Goal: Task Accomplishment & Management: Manage account settings

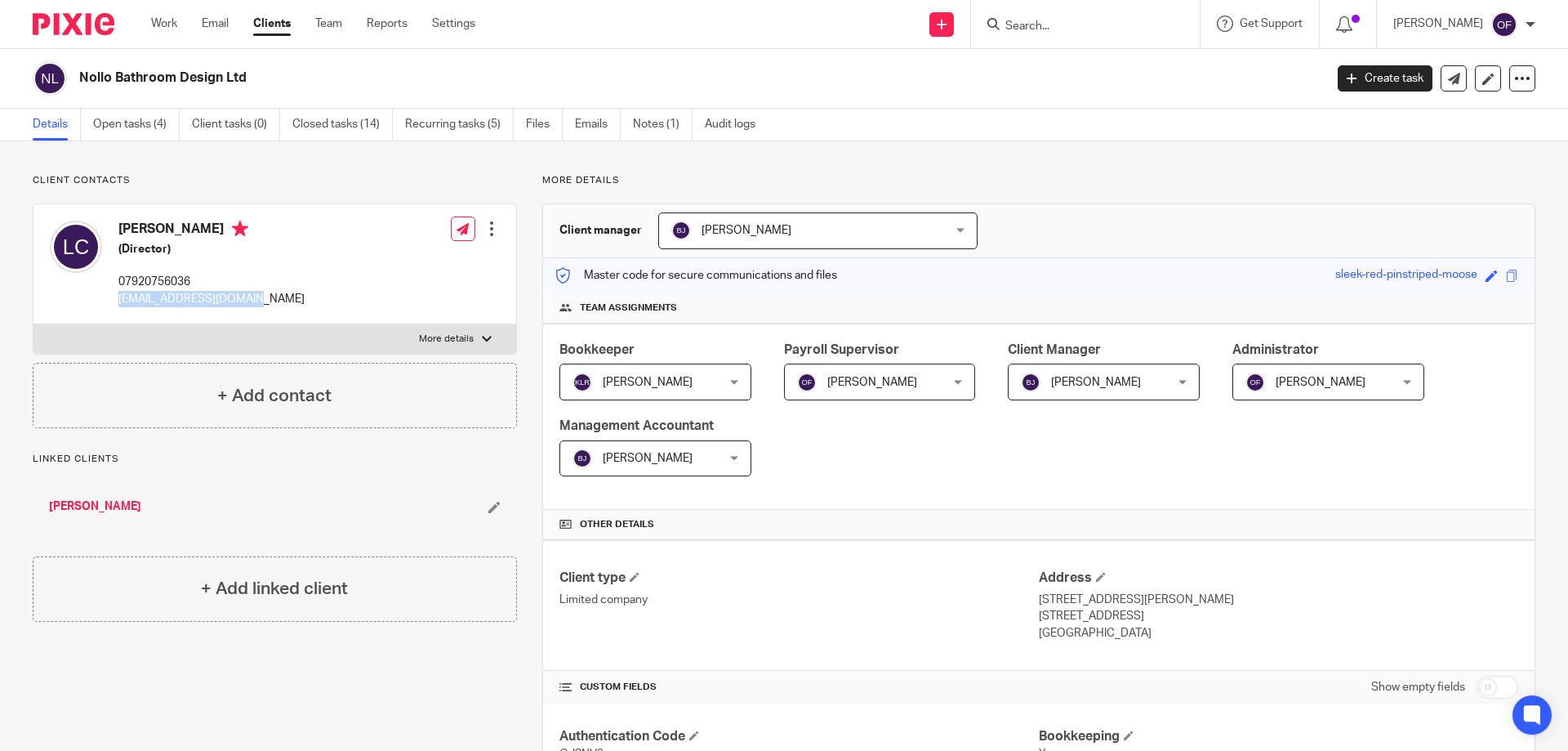
click at [67, 28] on img at bounding box center [74, 24] width 82 height 22
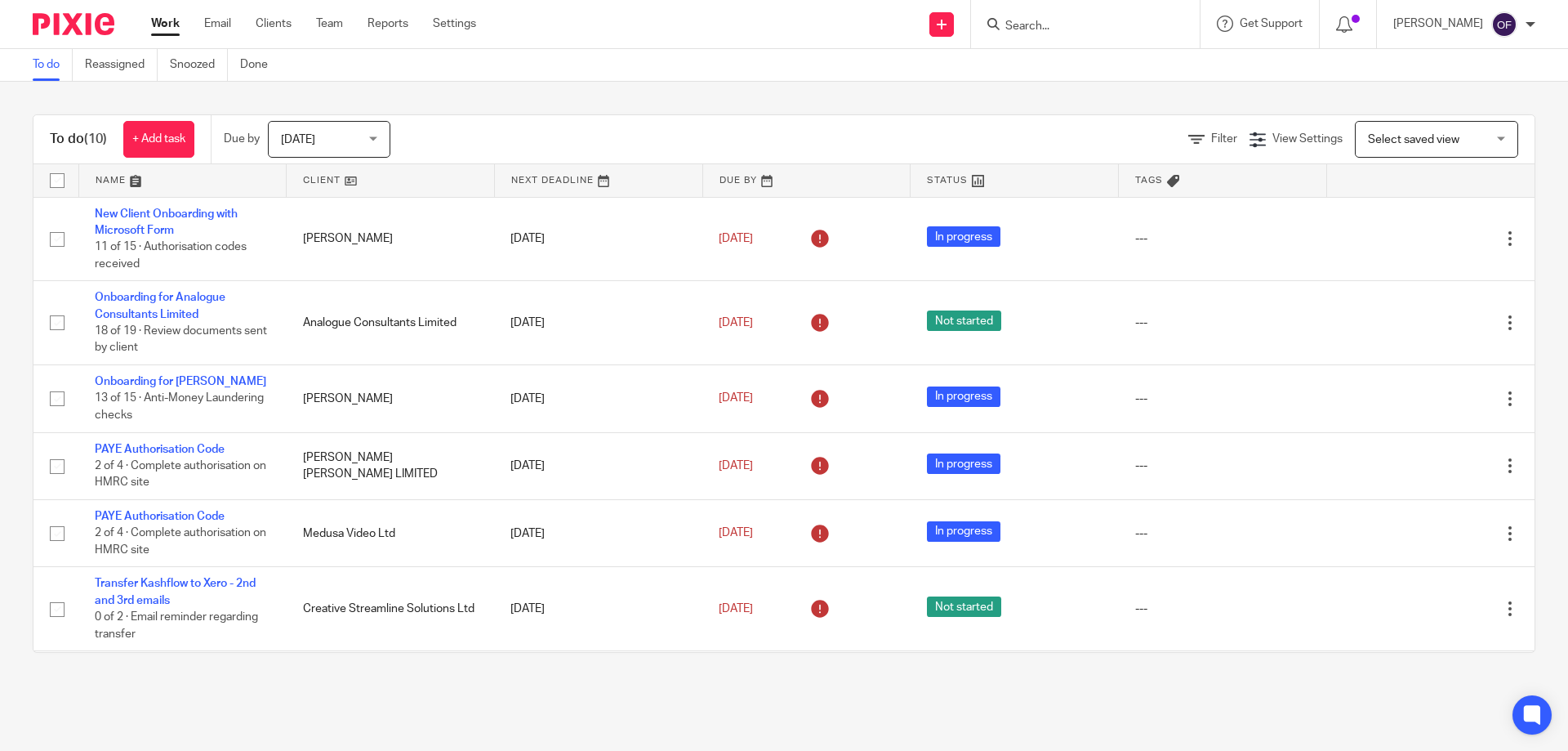
click at [1074, 12] on div at bounding box center [1086, 24] width 229 height 48
click at [1075, 21] on input "Search" at bounding box center [1078, 27] width 147 height 15
type input "949"
drag, startPoint x: 1163, startPoint y: 12, endPoint x: 1163, endPoint y: 24, distance: 12.0
click at [1163, 24] on div "949 No results found. Try searching for the name of a client or contact..." at bounding box center [1086, 24] width 229 height 48
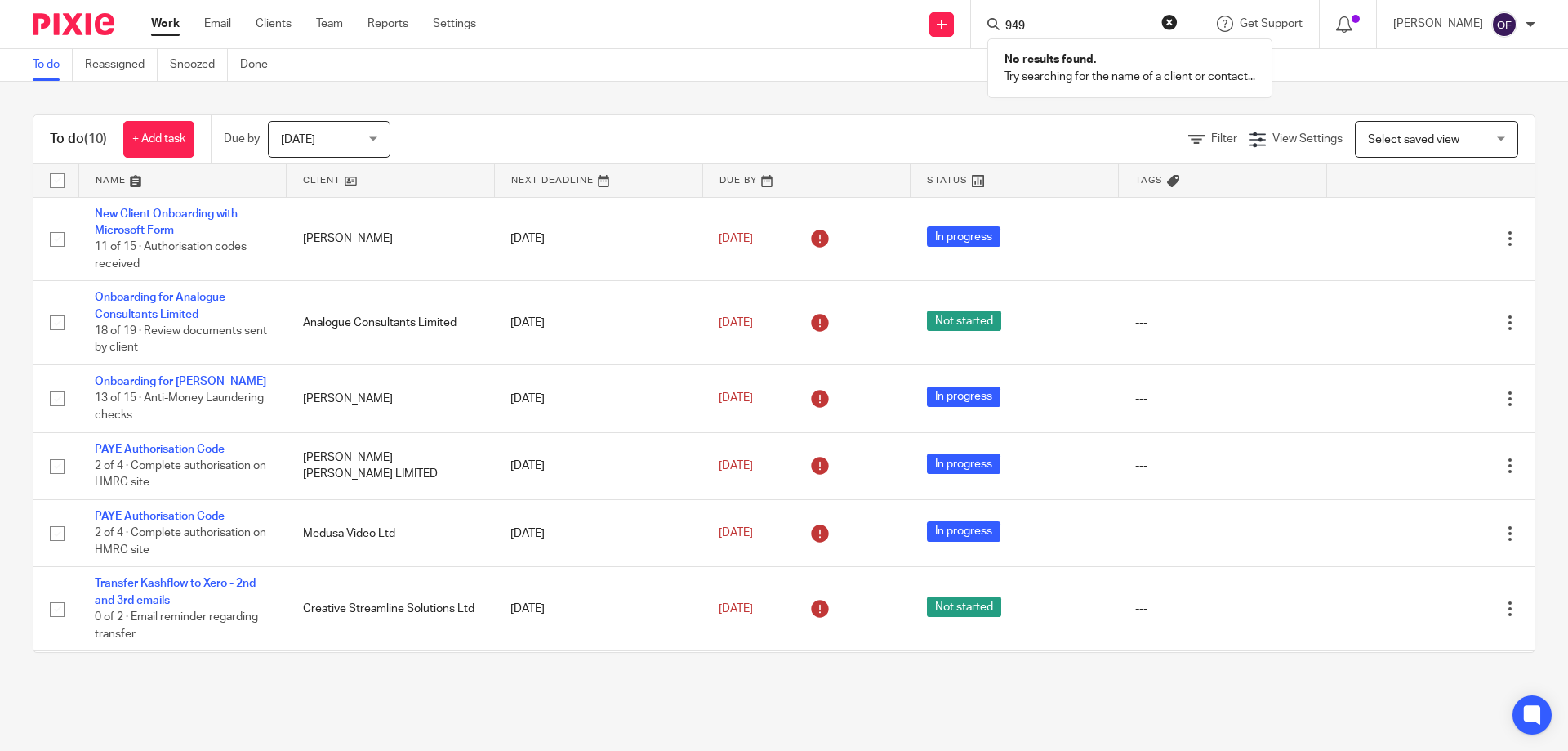
click at [1163, 24] on button "reset" at bounding box center [1169, 22] width 16 height 16
click at [1110, 17] on form at bounding box center [1091, 24] width 174 height 21
click at [1107, 28] on input "Search" at bounding box center [1078, 27] width 147 height 15
paste input "447949130914"
type input "447949130914"
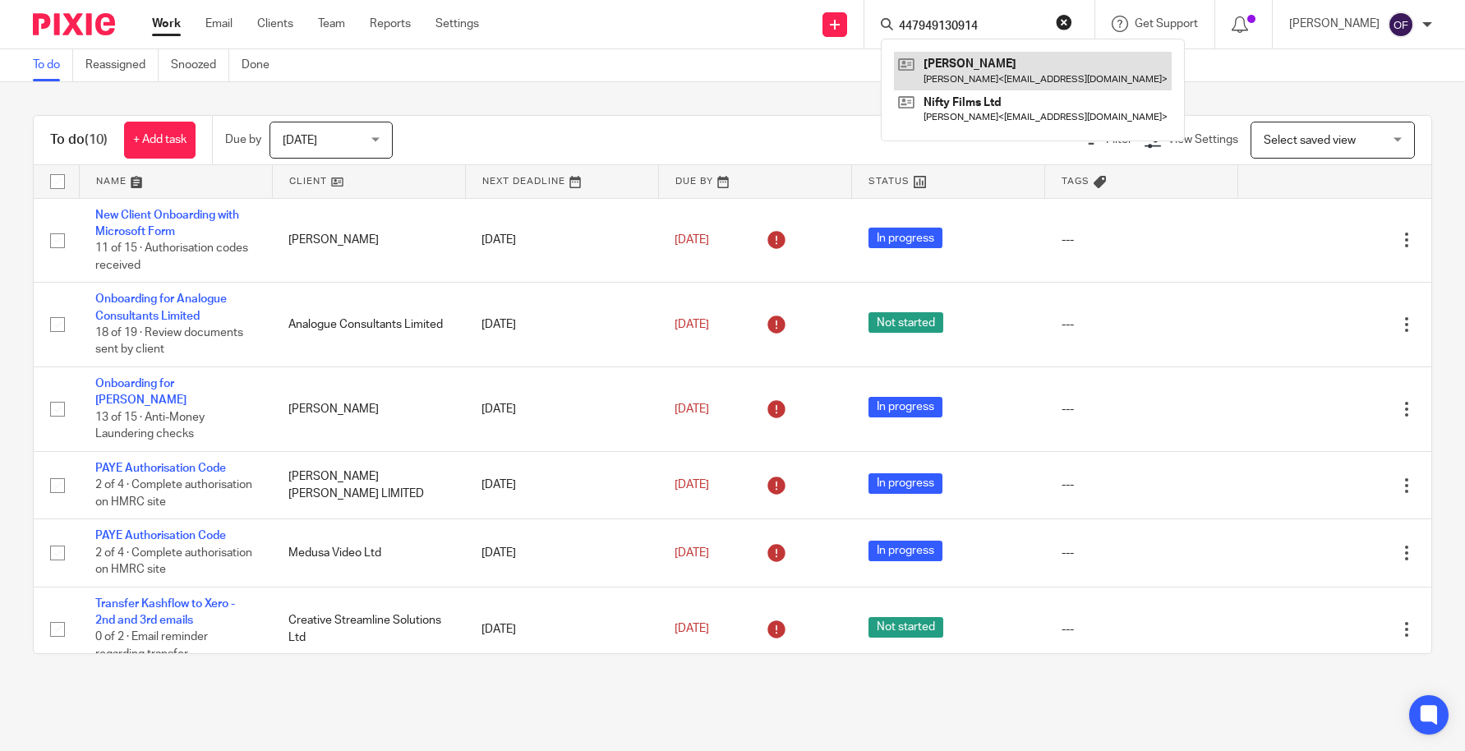
click at [969, 62] on link at bounding box center [1033, 71] width 278 height 38
click at [971, 69] on link at bounding box center [1033, 71] width 278 height 38
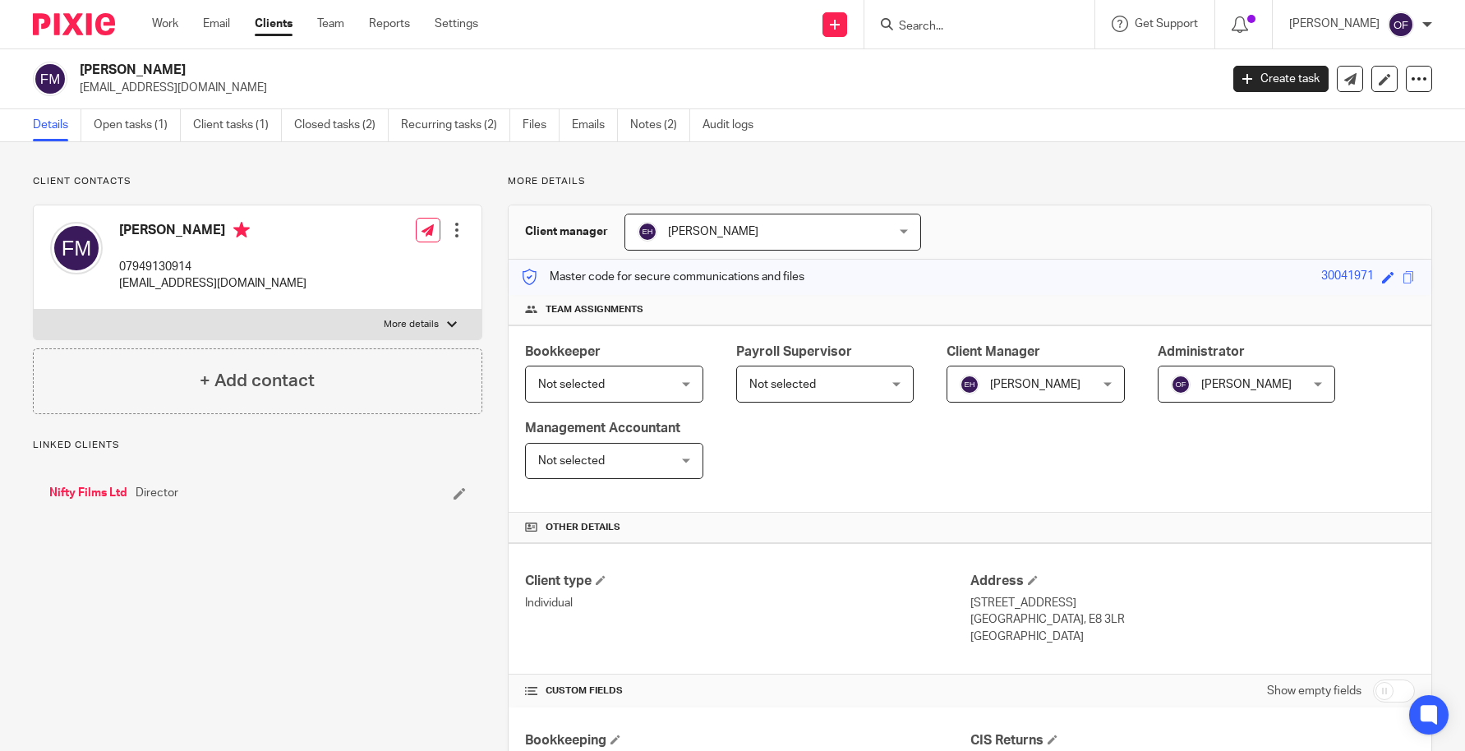
drag, startPoint x: 0, startPoint y: 0, endPoint x: 148, endPoint y: 229, distance: 272.8
click at [148, 229] on div "Finn McGough 07949130914 finnmcgough@mac.com" at bounding box center [178, 257] width 256 height 87
copy h4 "Finn"
click at [163, 235] on h4 "Finn McGough" at bounding box center [212, 232] width 187 height 21
drag, startPoint x: 149, startPoint y: 231, endPoint x: 206, endPoint y: 231, distance: 57.5
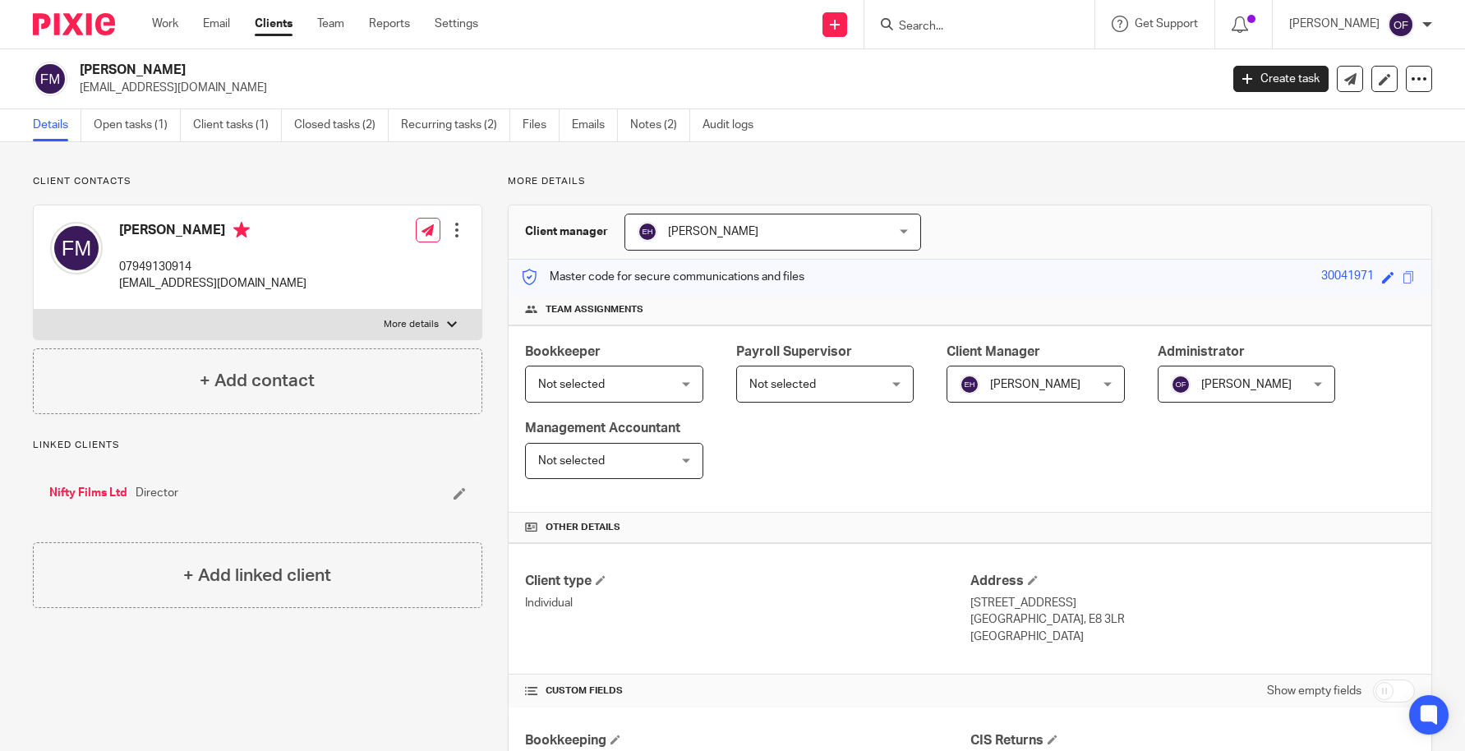
click at [206, 231] on h4 "Finn McGough" at bounding box center [212, 232] width 187 height 21
copy h4 "McGough"
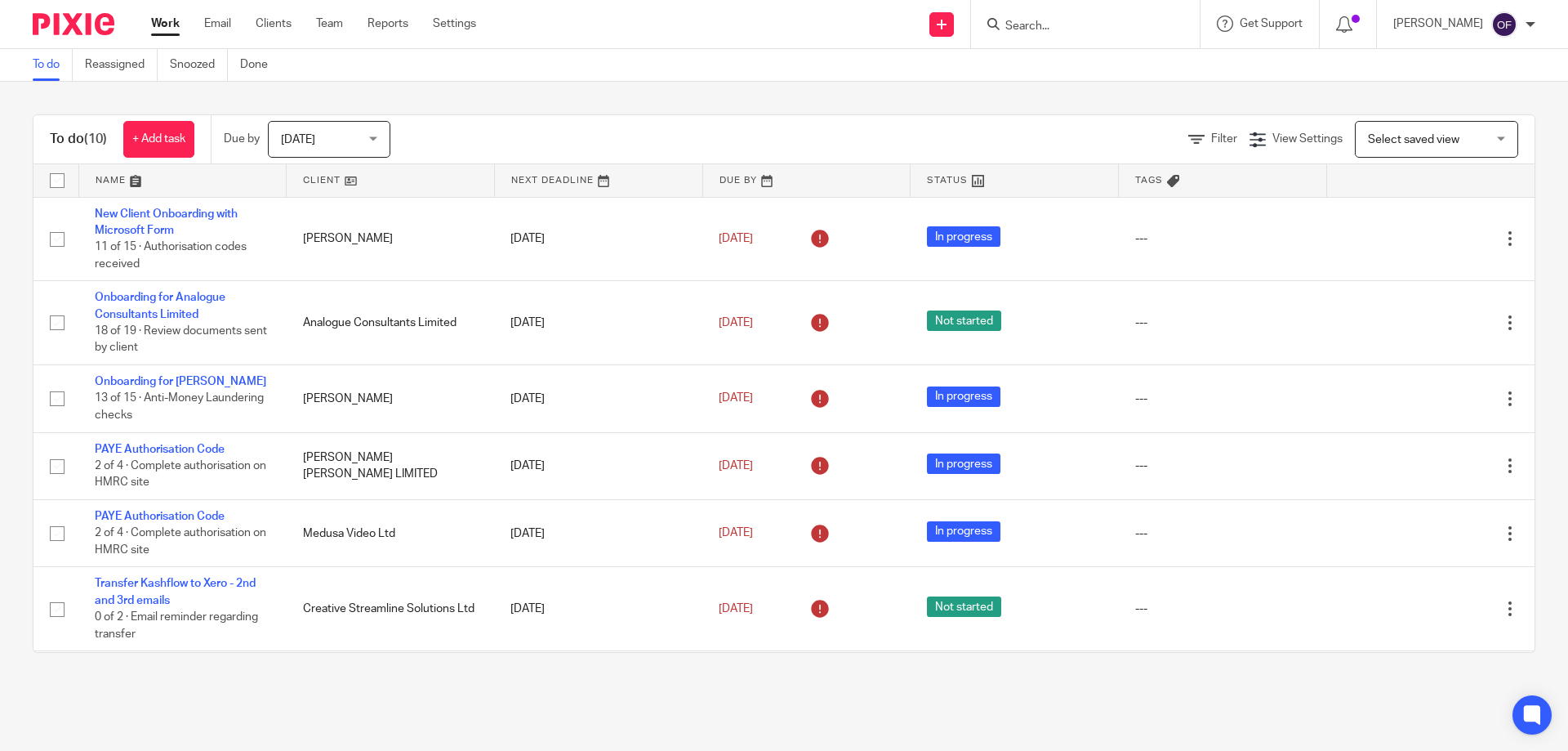
click at [1085, 21] on input "Search" at bounding box center [1078, 27] width 147 height 15
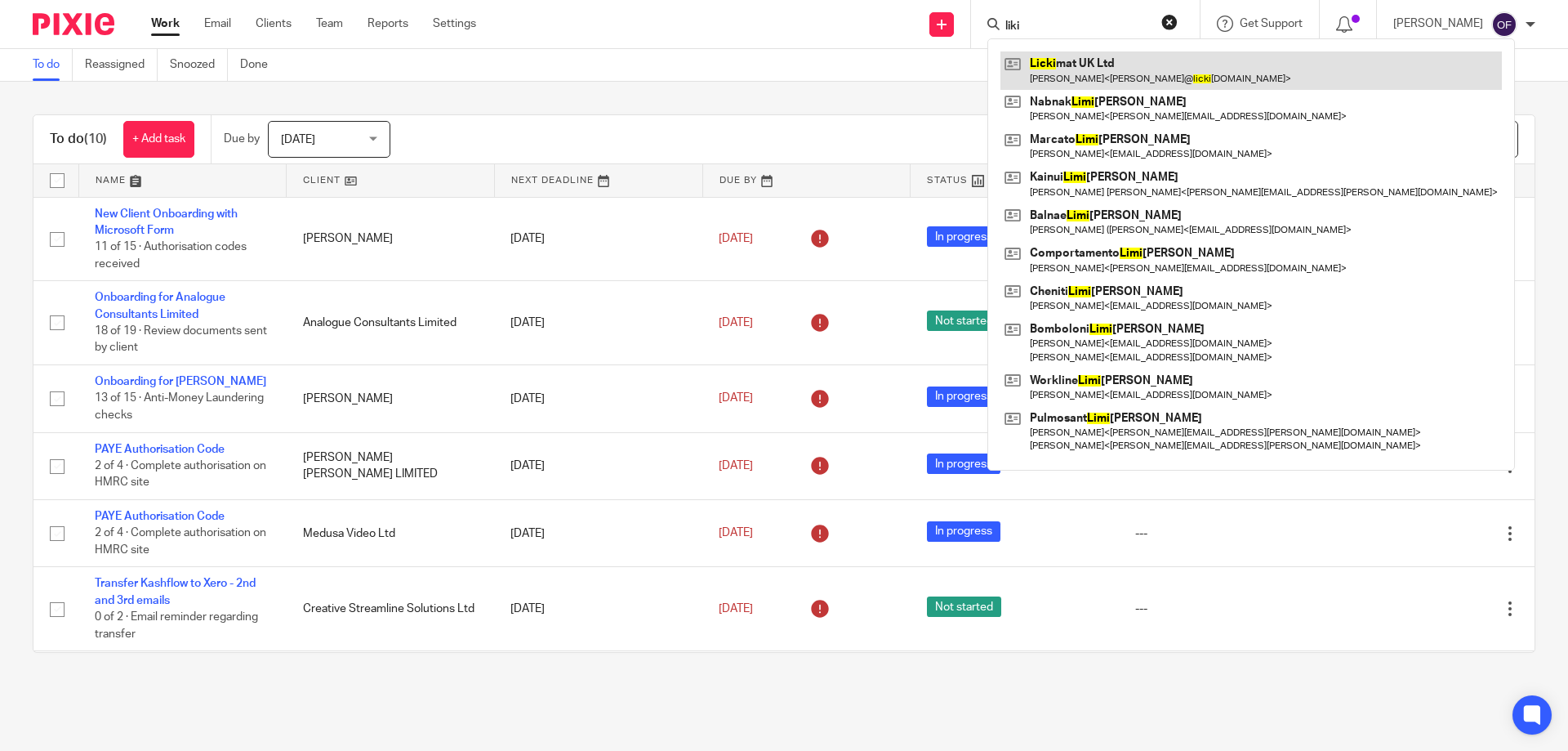
type input "liki"
click at [1064, 79] on link at bounding box center [1251, 71] width 501 height 38
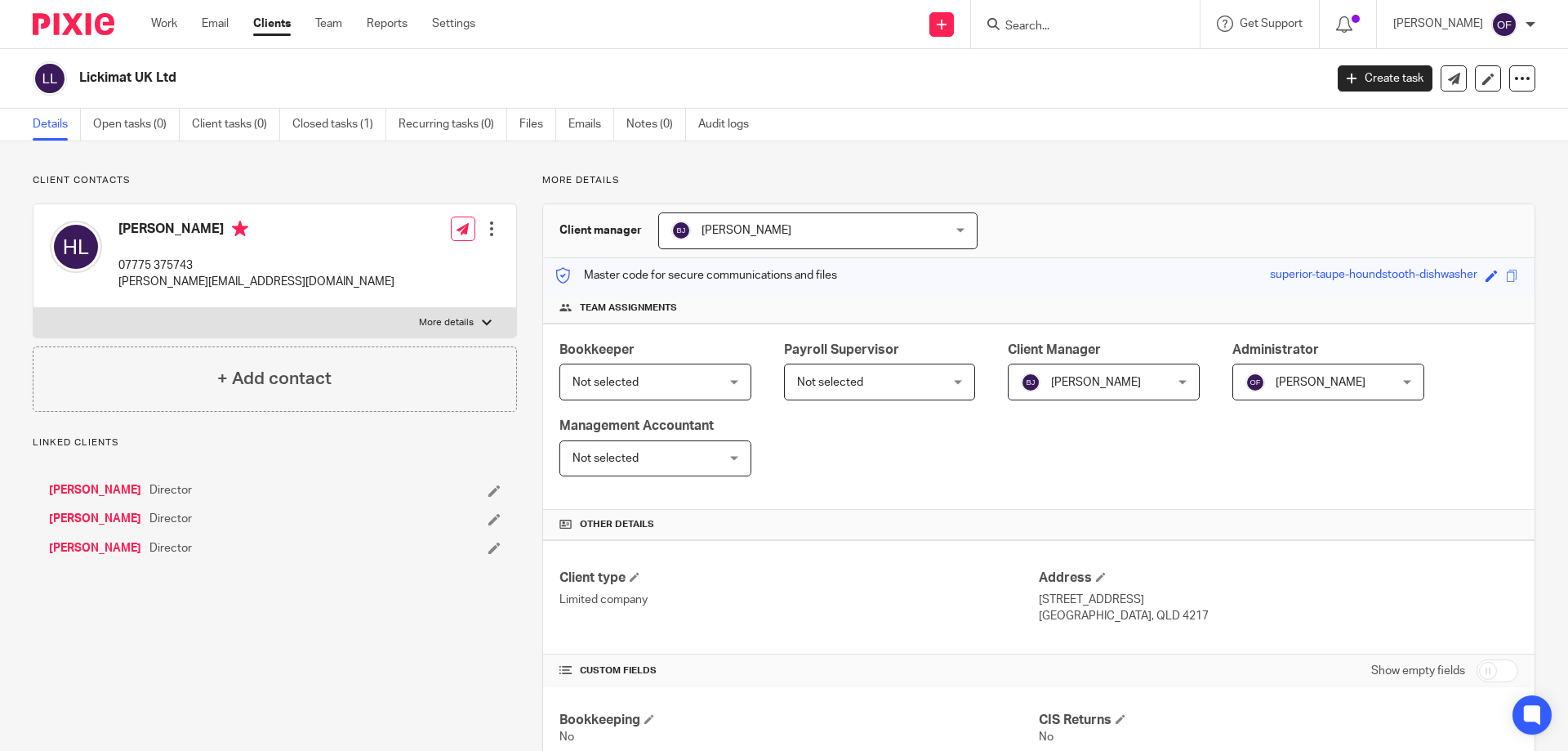
scroll to position [245, 0]
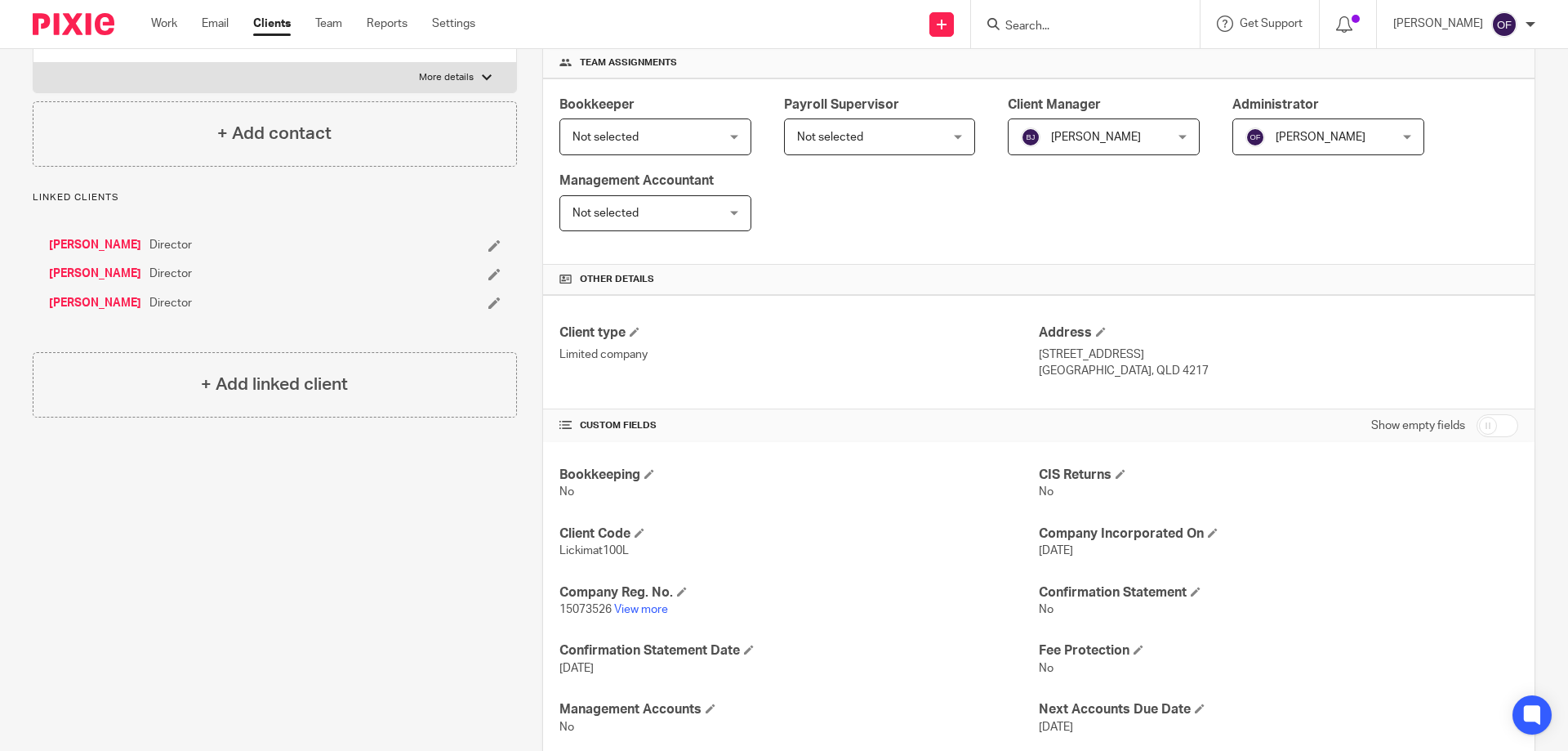
click at [1485, 426] on input "checkbox" at bounding box center [1497, 425] width 42 height 23
checkbox input "true"
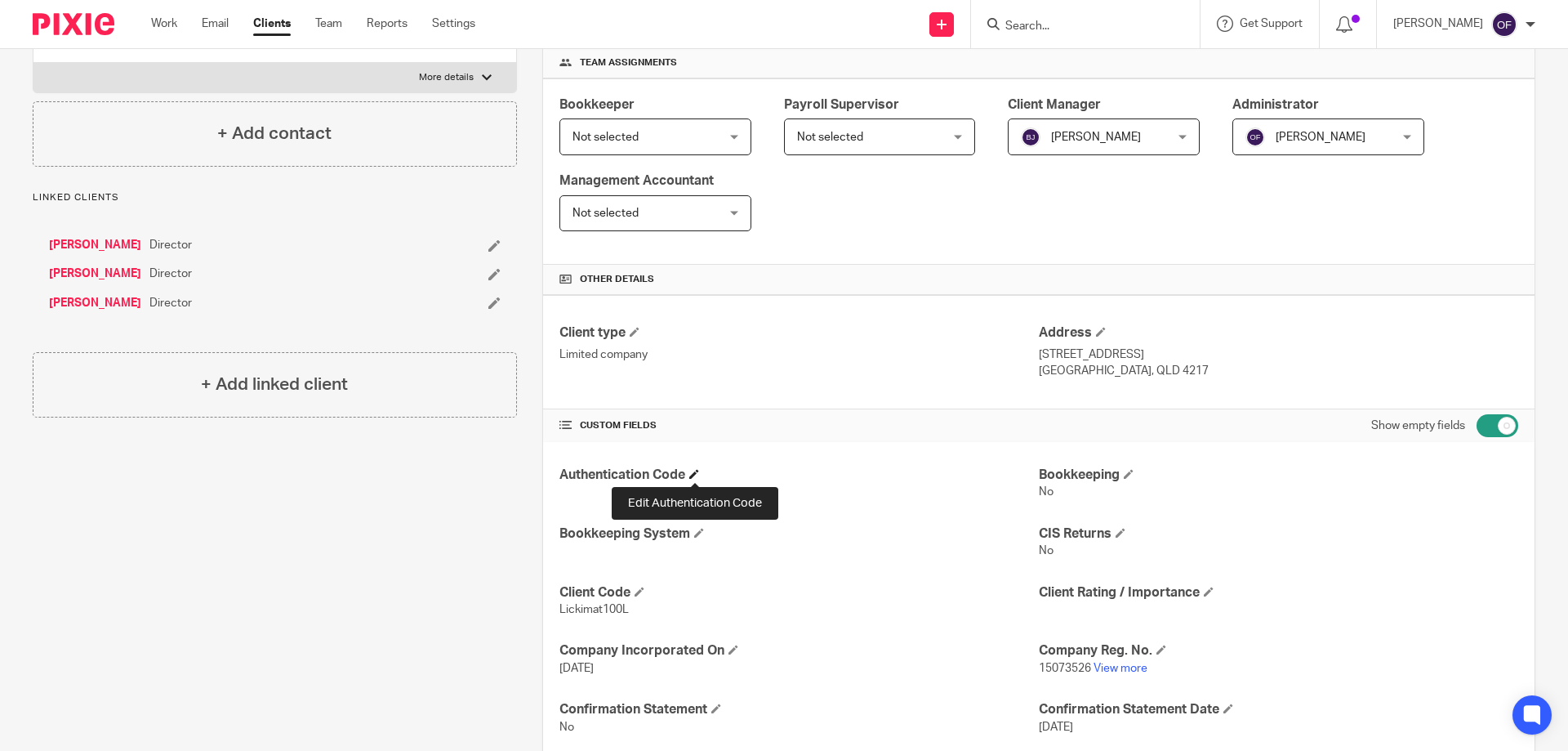
click at [693, 472] on span at bounding box center [694, 474] width 10 height 10
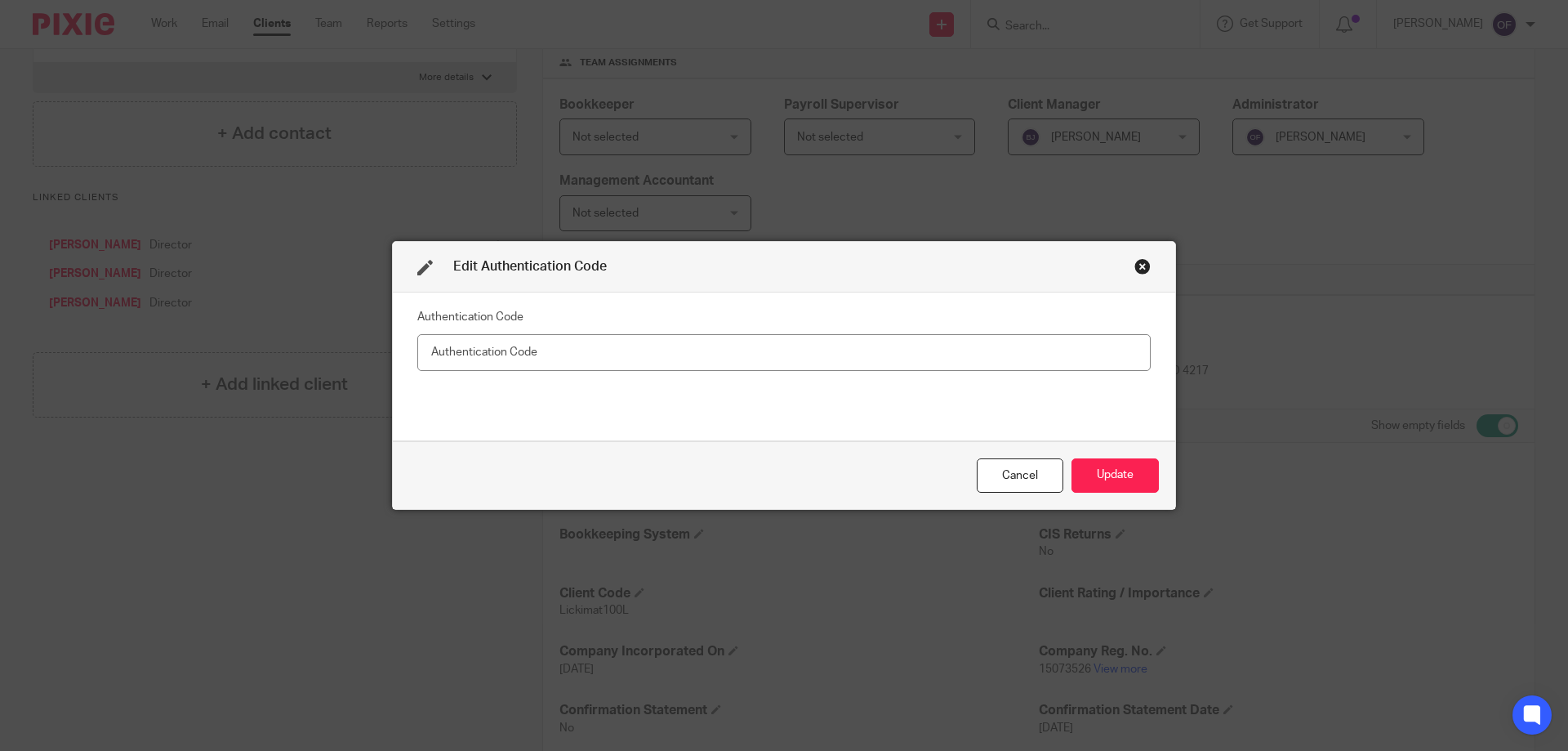
click at [613, 348] on input "text" at bounding box center [784, 352] width 734 height 37
type input "N4VT7T"
click at [1103, 466] on button "Update" at bounding box center [1116, 475] width 87 height 35
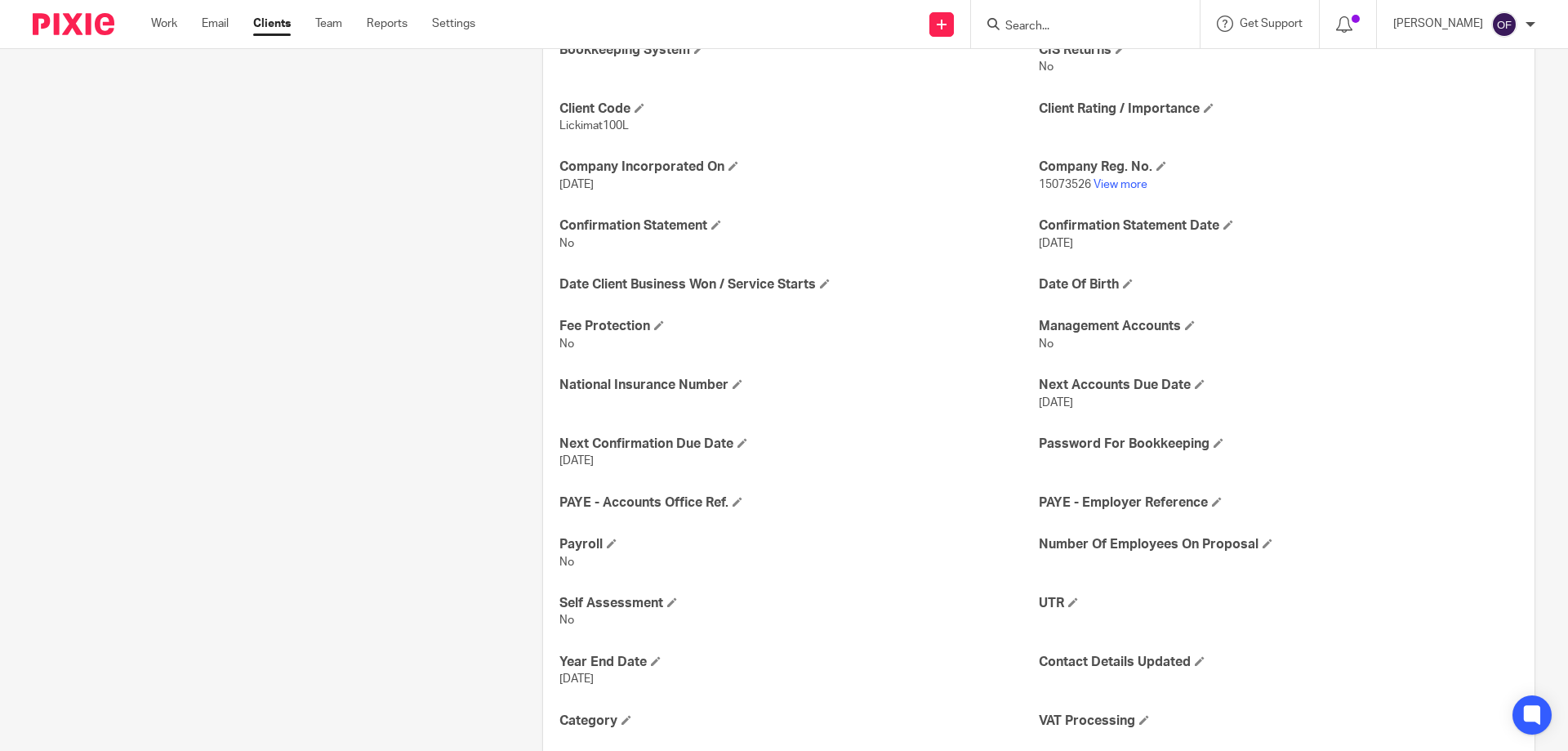
scroll to position [735, 0]
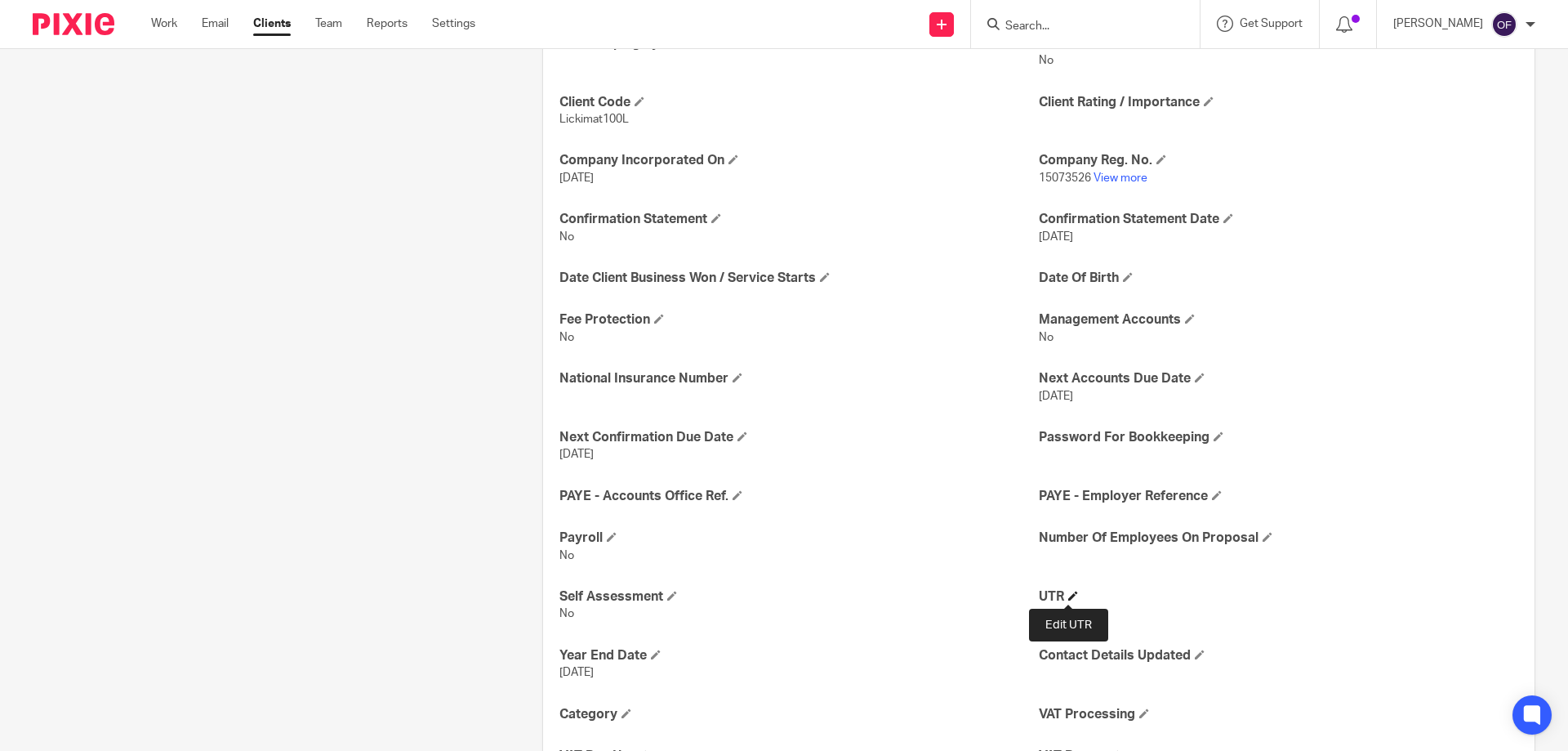
click at [1069, 595] on span at bounding box center [1074, 596] width 10 height 10
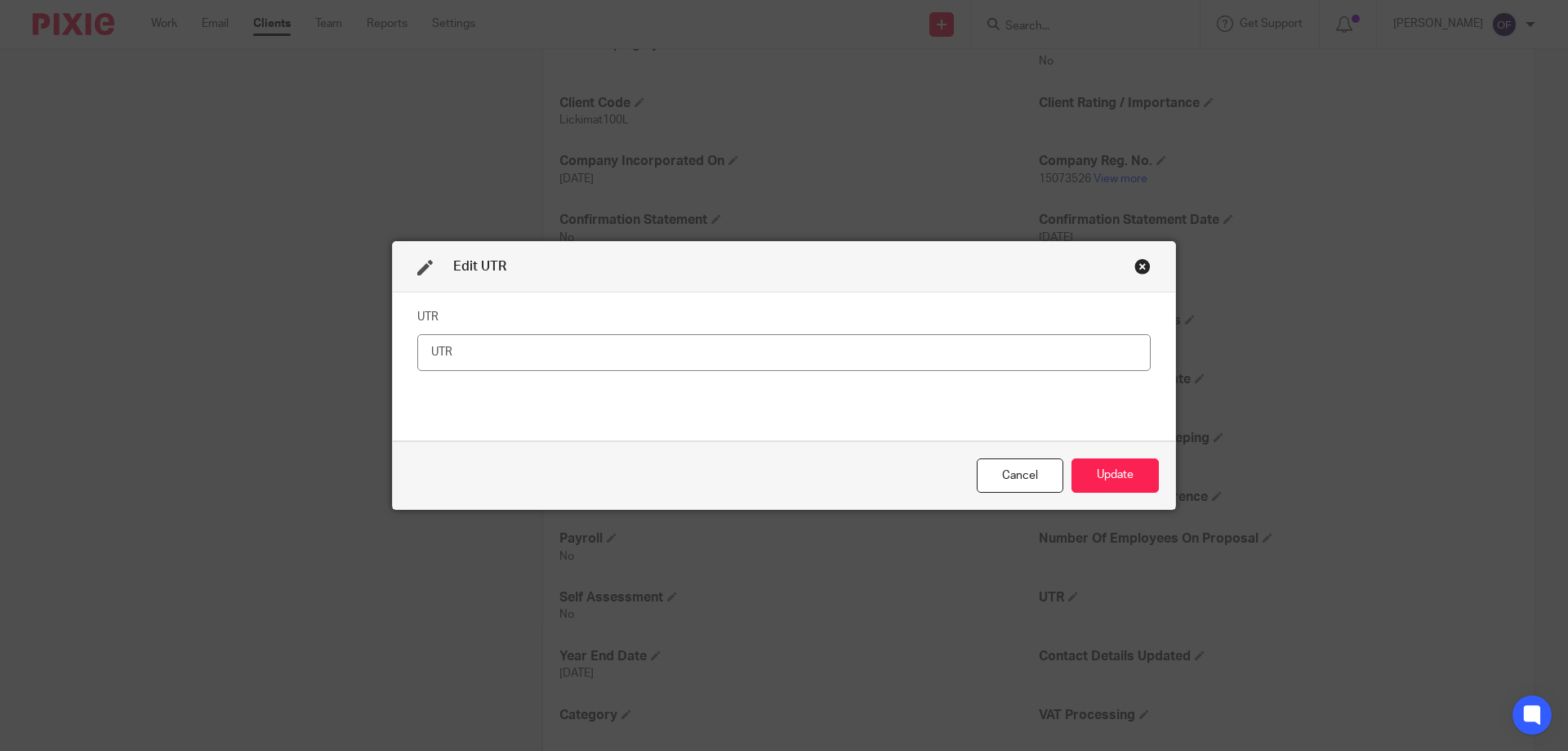
click at [793, 347] on input "text" at bounding box center [784, 352] width 734 height 37
type input "6106818820"
click at [1123, 478] on button "Update" at bounding box center [1116, 475] width 87 height 35
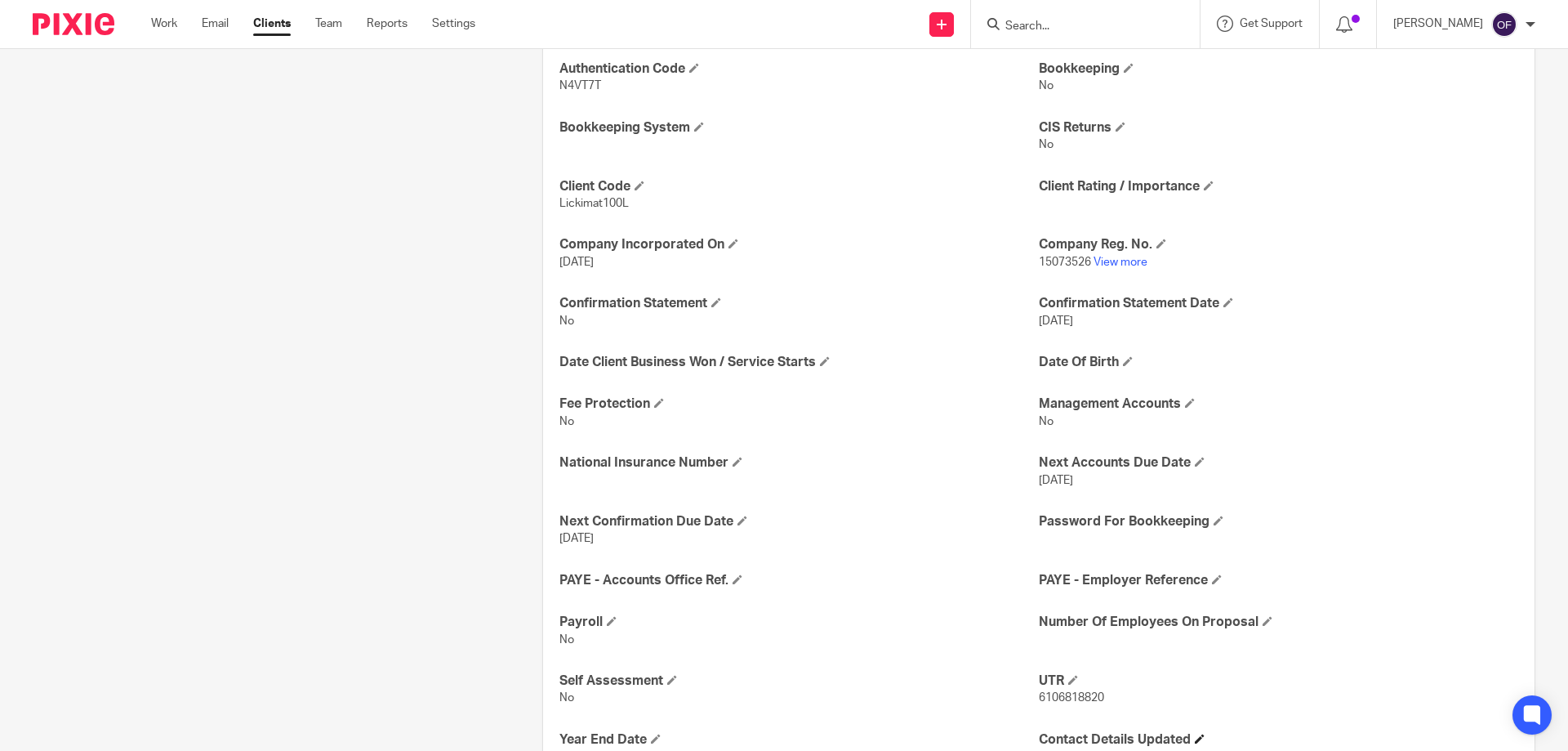
scroll to position [817, 0]
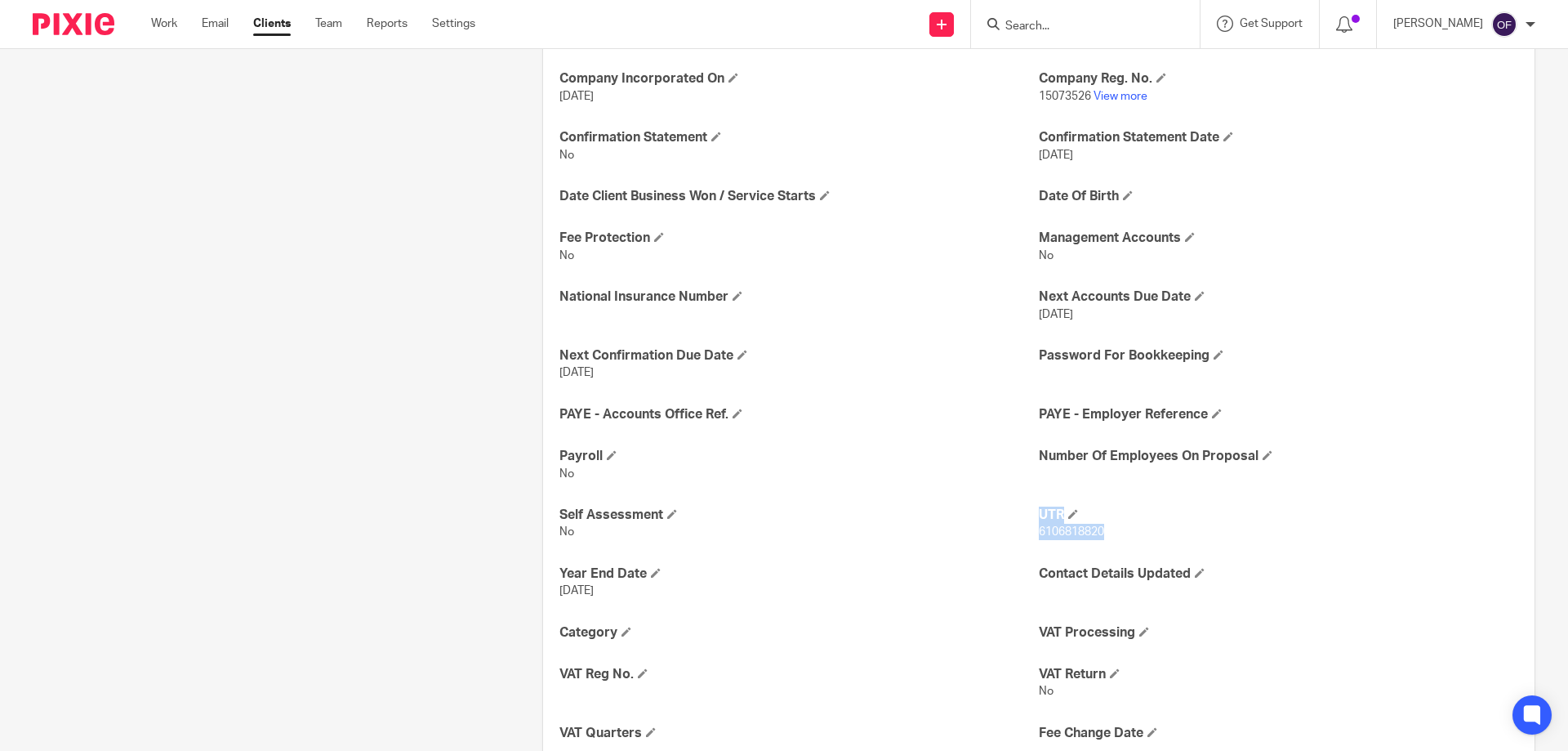
drag, startPoint x: 1028, startPoint y: 529, endPoint x: 1114, endPoint y: 528, distance: 86.0
click at [1114, 528] on div "Authentication Code N4VT7T Bookkeeping No Bookkeeping System CIS Returns No Cli…" at bounding box center [1038, 427] width 991 height 1115
drag, startPoint x: 1114, startPoint y: 528, endPoint x: 1085, endPoint y: 538, distance: 30.7
click at [1111, 529] on p "6106818820" at bounding box center [1279, 532] width 479 height 16
click at [1060, 539] on p "6106818820" at bounding box center [1279, 532] width 479 height 16
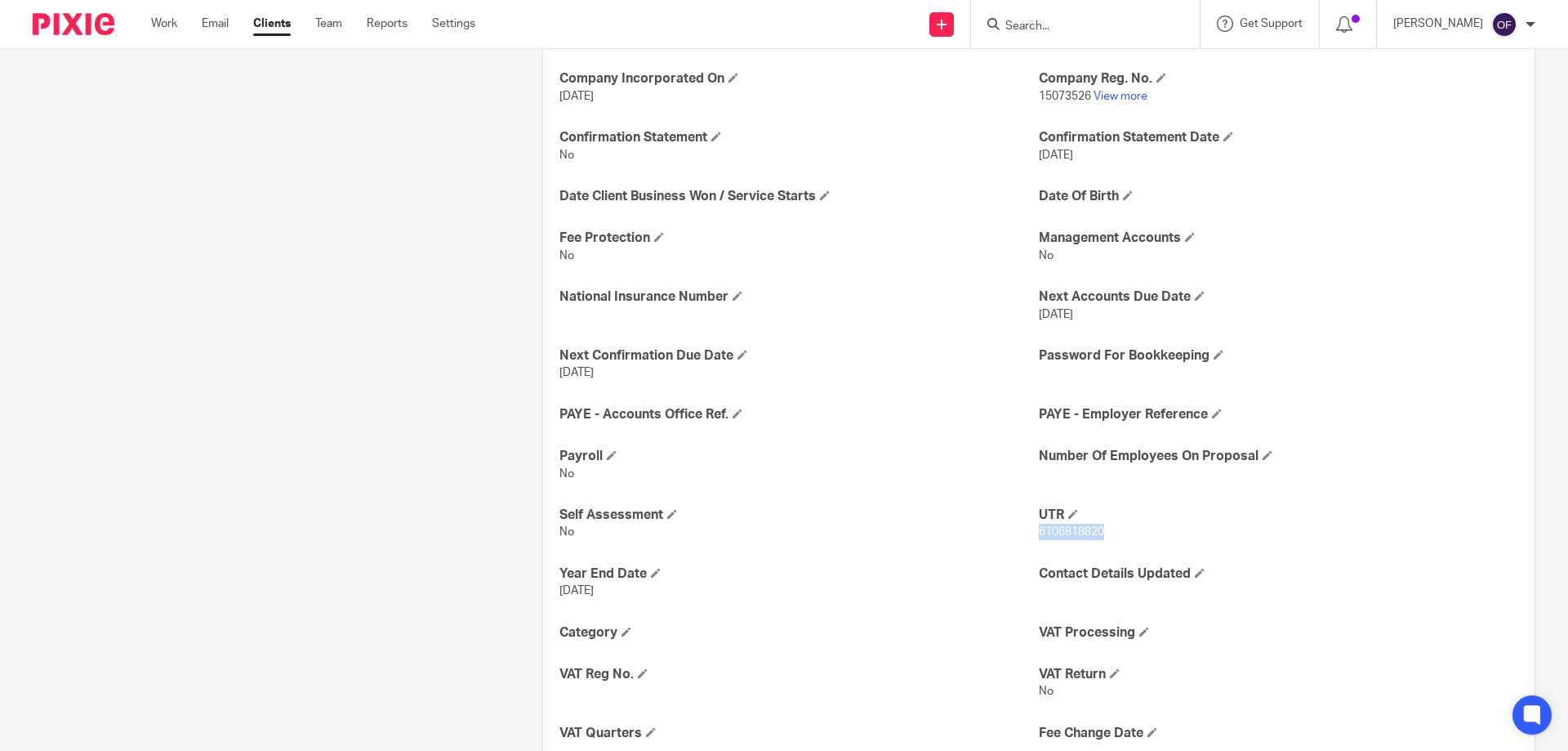
drag, startPoint x: 1031, startPoint y: 531, endPoint x: 1099, endPoint y: 530, distance: 68.0
click at [1099, 530] on p "6106818820" at bounding box center [1279, 532] width 479 height 16
copy span "6106818820"
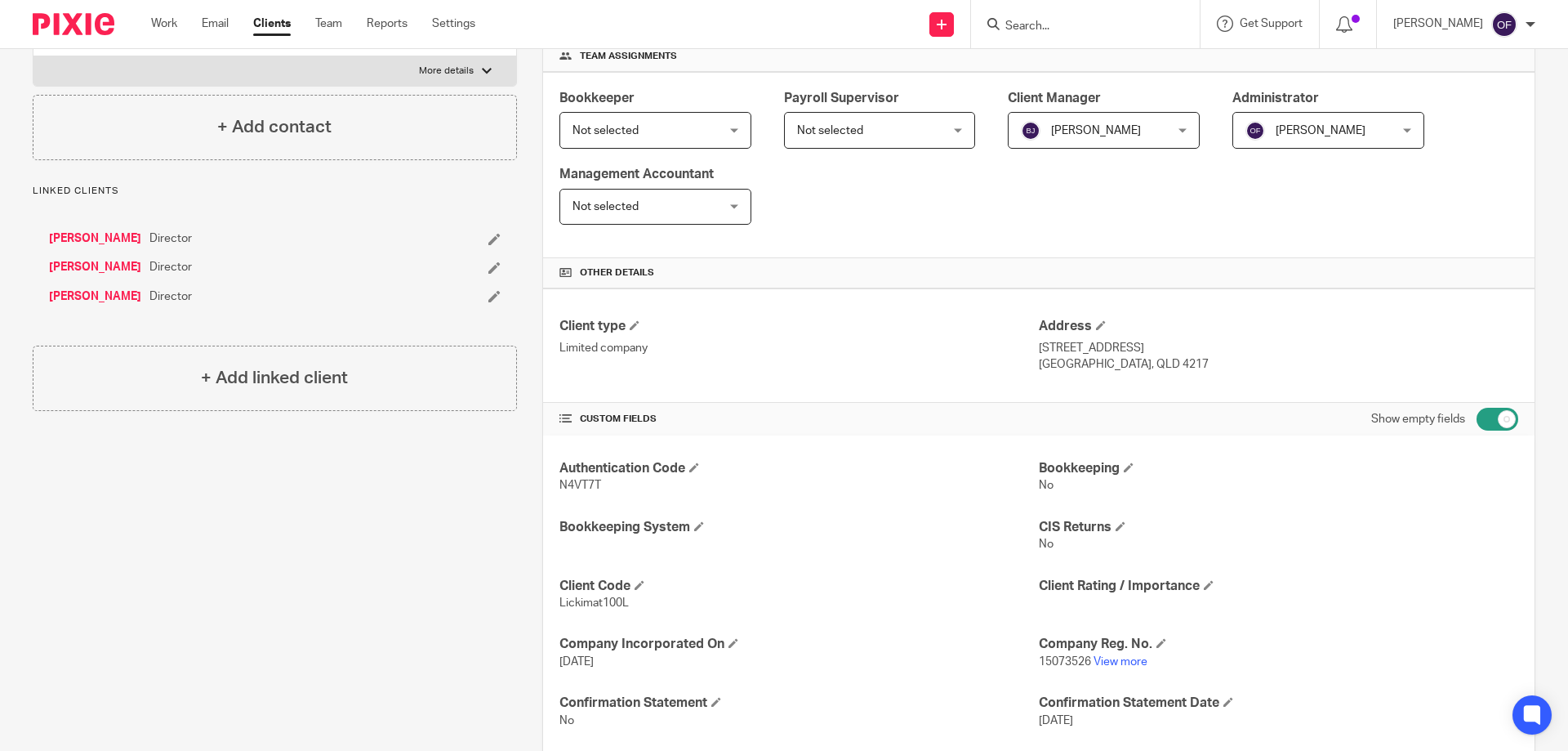
scroll to position [245, 0]
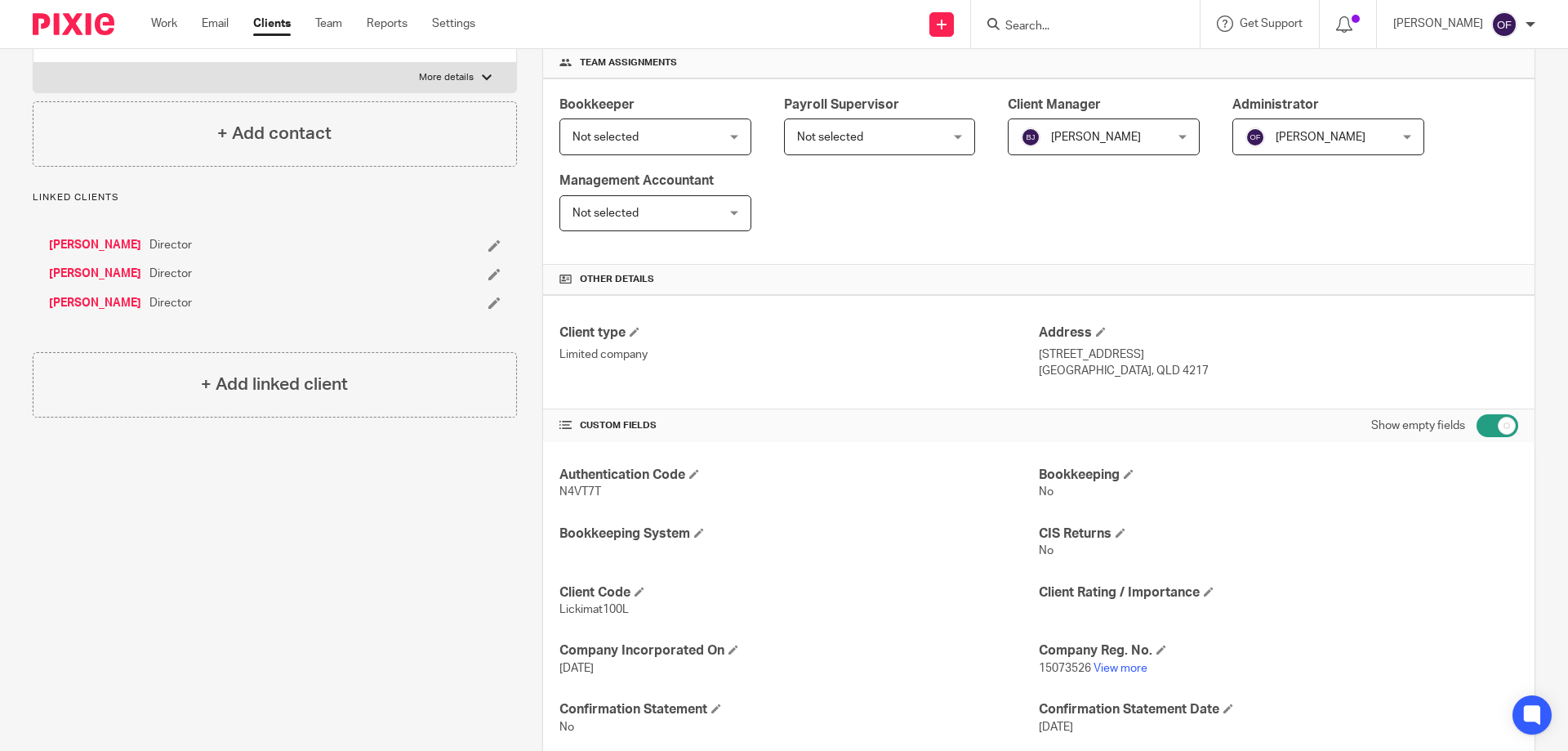
drag, startPoint x: 1084, startPoint y: 370, endPoint x: 1133, endPoint y: 370, distance: 49.0
click at [1133, 370] on p "Australia, QLD 4217" at bounding box center [1279, 371] width 479 height 16
copy p "QLD 4217"
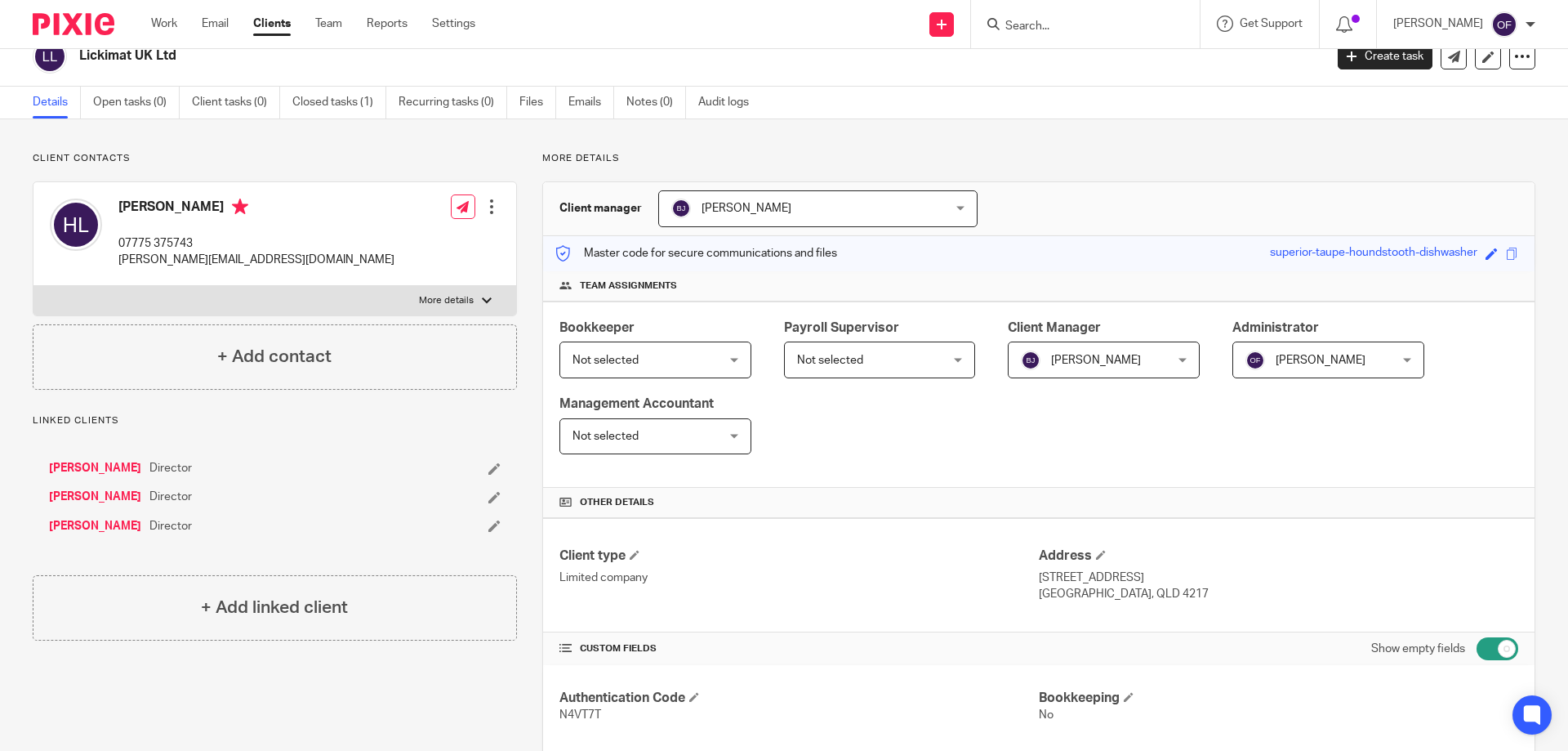
scroll to position [0, 0]
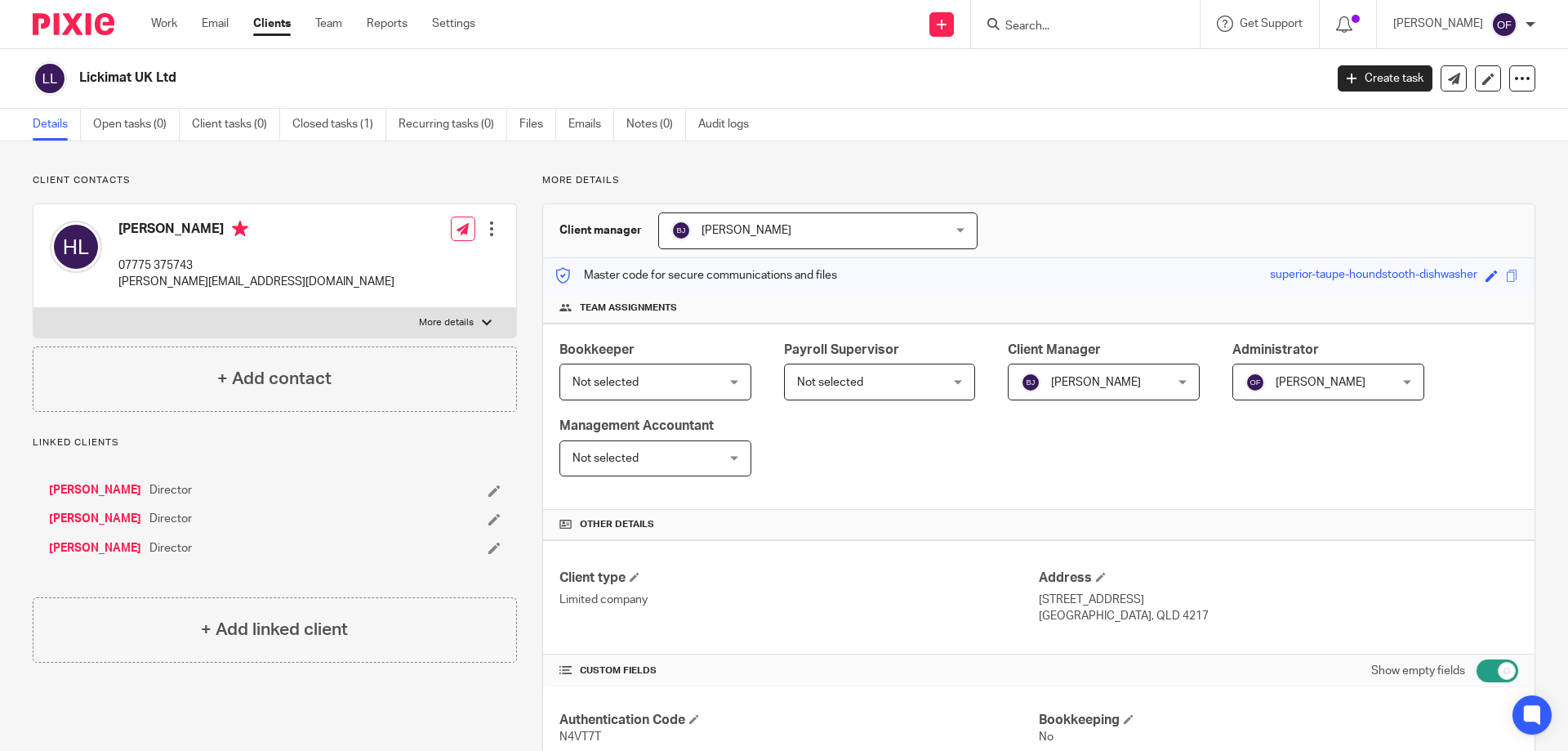
drag, startPoint x: 79, startPoint y: 78, endPoint x: 189, endPoint y: 71, distance: 110.2
click at [189, 71] on div "Lickimat UK Ltd" at bounding box center [673, 79] width 1281 height 35
copy h2 "Lickimat UK Ltd"
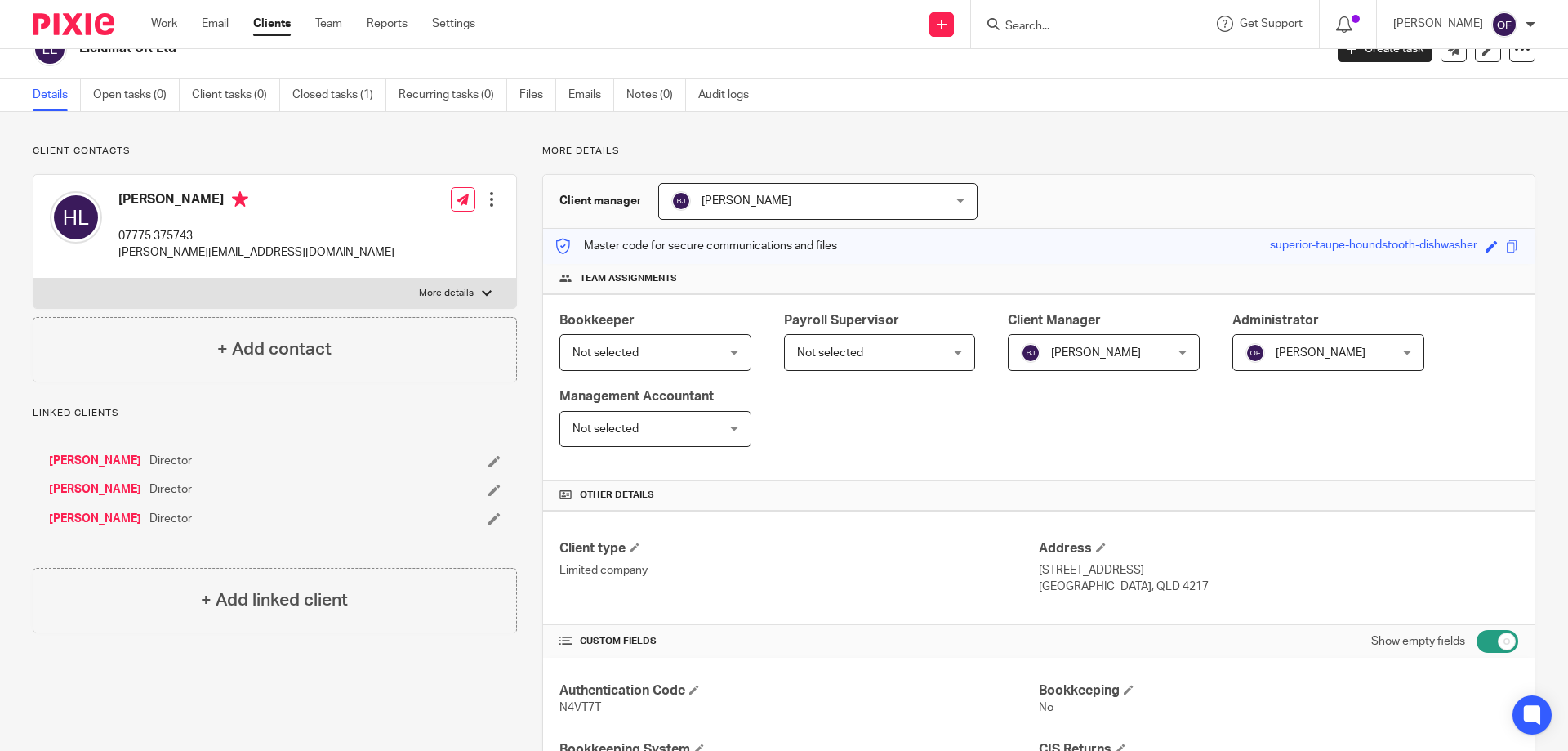
scroll to position [82, 0]
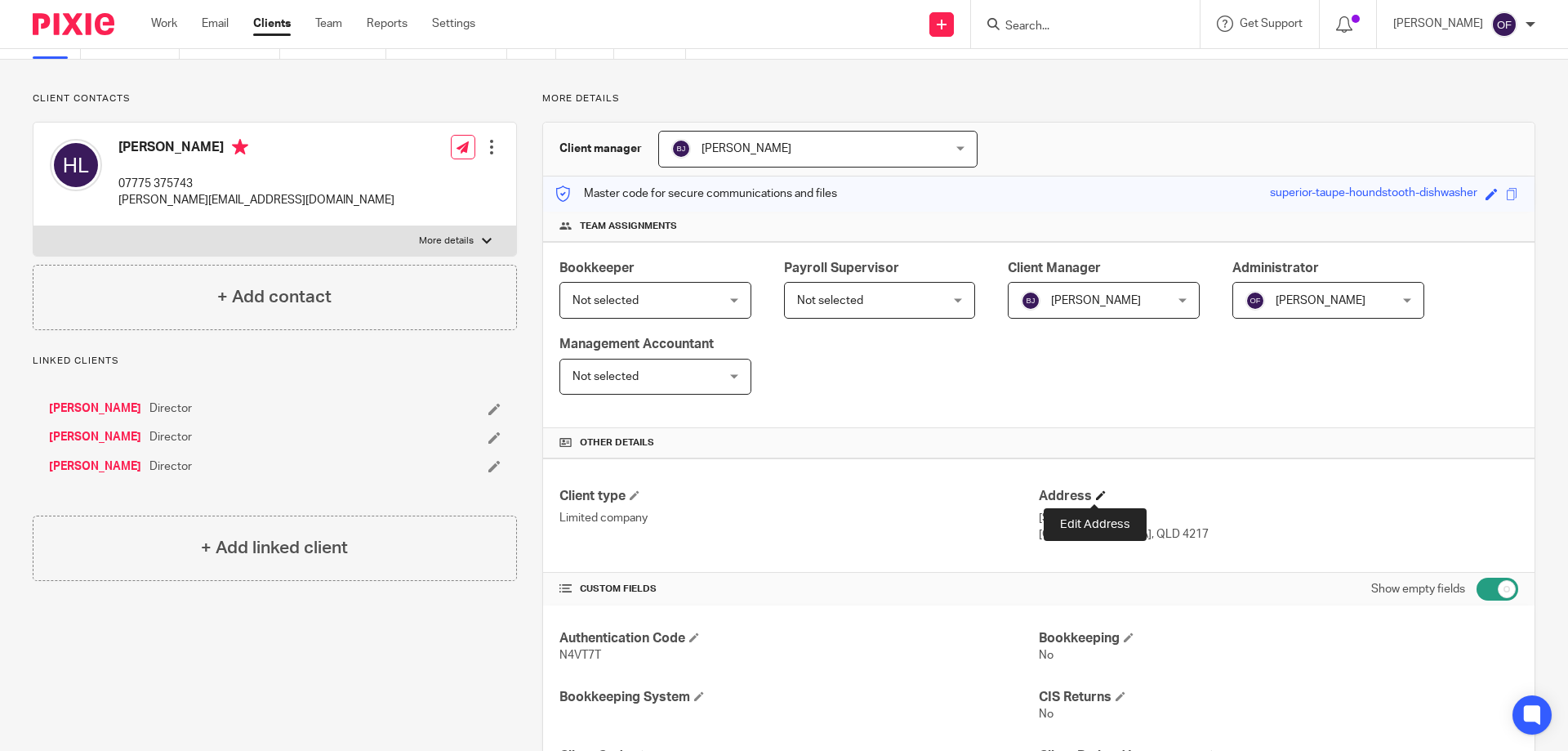
click at [1096, 497] on span at bounding box center [1101, 495] width 10 height 10
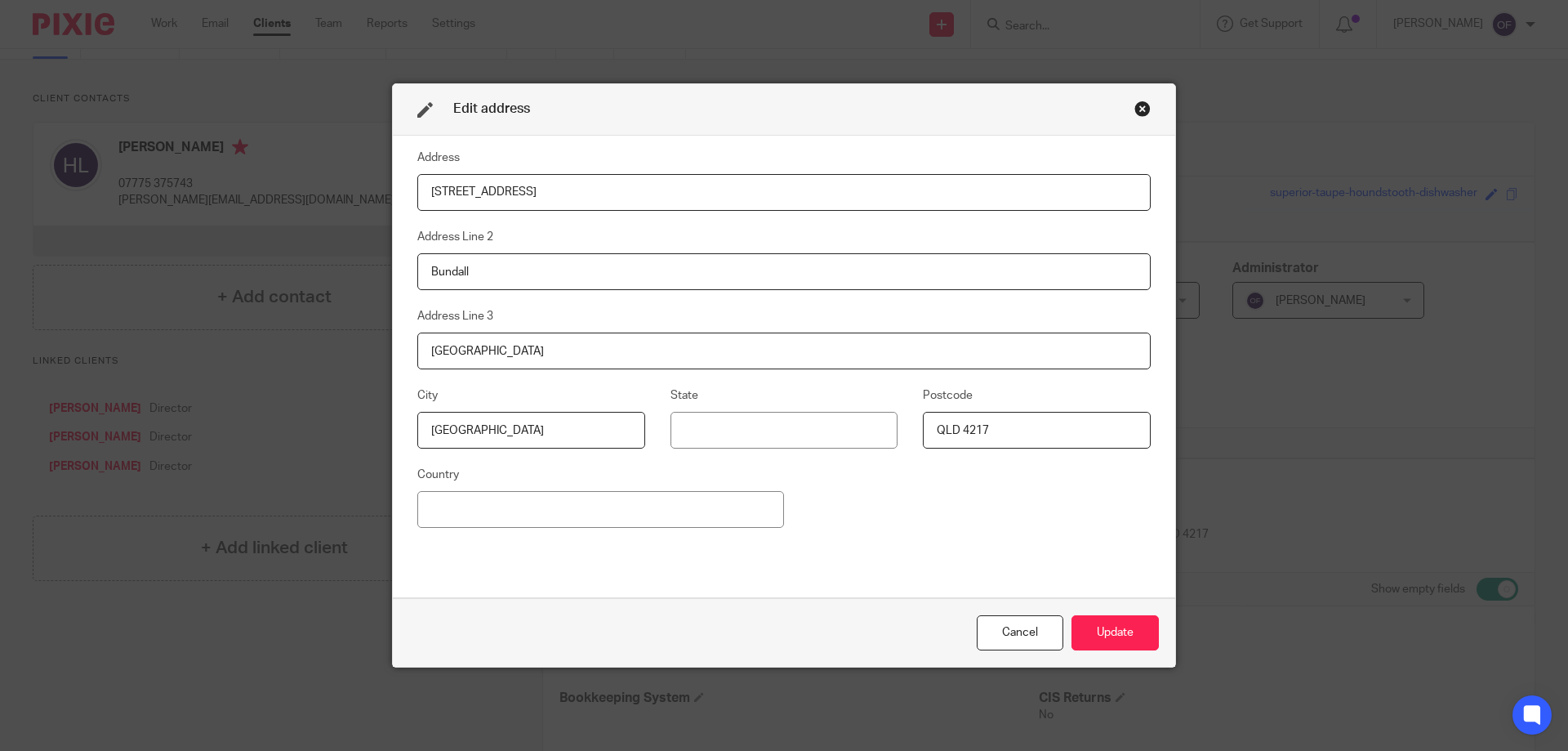
drag, startPoint x: 595, startPoint y: 186, endPoint x: 390, endPoint y: 184, distance: 205.0
click at [393, 182] on div "Address 26 Jaguar Drive Address Line 2 Bundall Address Line 3 Queensland City A…" at bounding box center [784, 367] width 783 height 464
paste input "1st Floor Healthaid Hous"
click at [560, 187] on input "1st Floor Healthaid Hous" at bounding box center [784, 192] width 734 height 37
type input "1st Floor Healthaid House"
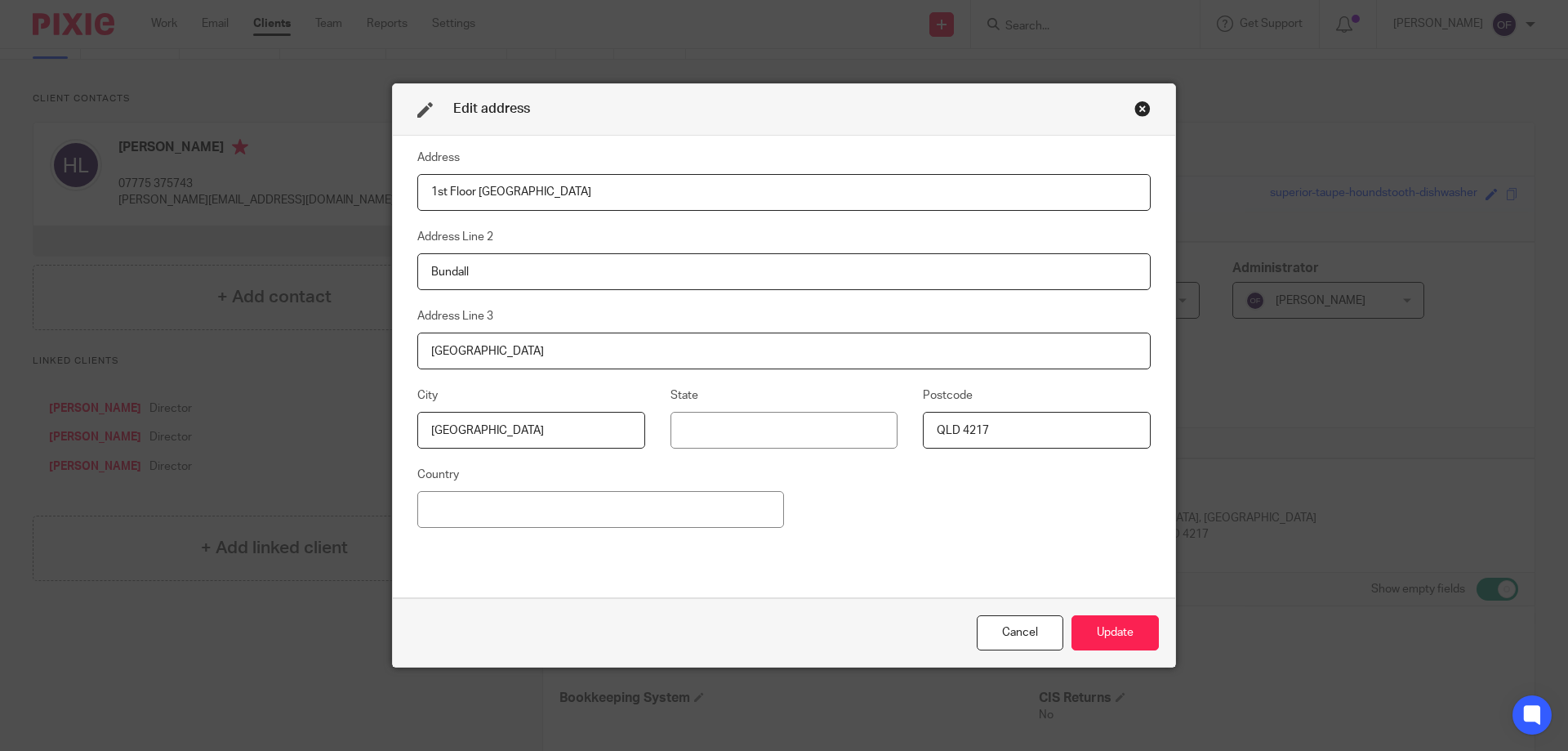
drag, startPoint x: 552, startPoint y: 274, endPoint x: 346, endPoint y: 271, distance: 206.0
click at [346, 271] on div "Edit address Address 1st Floor Healthaid House Address Line 2 Bundall Address L…" at bounding box center [784, 375] width 1568 height 751
paste input "Marlborough Hi"
type input "Marlborough Hill"
drag, startPoint x: 643, startPoint y: 356, endPoint x: 383, endPoint y: 337, distance: 260.7
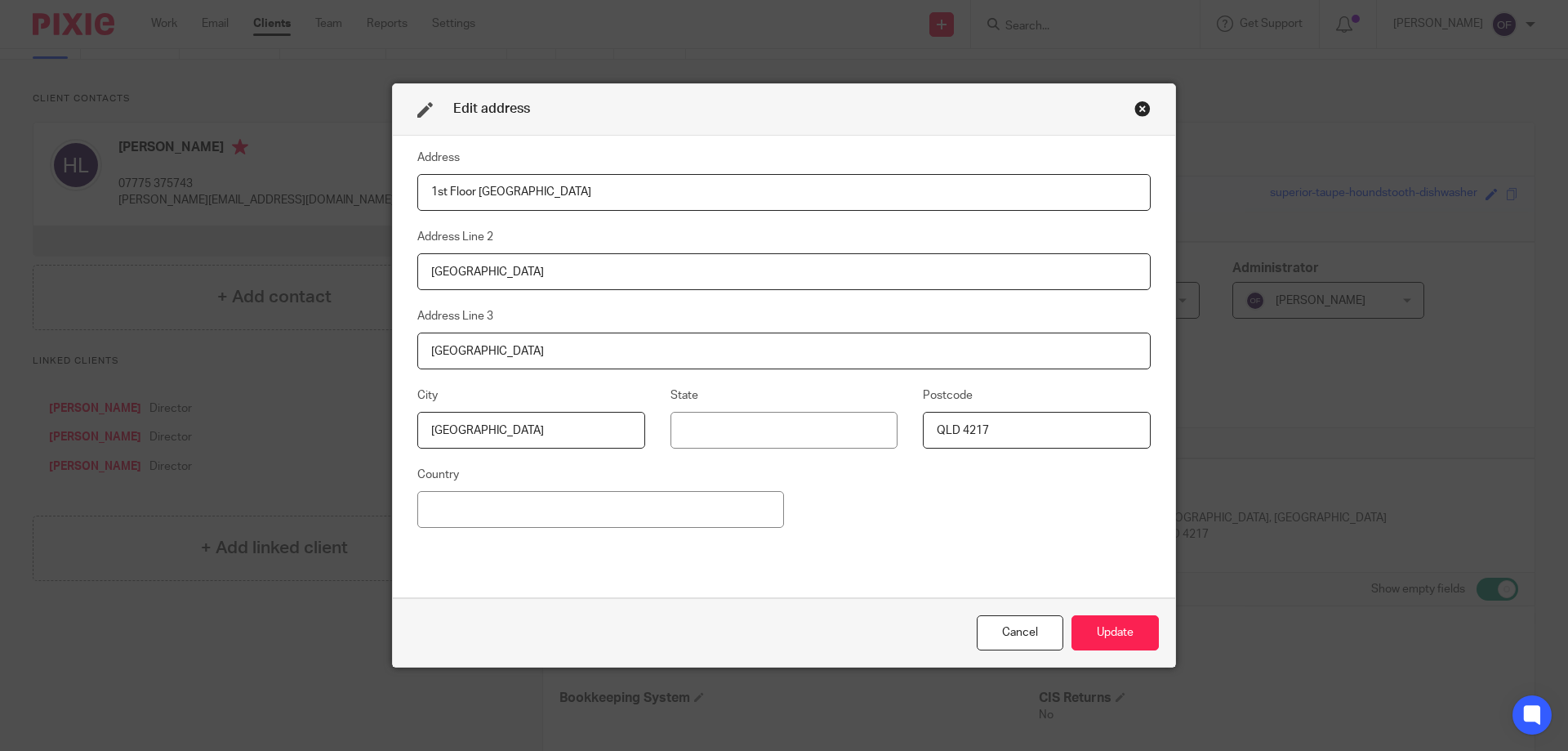
click at [382, 339] on div "Edit address Address 1st Floor Healthaid House Address Line 2 Marlborough Hill …" at bounding box center [784, 375] width 1568 height 751
paste input "Harrow"
type input "Harrow"
click at [531, 422] on input "Australia" at bounding box center [531, 430] width 228 height 37
drag, startPoint x: 484, startPoint y: 429, endPoint x: 378, endPoint y: 437, distance: 106.3
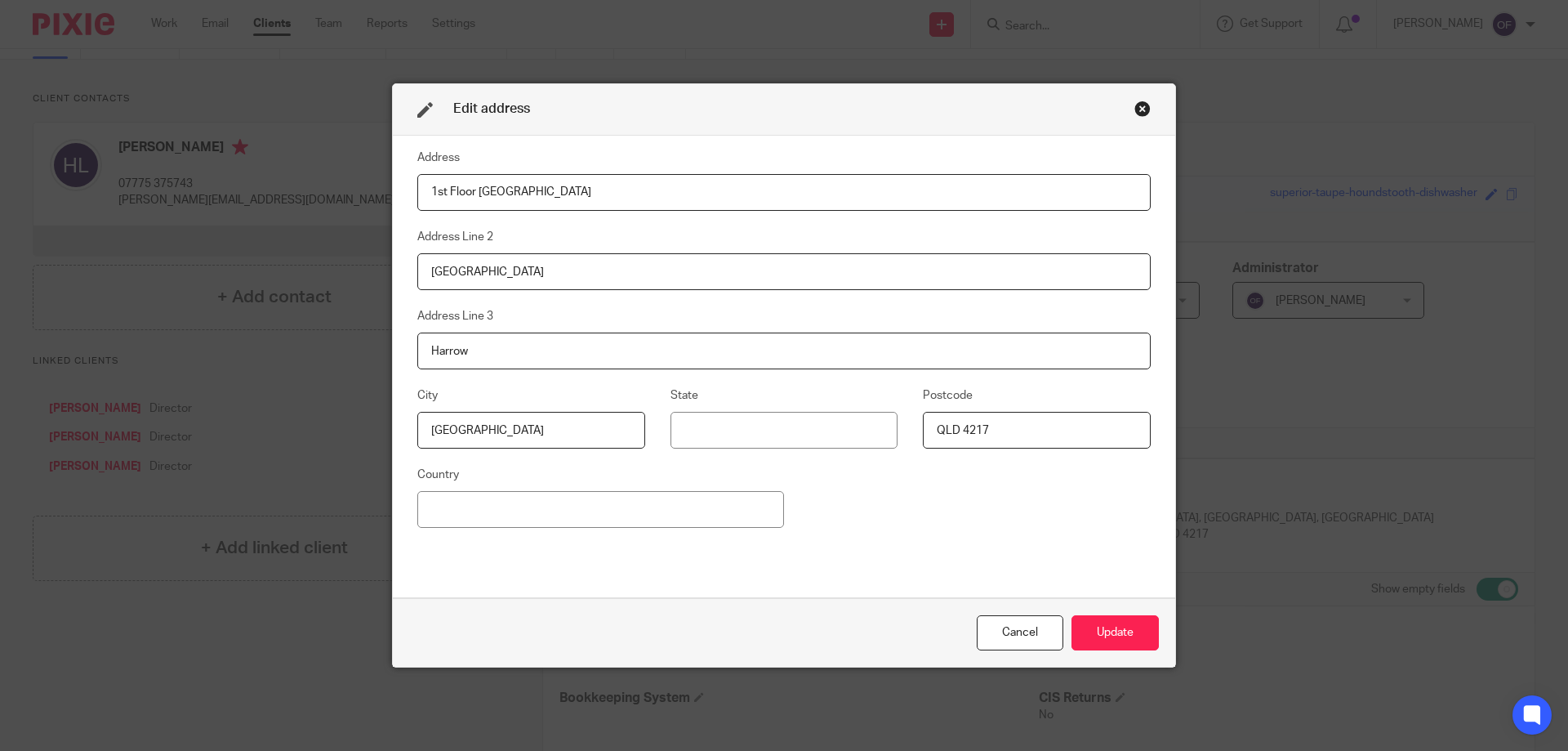
click at [378, 437] on div "Edit address Address 1st Floor Healthaid House Address Line 2 Marlborough Hill …" at bounding box center [784, 375] width 1568 height 751
paste input "Middlesex"
type input "Middlesex"
click at [810, 424] on input at bounding box center [784, 430] width 228 height 37
paste input "England"
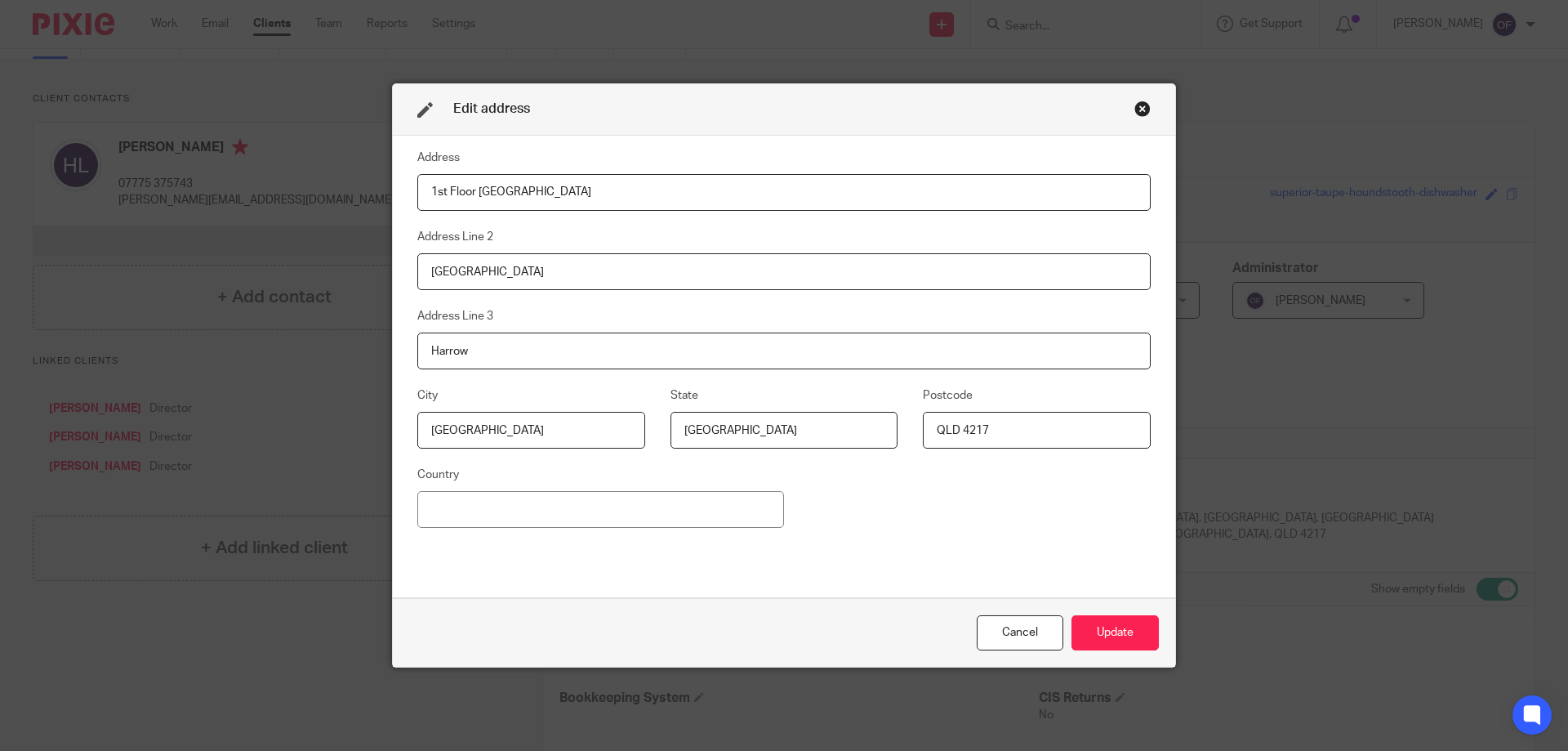
type input "England"
drag, startPoint x: 1023, startPoint y: 428, endPoint x: 927, endPoint y: 424, distance: 96.1
click at [927, 424] on input "QLD 4217" at bounding box center [1036, 430] width 228 height 37
paste input "HA1 1UD"
type input "HA1 1UD"
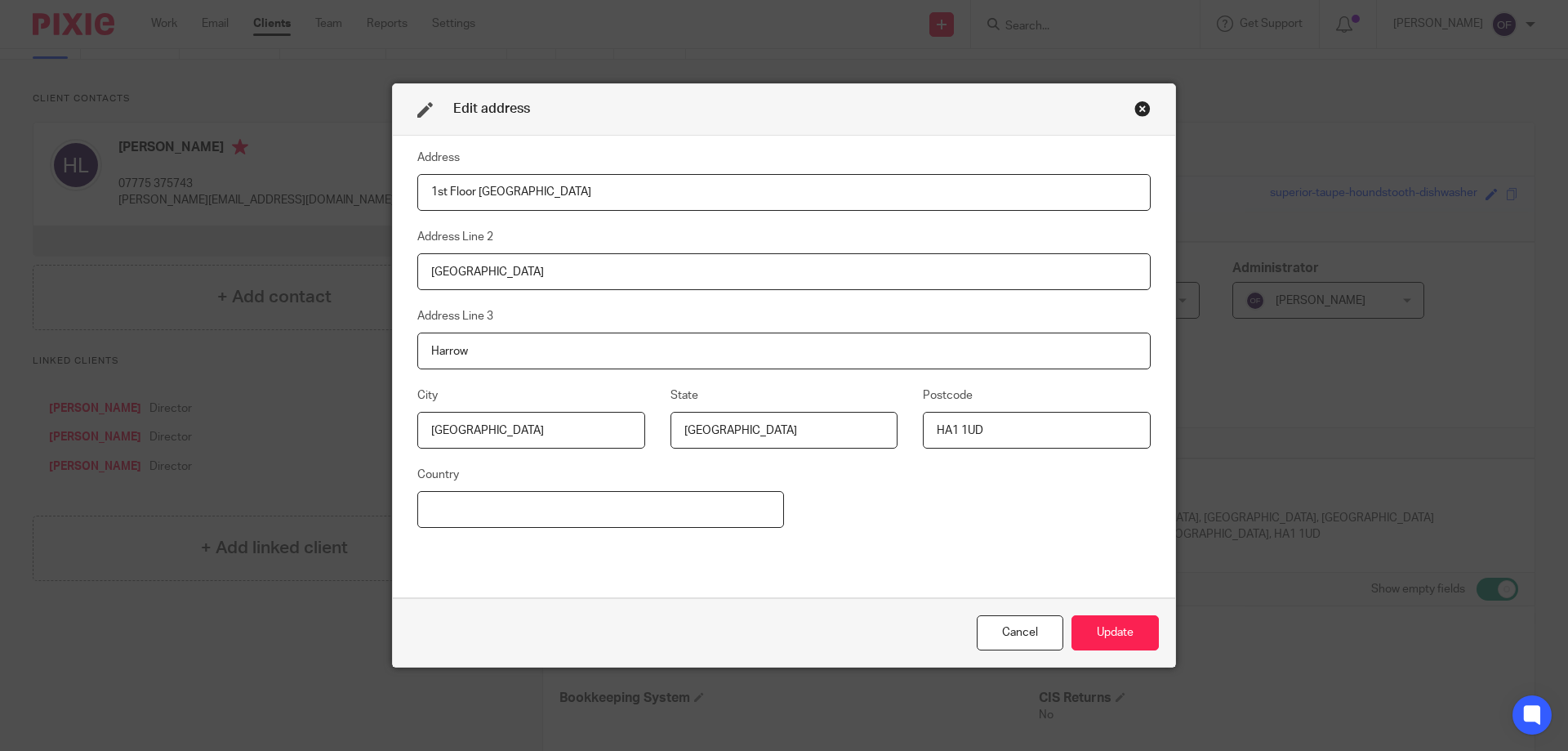
click at [670, 512] on input at bounding box center [601, 509] width 367 height 37
drag, startPoint x: 750, startPoint y: 425, endPoint x: 667, endPoint y: 428, distance: 83.1
click at [670, 428] on input "England" at bounding box center [784, 430] width 228 height 37
click at [621, 510] on input at bounding box center [601, 509] width 367 height 37
type input "[GEOGRAPHIC_DATA]"
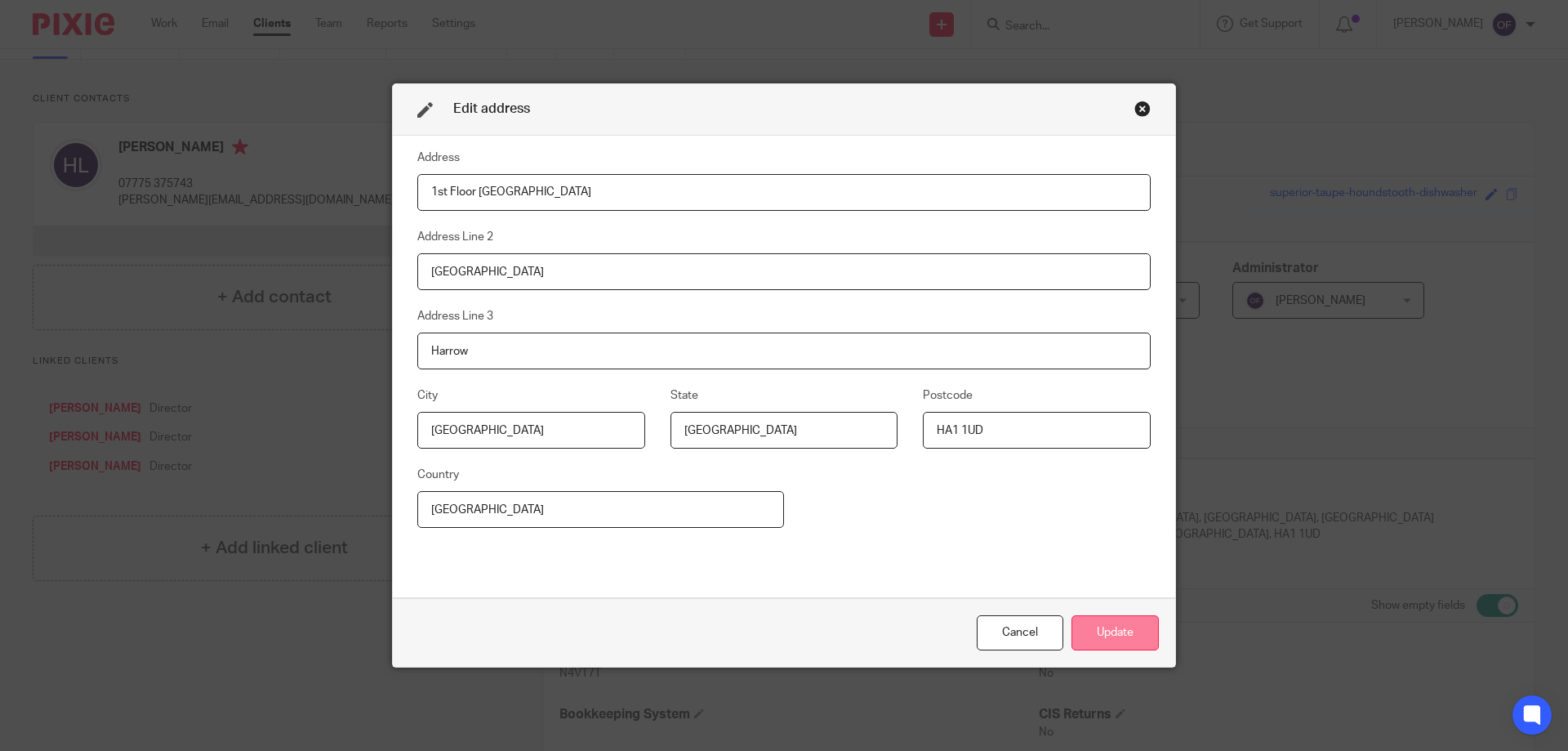
click at [1105, 630] on button "Update" at bounding box center [1116, 633] width 87 height 35
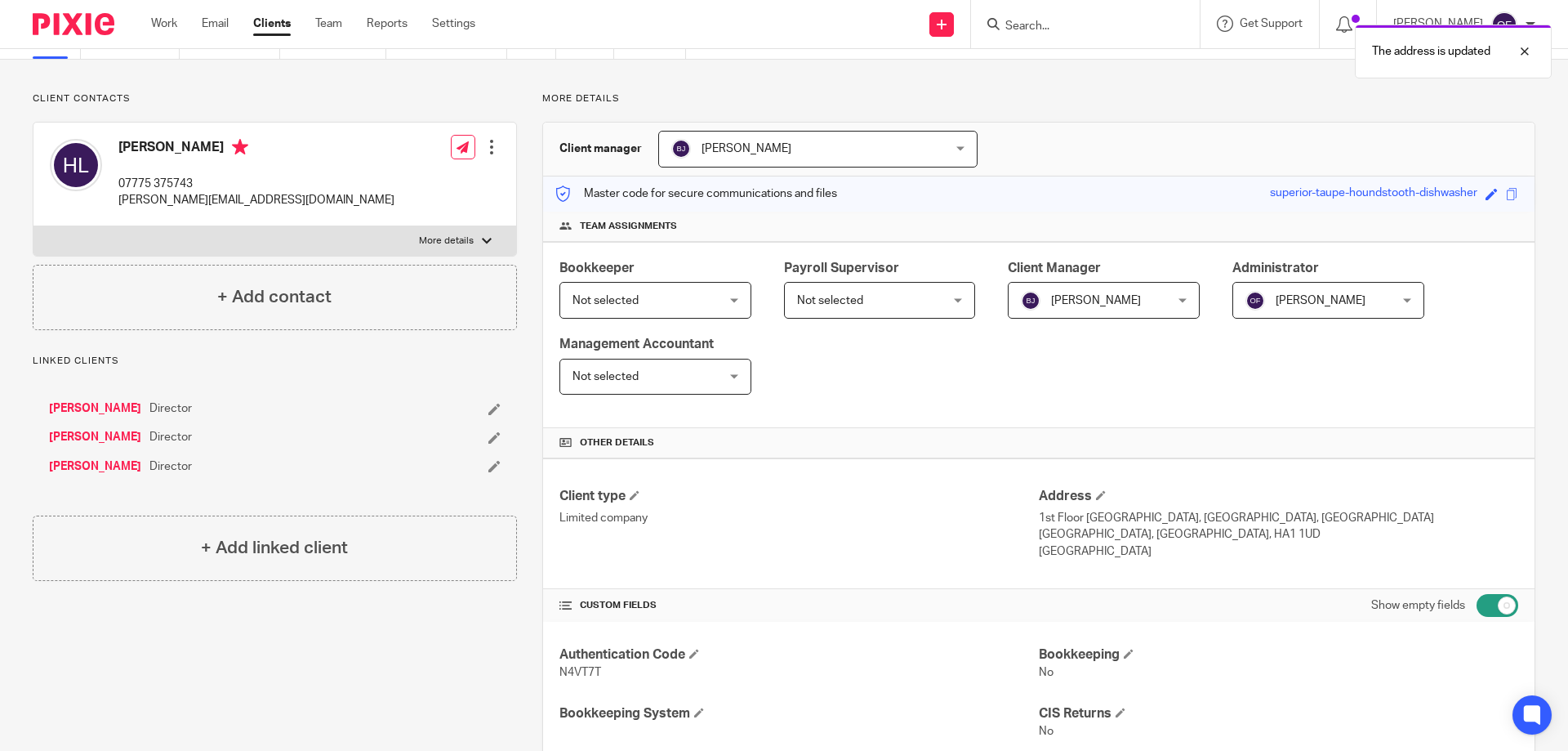
click at [841, 282] on span "Not selected" at bounding box center [868, 299] width 142 height 35
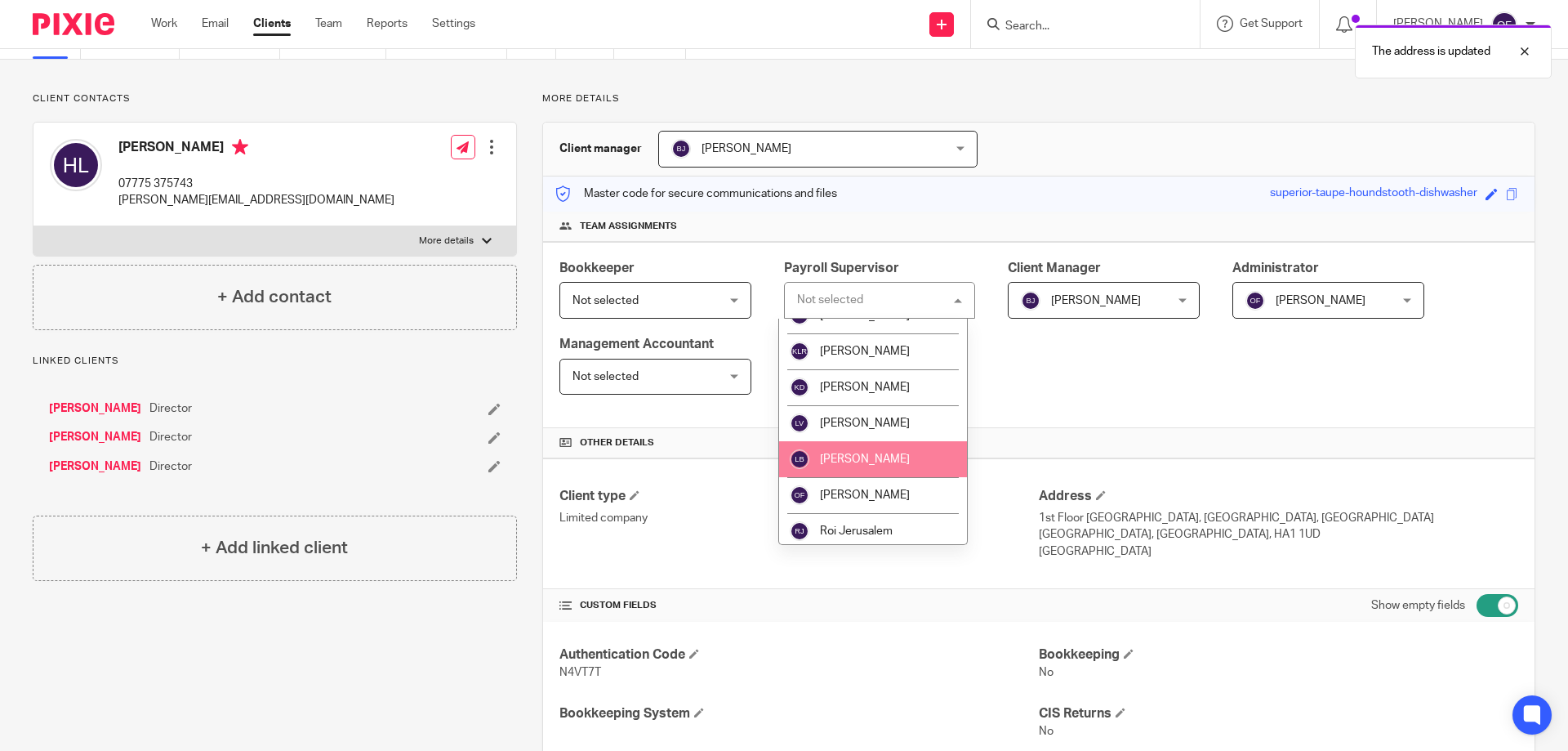
scroll to position [131, 0]
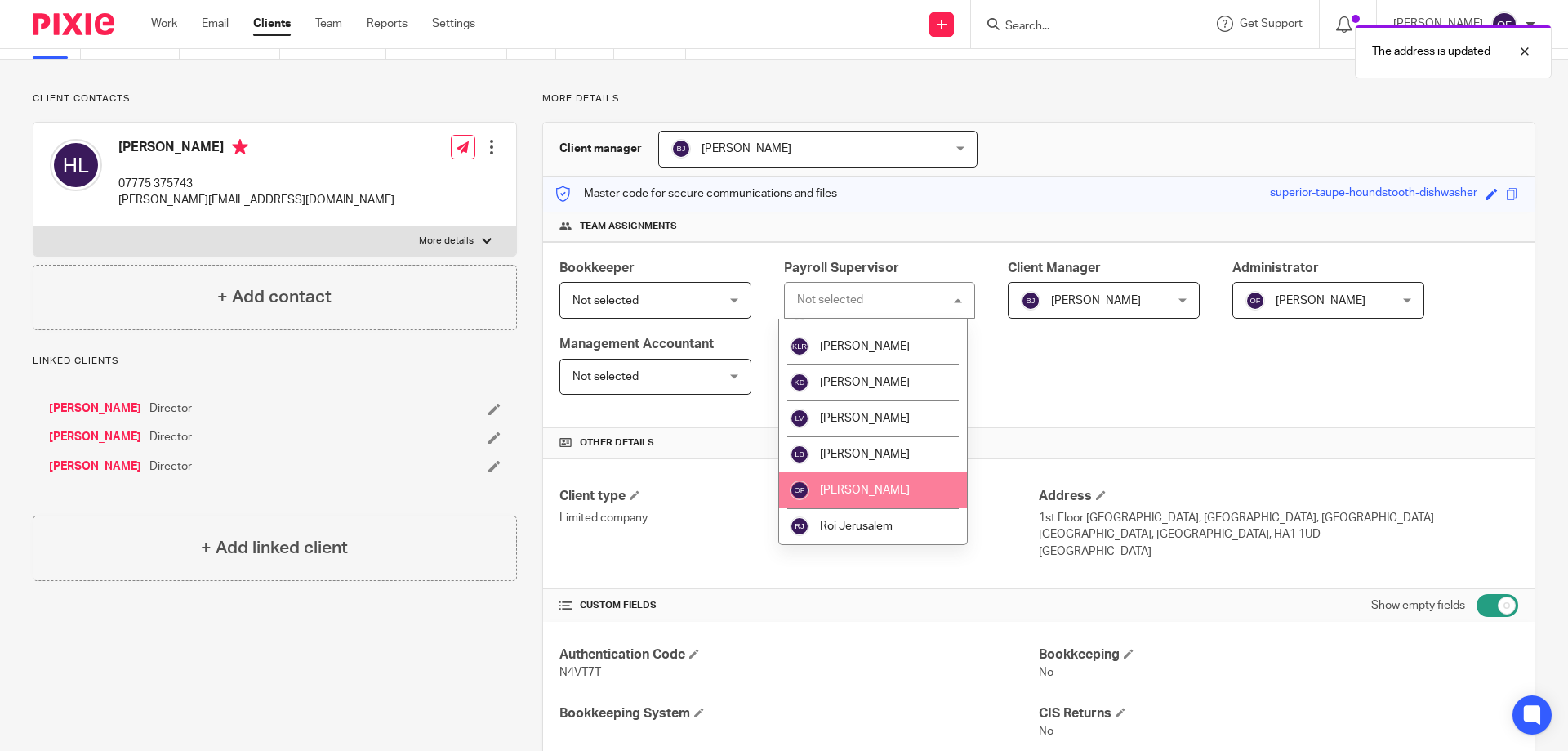
click at [874, 483] on li "[PERSON_NAME]" at bounding box center [874, 490] width 189 height 36
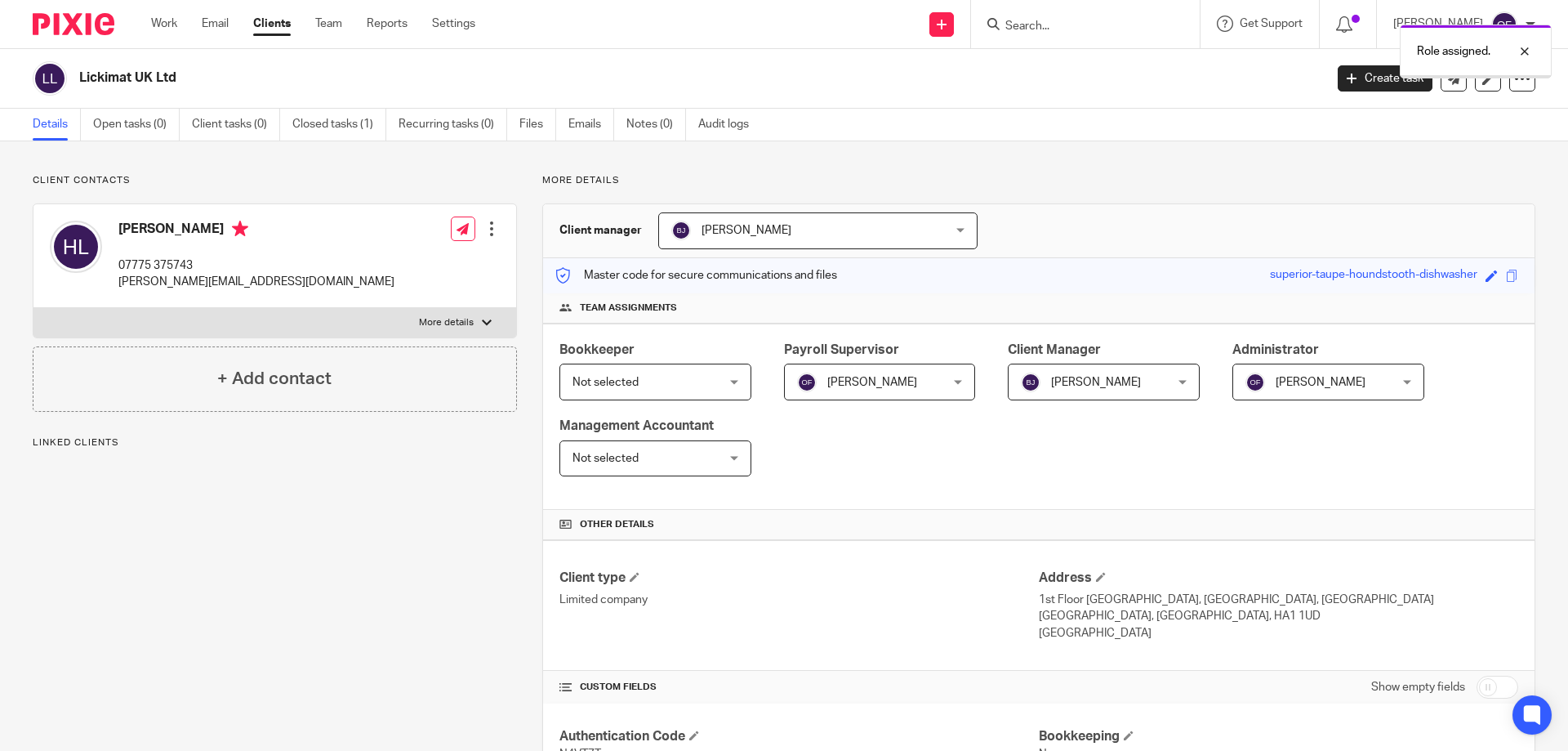
click at [1519, 74] on div "Role assigned." at bounding box center [1476, 52] width 152 height 54
click at [1519, 84] on div at bounding box center [1522, 79] width 26 height 26
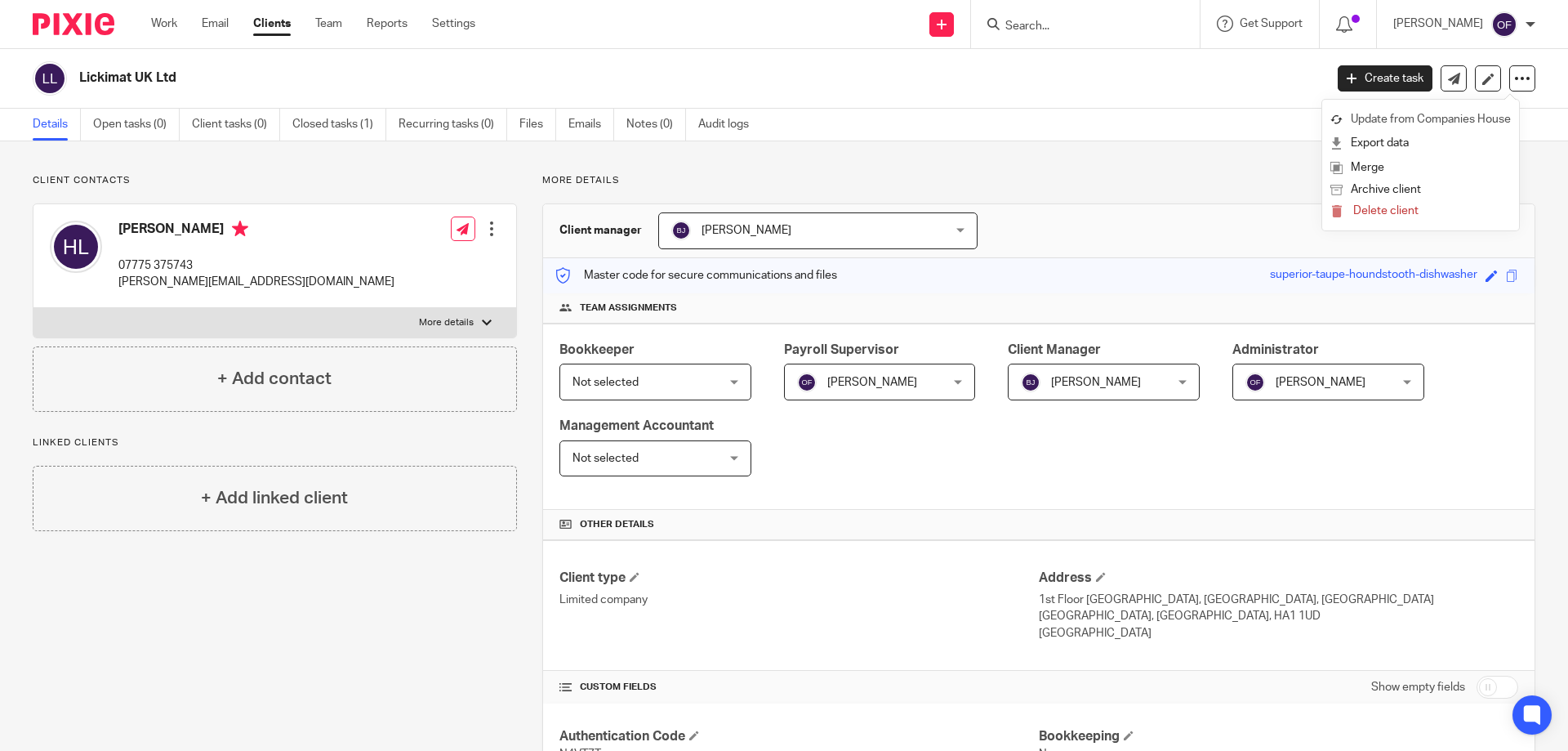
click at [1473, 116] on link "Update from Companies House" at bounding box center [1421, 119] width 181 height 24
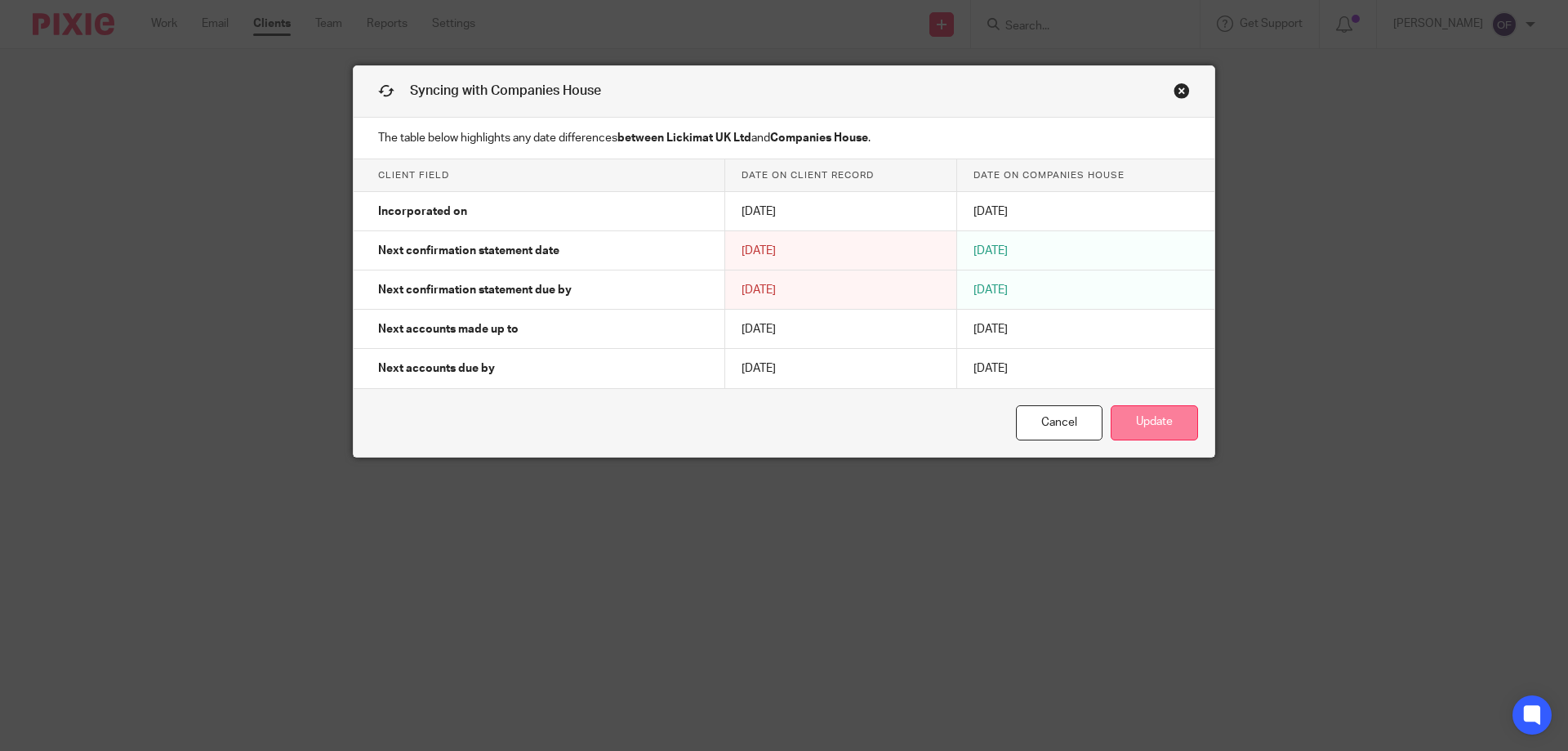
click at [1170, 423] on button "Update" at bounding box center [1154, 422] width 87 height 35
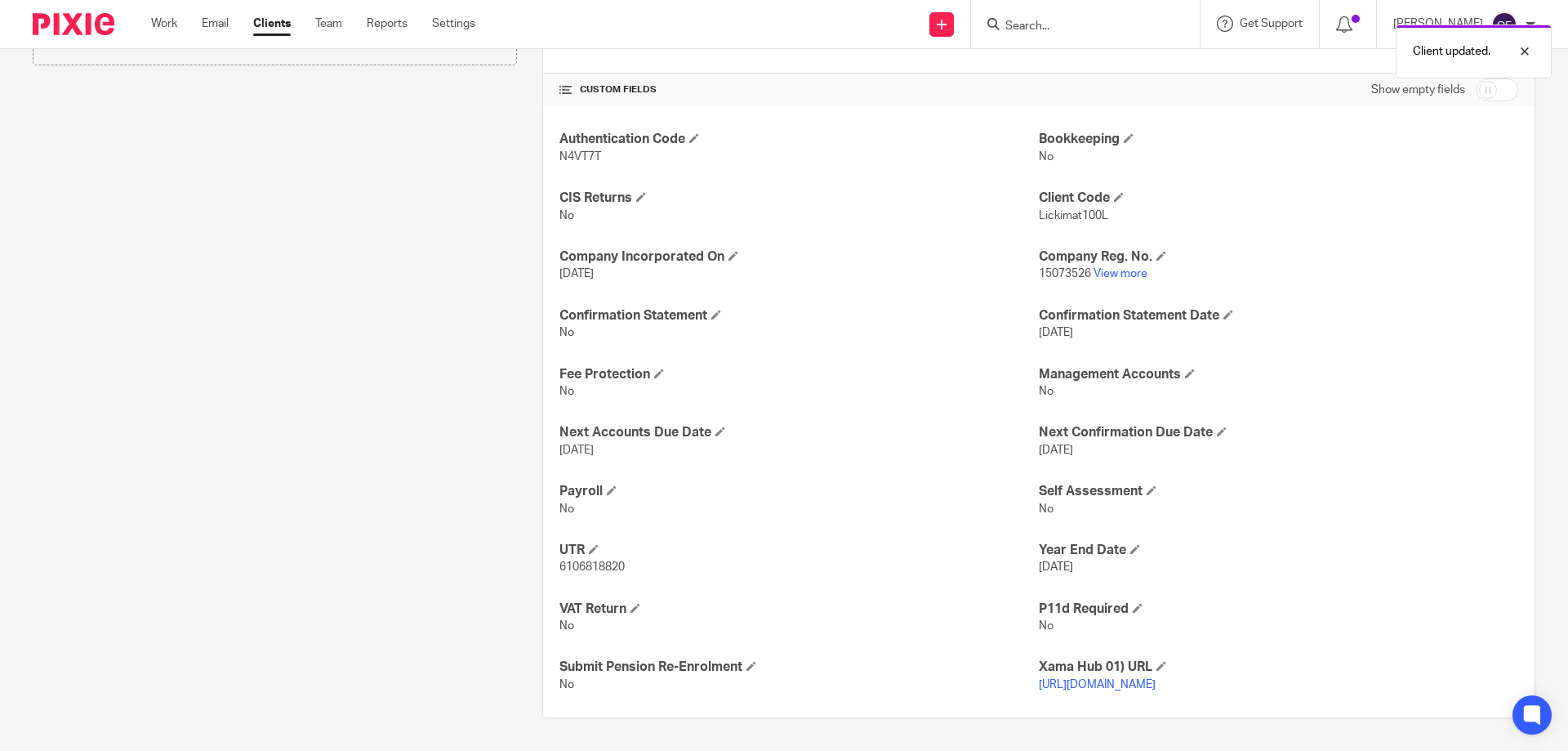
scroll to position [615, 0]
click at [609, 485] on span at bounding box center [611, 490] width 10 height 10
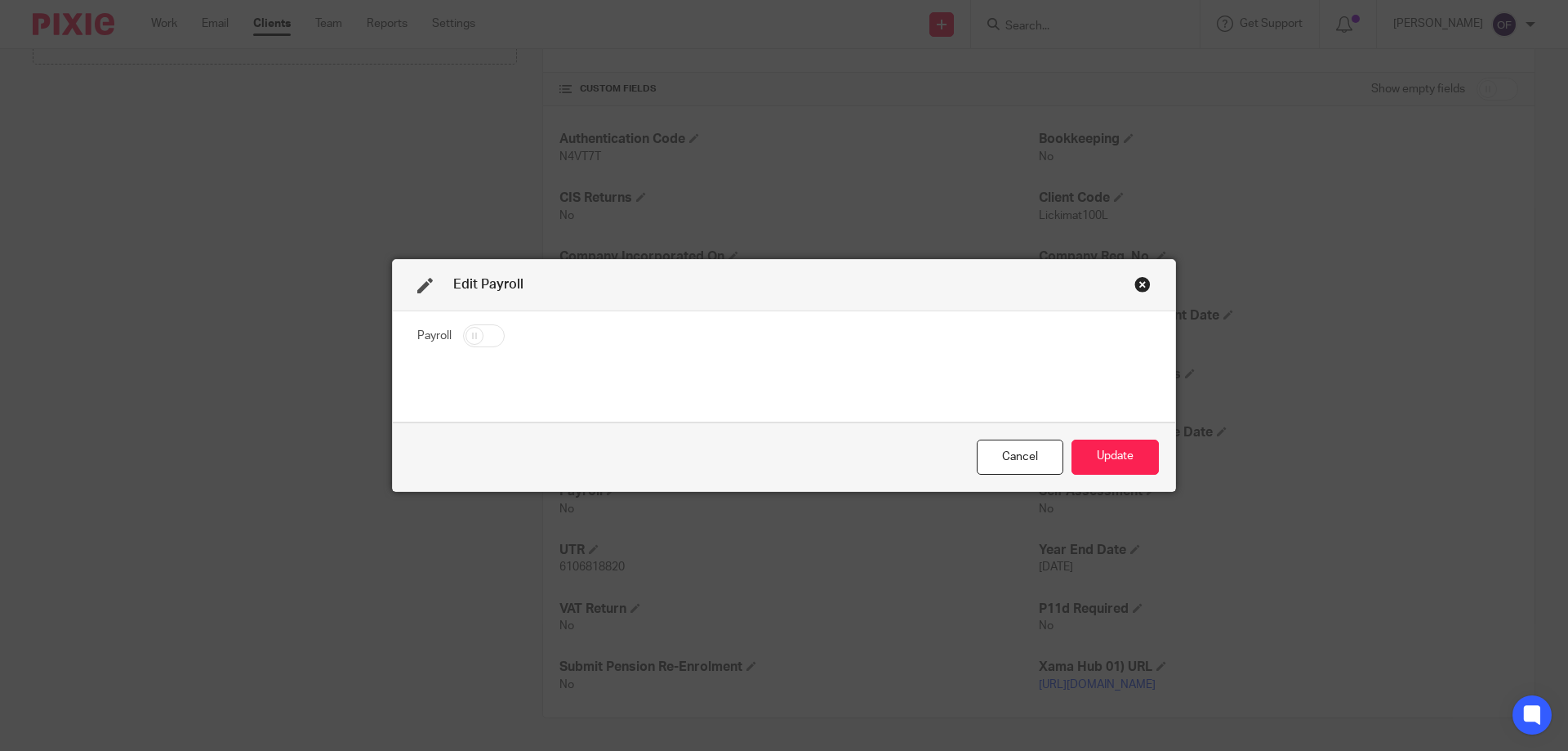
click at [485, 335] on input "checkbox" at bounding box center [484, 335] width 42 height 23
checkbox input "true"
click at [1104, 456] on button "Update" at bounding box center [1116, 457] width 87 height 35
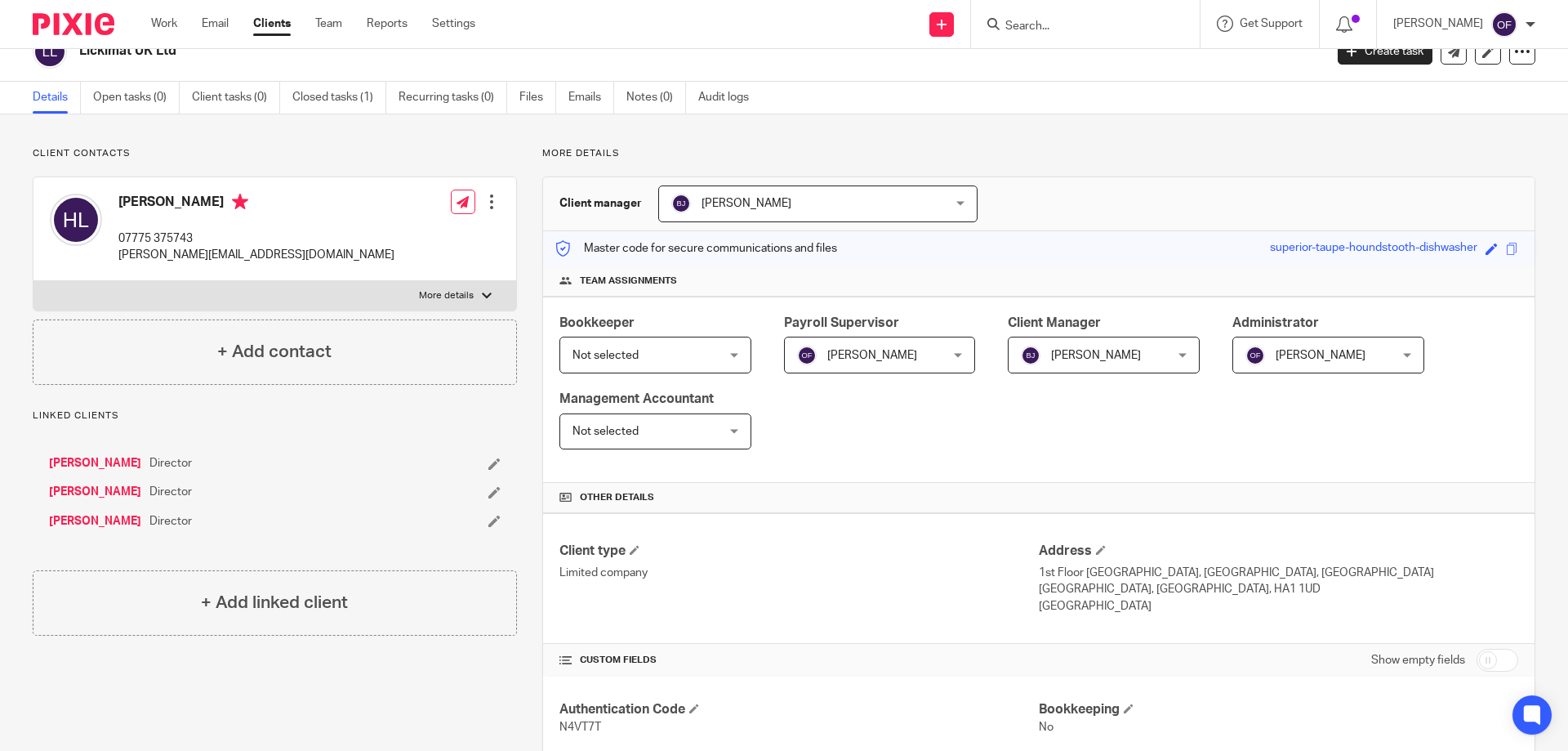
scroll to position [0, 0]
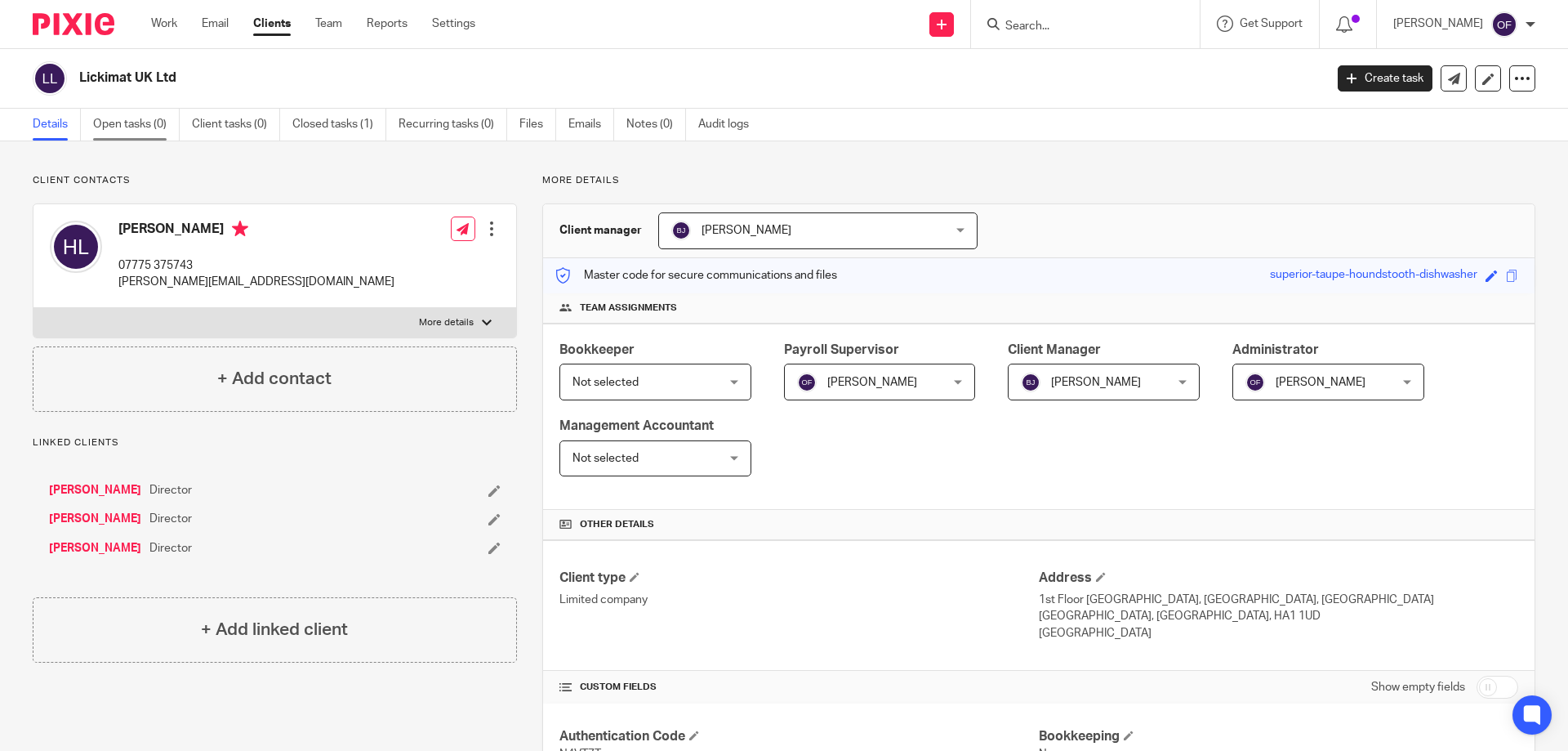
click at [134, 118] on link "Open tasks (0)" at bounding box center [136, 124] width 87 height 32
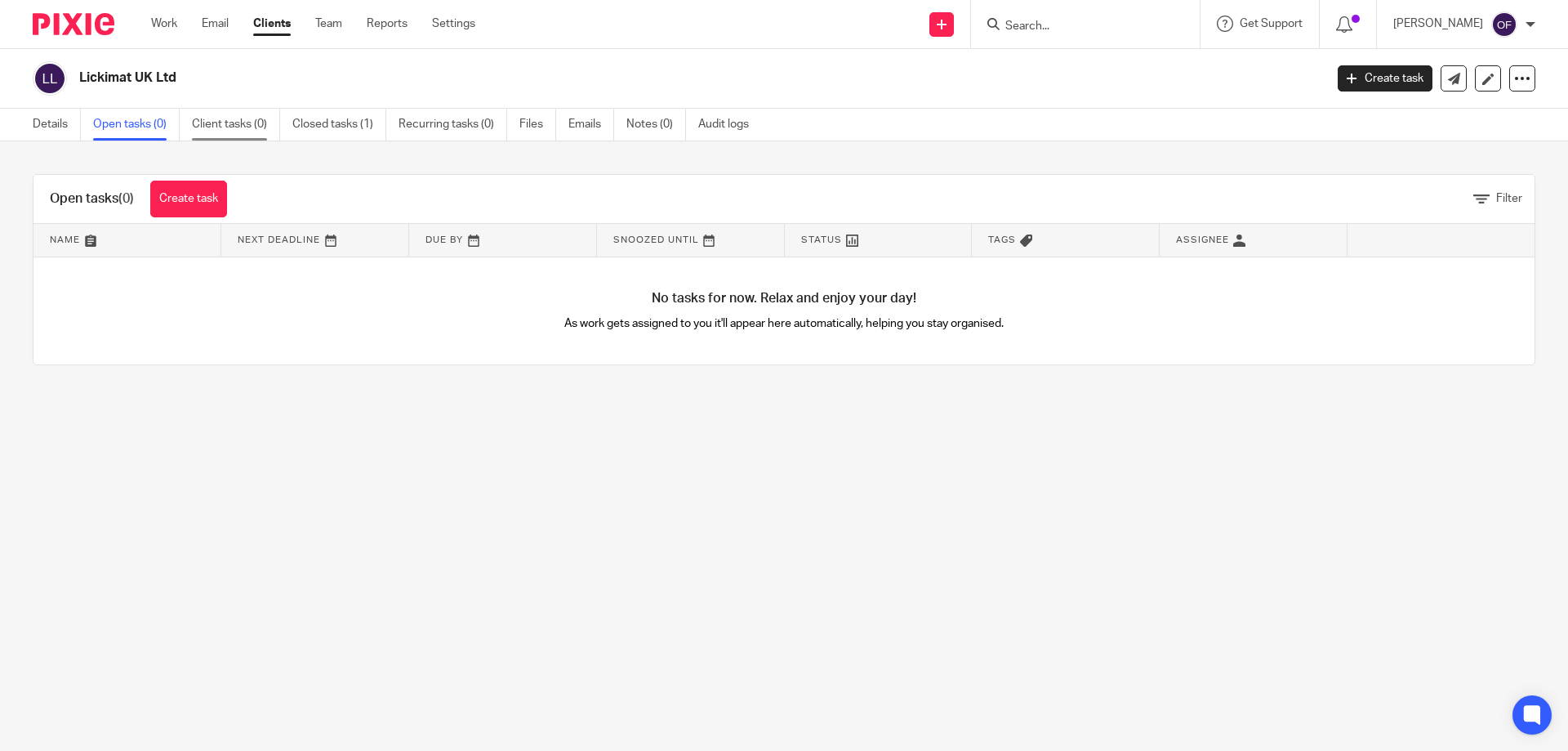
click at [219, 125] on link "Client tasks (0)" at bounding box center [236, 124] width 88 height 32
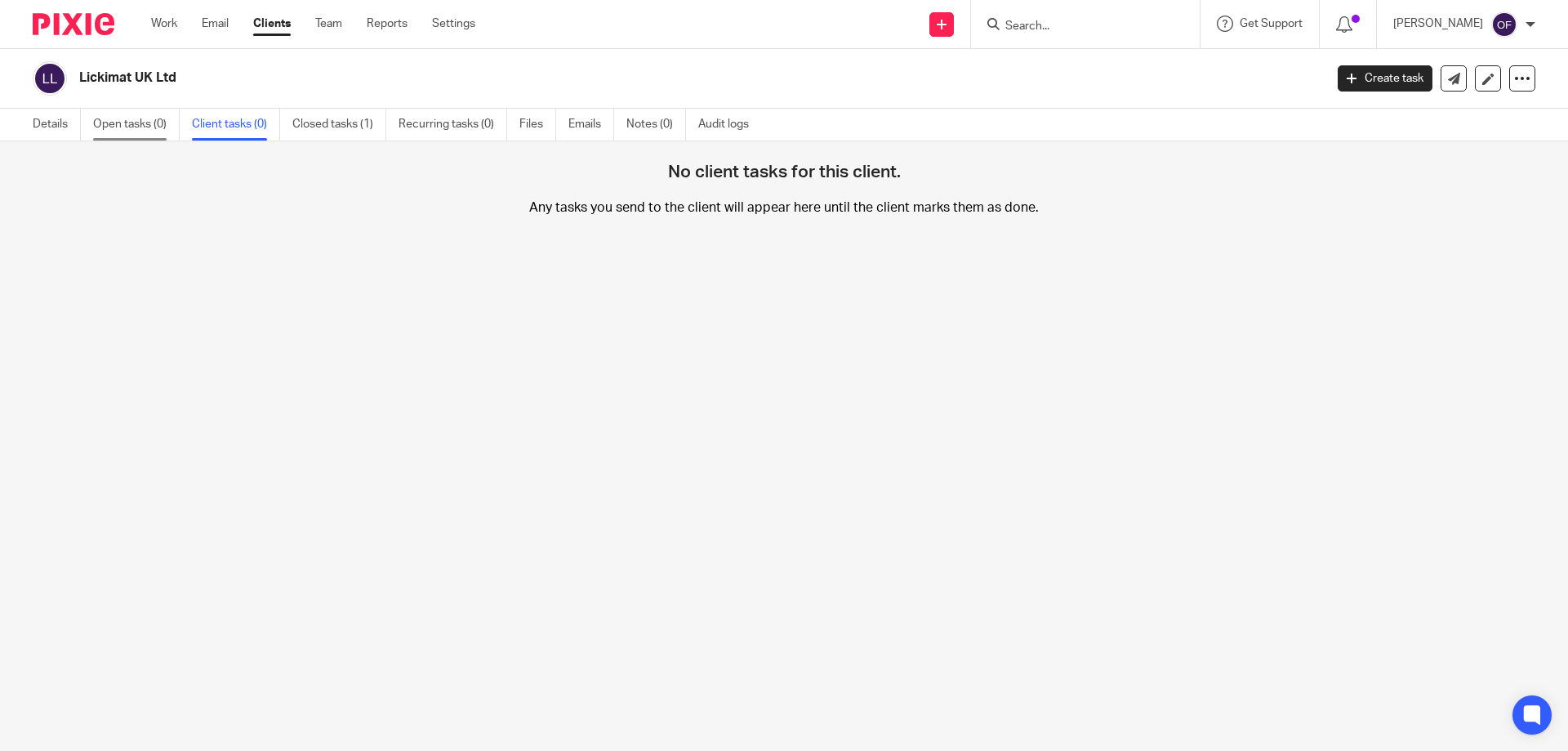
click at [123, 126] on link "Open tasks (0)" at bounding box center [136, 124] width 87 height 32
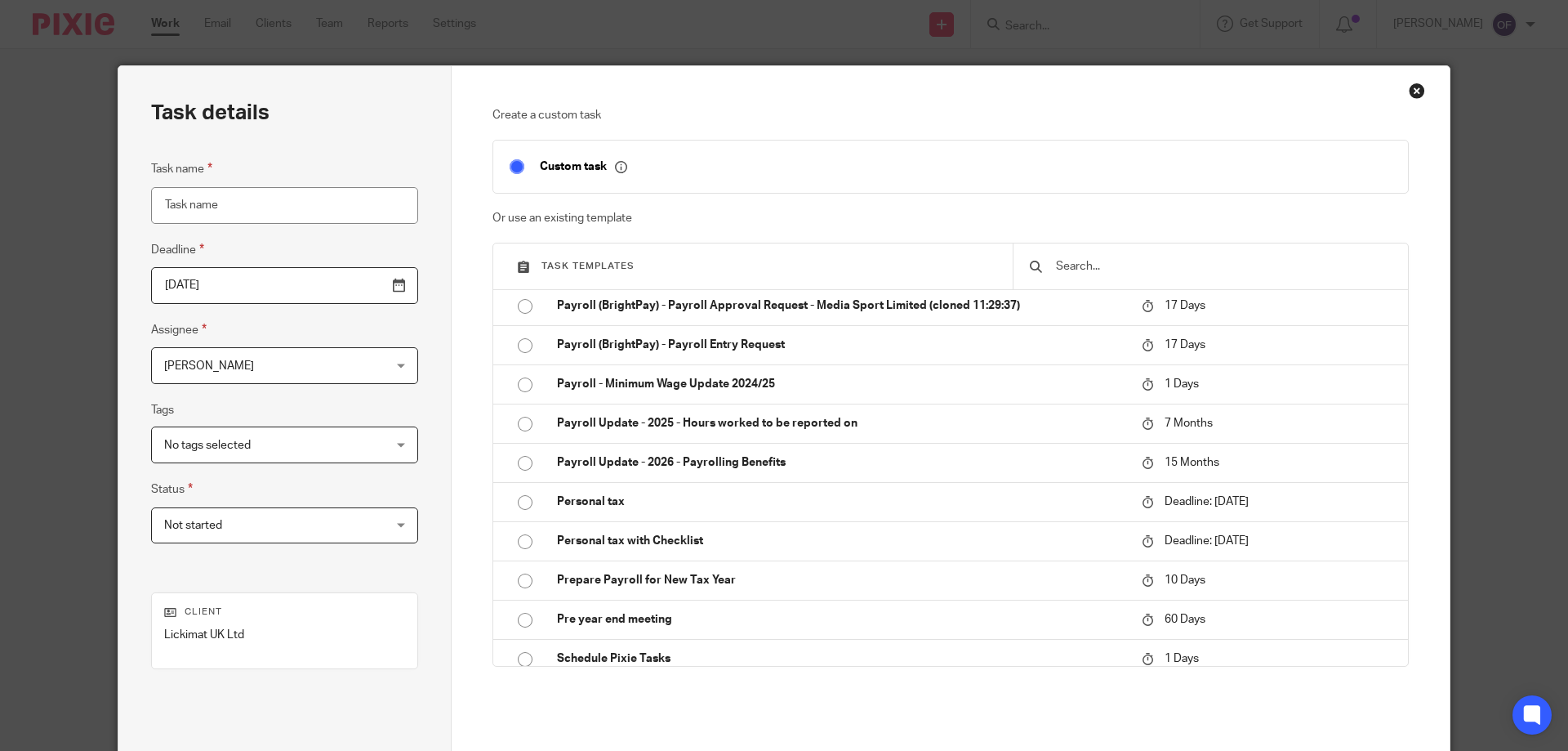
scroll to position [1007, 0]
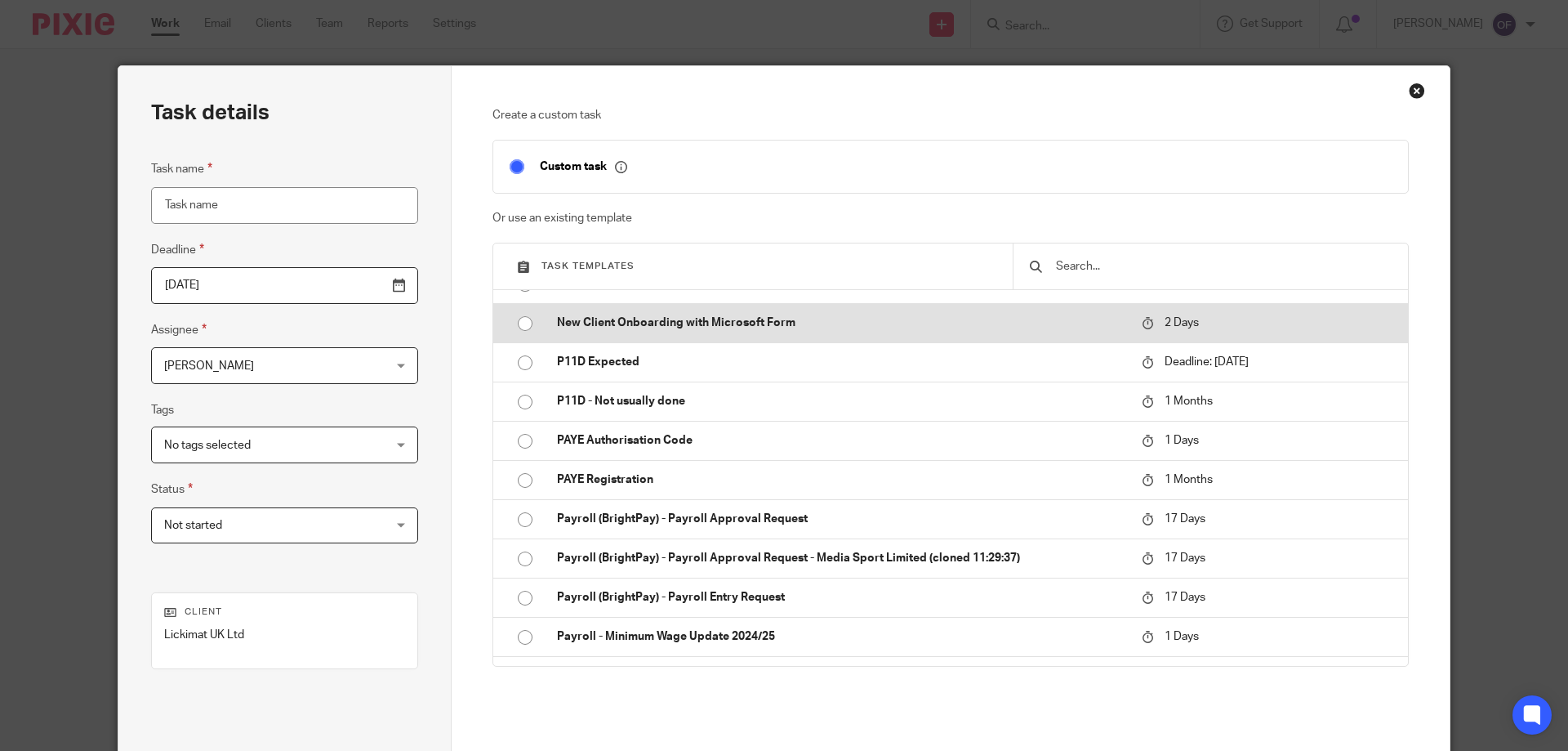
click at [689, 318] on p "New Client Onboarding with Microsoft Form" at bounding box center [841, 322] width 569 height 16
type input "2025-09-18"
type input "New Client Onboarding with Microsoft Form"
checkbox input "false"
radio input "true"
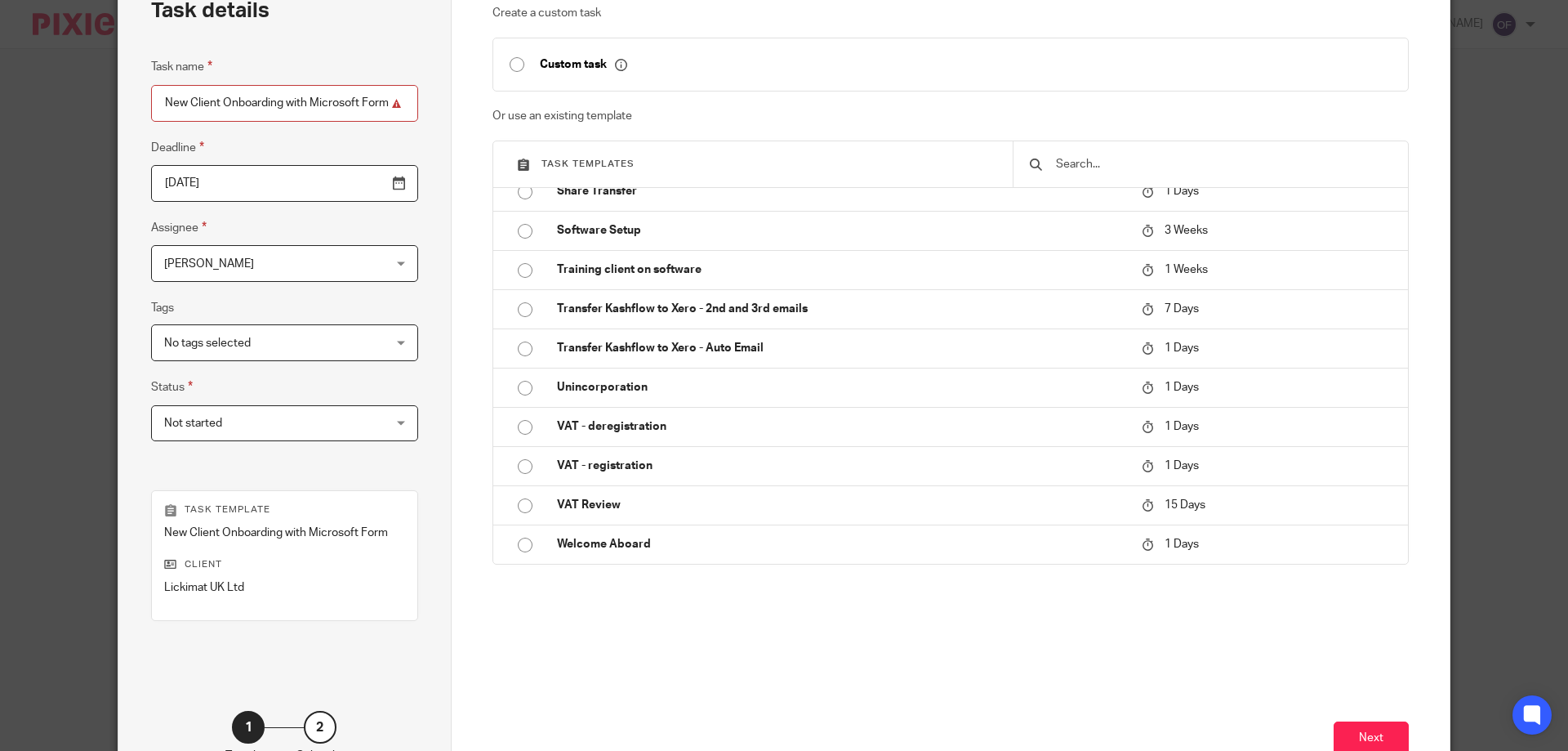
scroll to position [215, 0]
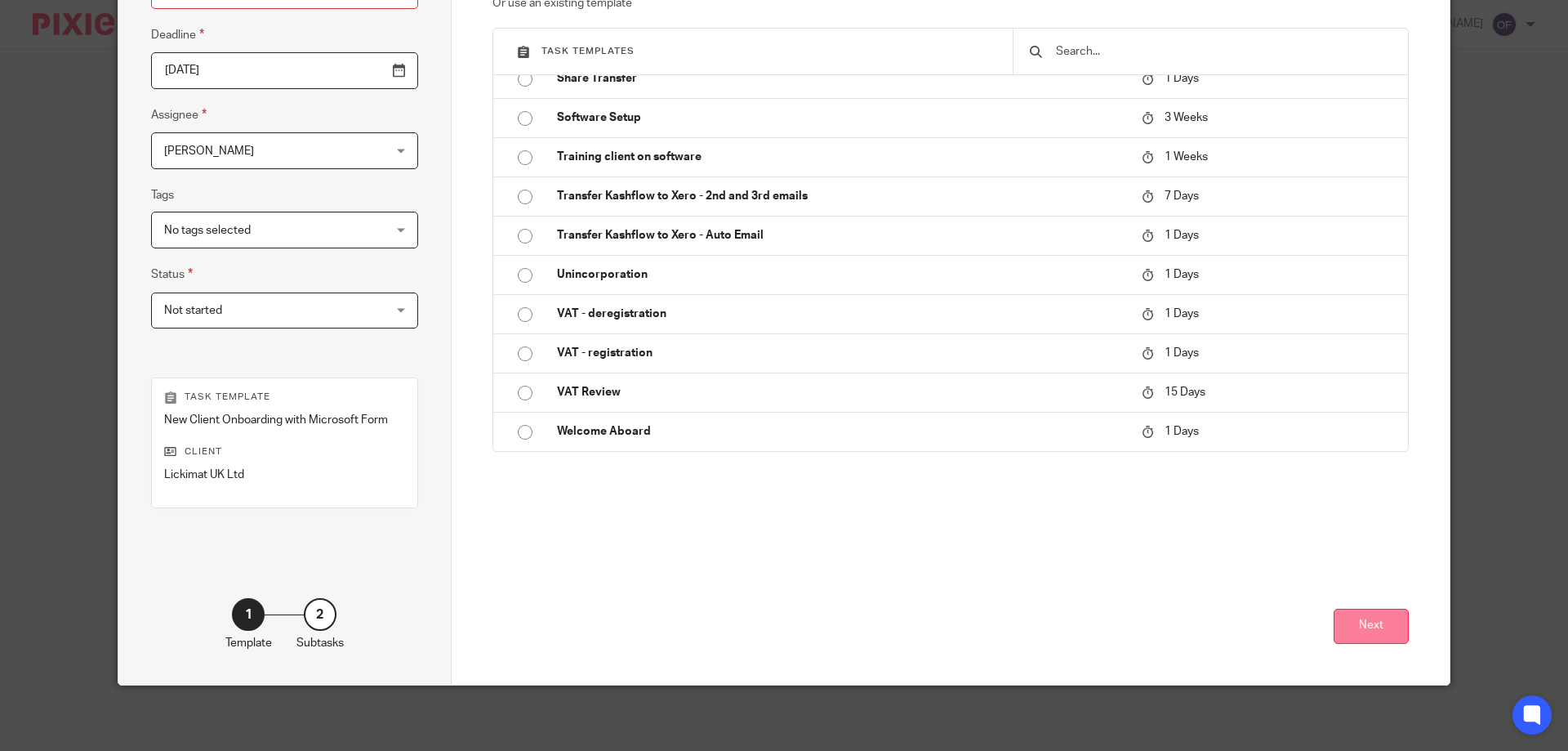
click at [1359, 630] on button "Next" at bounding box center [1372, 626] width 76 height 35
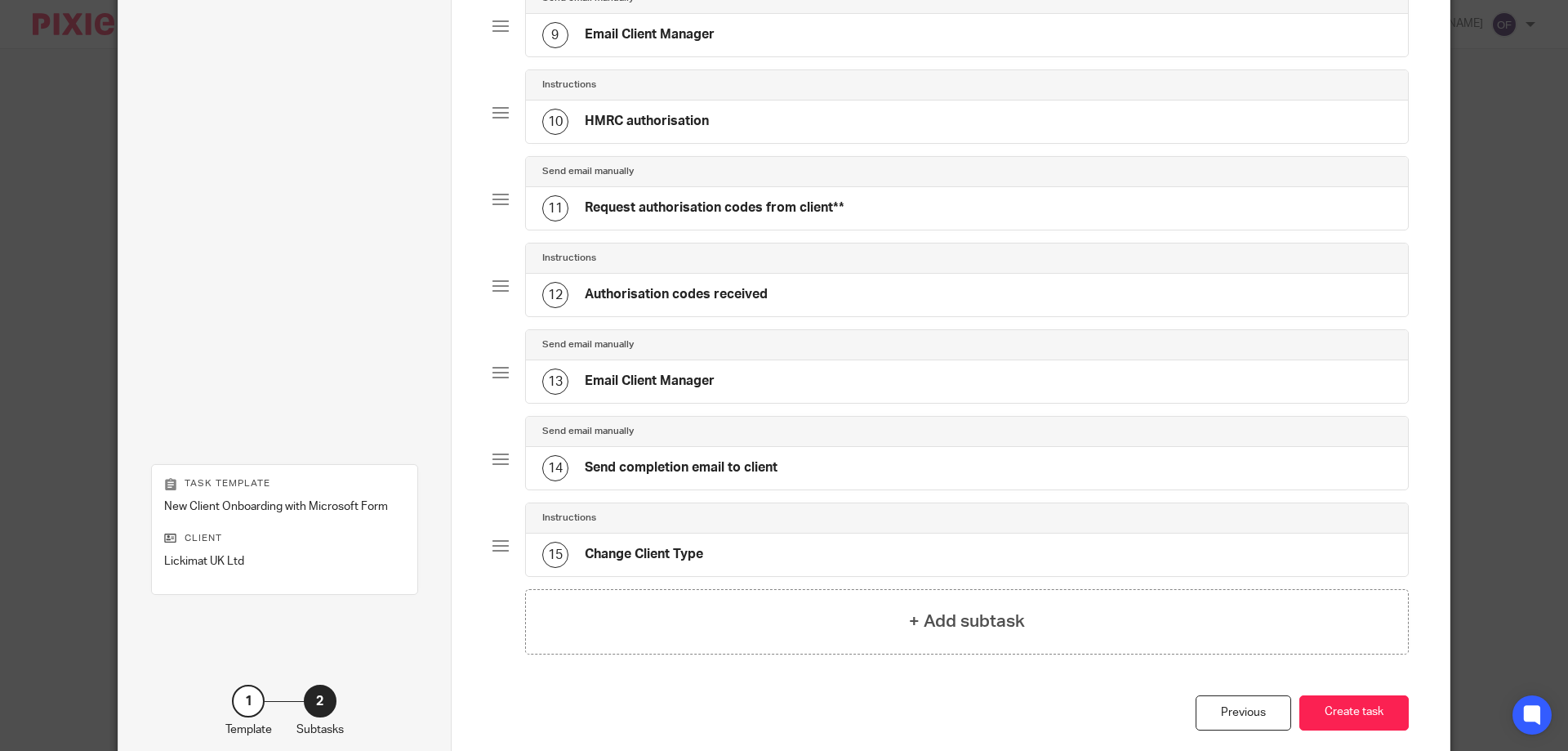
scroll to position [947, 0]
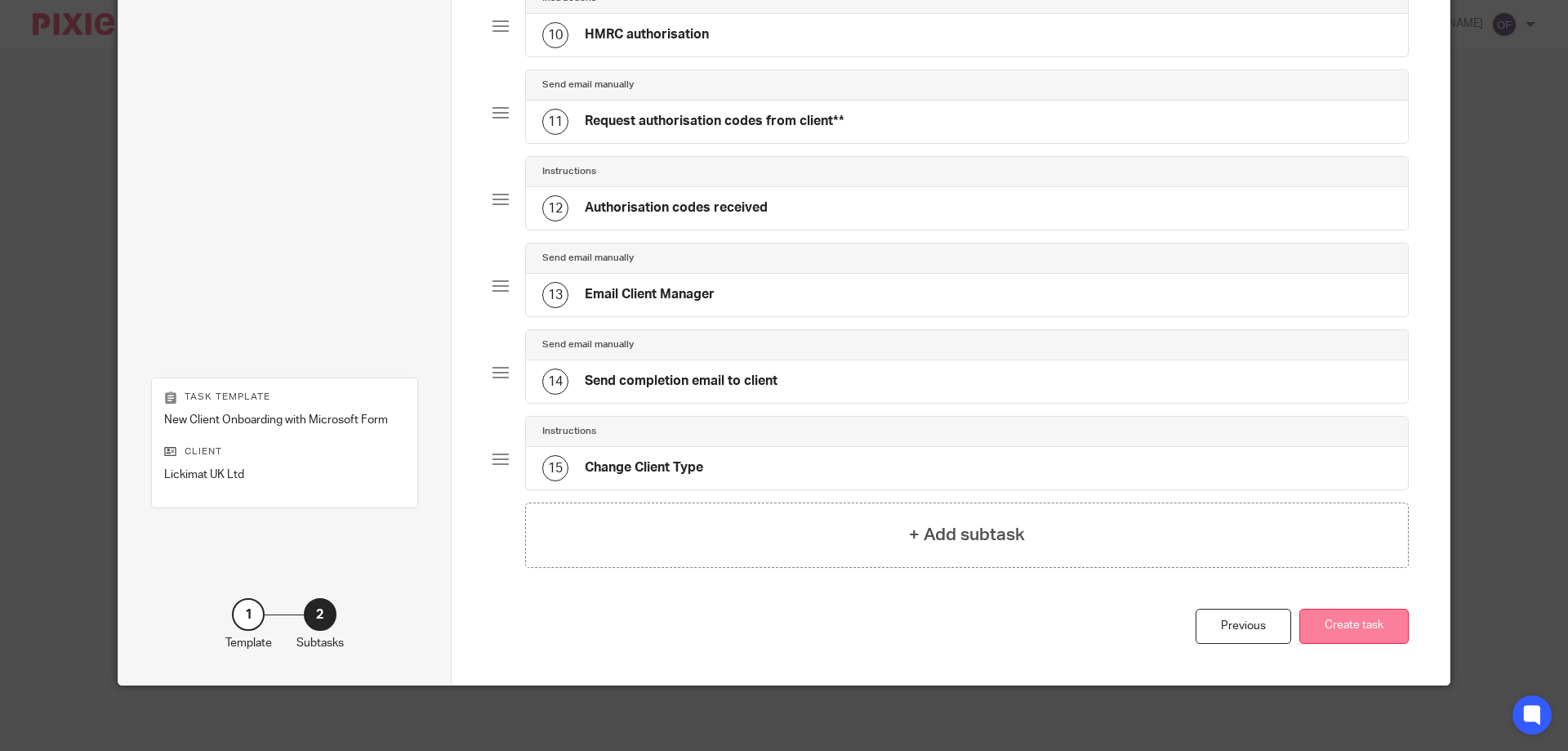
click at [1359, 624] on button "Create task" at bounding box center [1354, 626] width 109 height 35
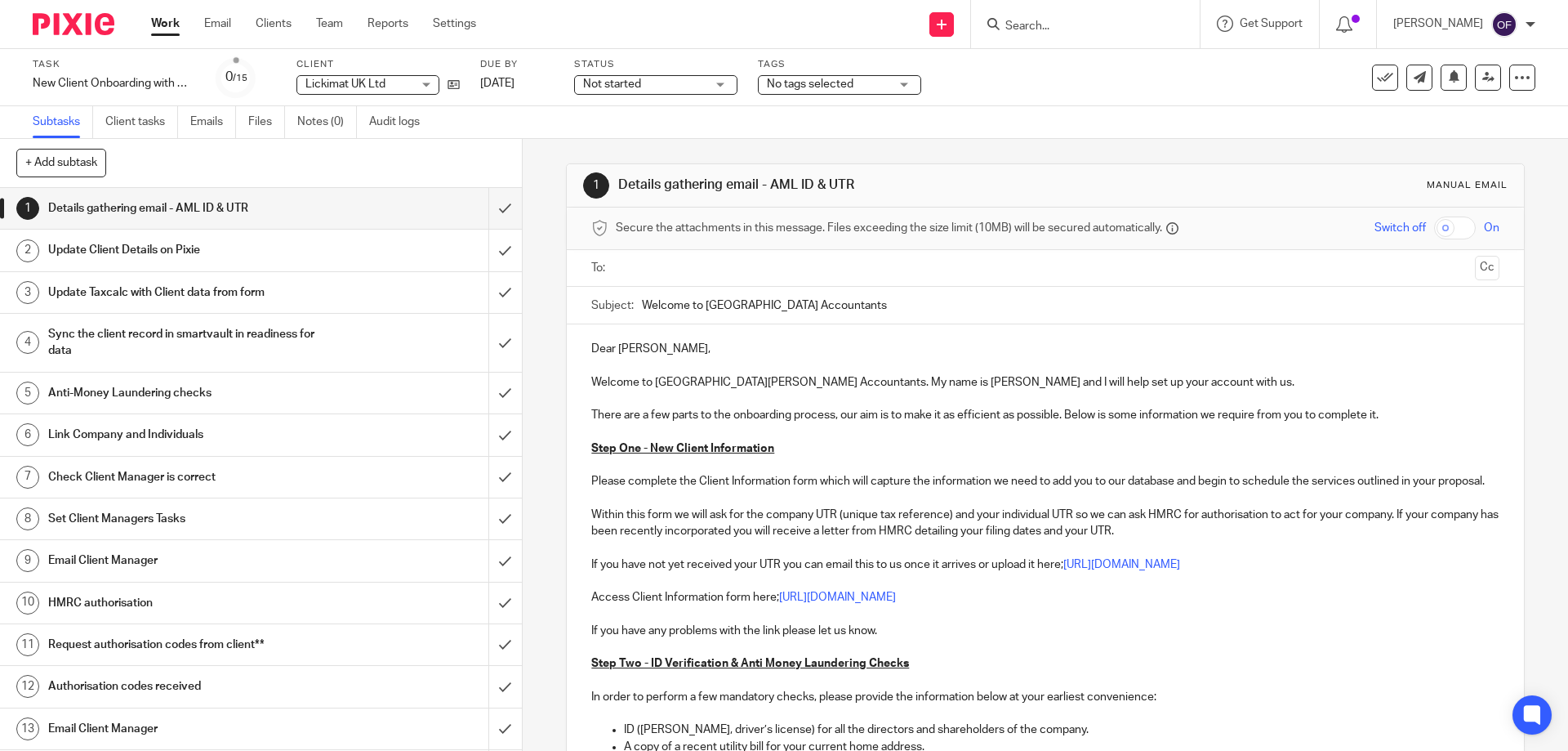
click at [296, 636] on h1 "Request authorisation codes from client**" at bounding box center [189, 645] width 282 height 25
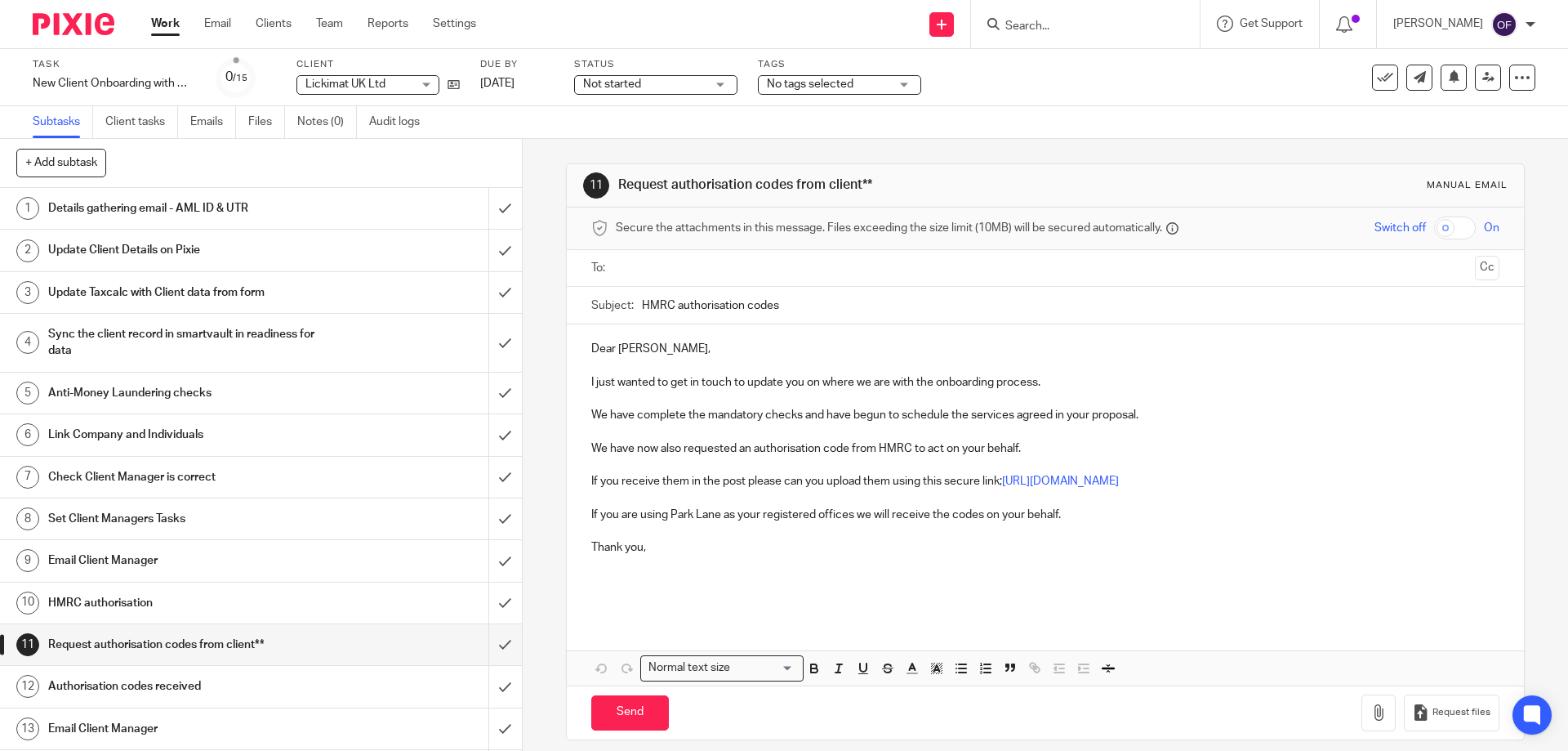
click at [586, 380] on div "Dear Heidi, I just wanted to get in touch to update you on where we are with th…" at bounding box center [1045, 470] width 957 height 293
click at [610, 403] on p at bounding box center [1045, 399] width 908 height 16
drag, startPoint x: 587, startPoint y: 402, endPoint x: 601, endPoint y: 402, distance: 14.0
click at [601, 402] on p at bounding box center [1045, 399] width 908 height 16
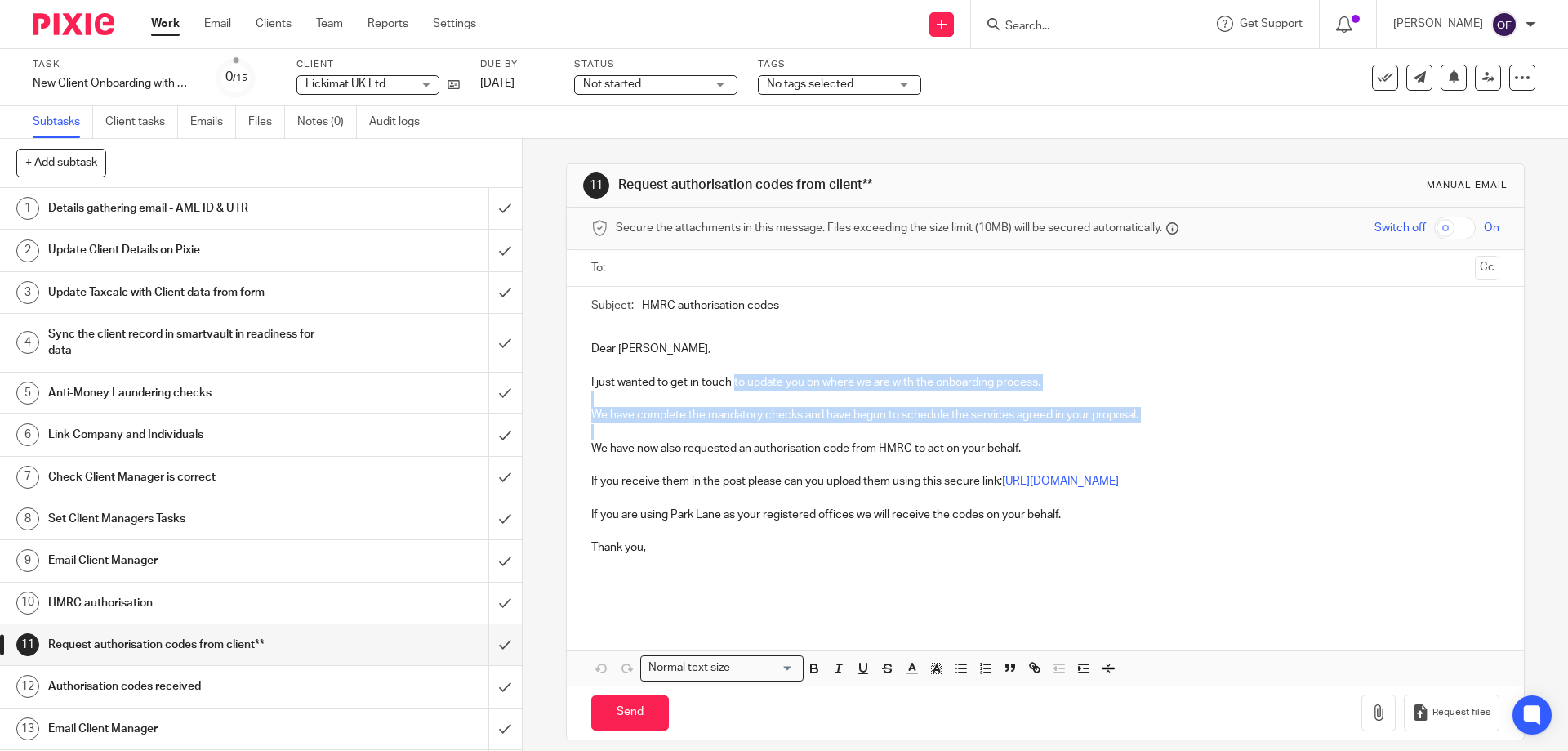
drag, startPoint x: 732, startPoint y: 378, endPoint x: 1175, endPoint y: 427, distance: 445.7
click at [1175, 427] on div "Dear Heidi, I just wanted to get in touch to update you on where we are with th…" at bounding box center [1045, 470] width 957 height 293
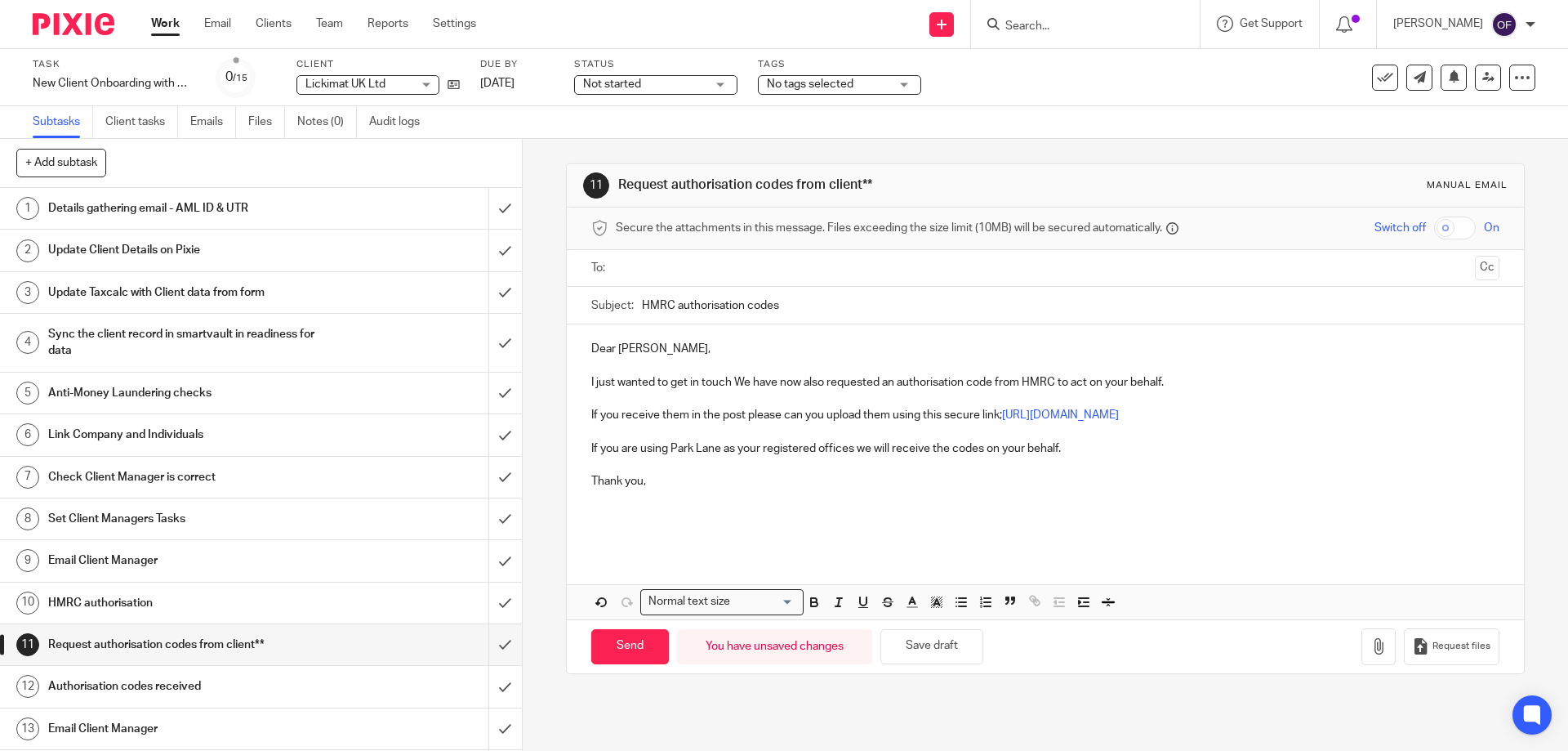
click at [675, 382] on p "I just wanted to get in touch We have now also requested an authorisation code …" at bounding box center [1045, 382] width 908 height 16
drag, startPoint x: 671, startPoint y: 385, endPoint x: 732, endPoint y: 385, distance: 61.0
click at [732, 385] on p "I just wanted to get in touch We have now also requested an authorisation code …" at bounding box center [1045, 382] width 908 height 16
click at [808, 381] on p "I just wanted to let you know, we have now also requested an authorisation code…" at bounding box center [1045, 382] width 908 height 16
drag, startPoint x: 801, startPoint y: 383, endPoint x: 834, endPoint y: 382, distance: 33.0
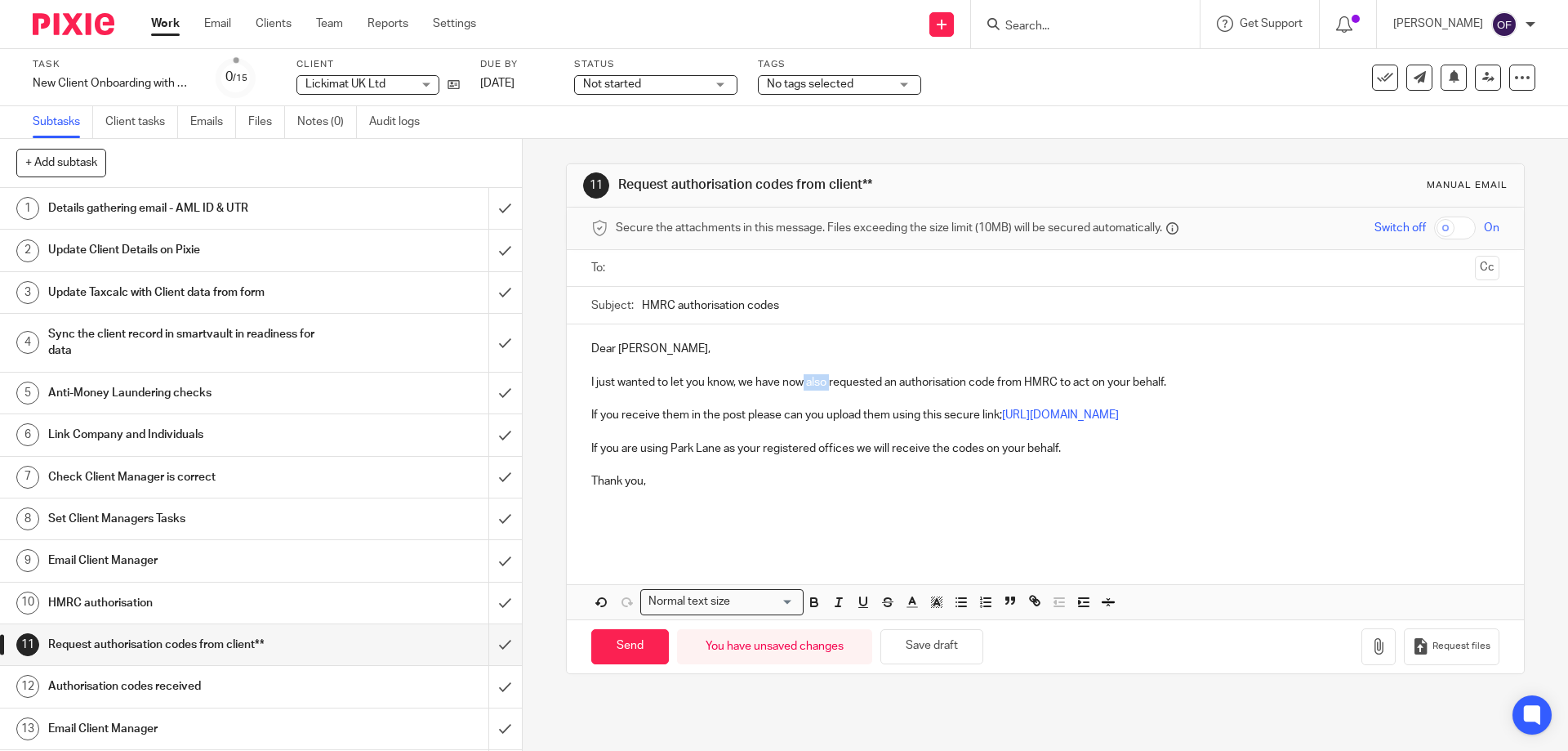
click at [827, 384] on p "I just wanted to let you know, we have now also requested an authorisation code…" at bounding box center [1045, 382] width 908 height 16
drag, startPoint x: 584, startPoint y: 451, endPoint x: 1161, endPoint y: 393, distance: 579.9
click at [1132, 455] on div "Dear Heidi, I just wanted to let you know, we have now requested an authorisati…" at bounding box center [1045, 438] width 957 height 227
click at [763, 437] on p at bounding box center [1045, 432] width 908 height 16
click at [581, 408] on div "Dear Heidi, I just wanted to let you know, we have now requested an authorisati…" at bounding box center [1045, 438] width 957 height 227
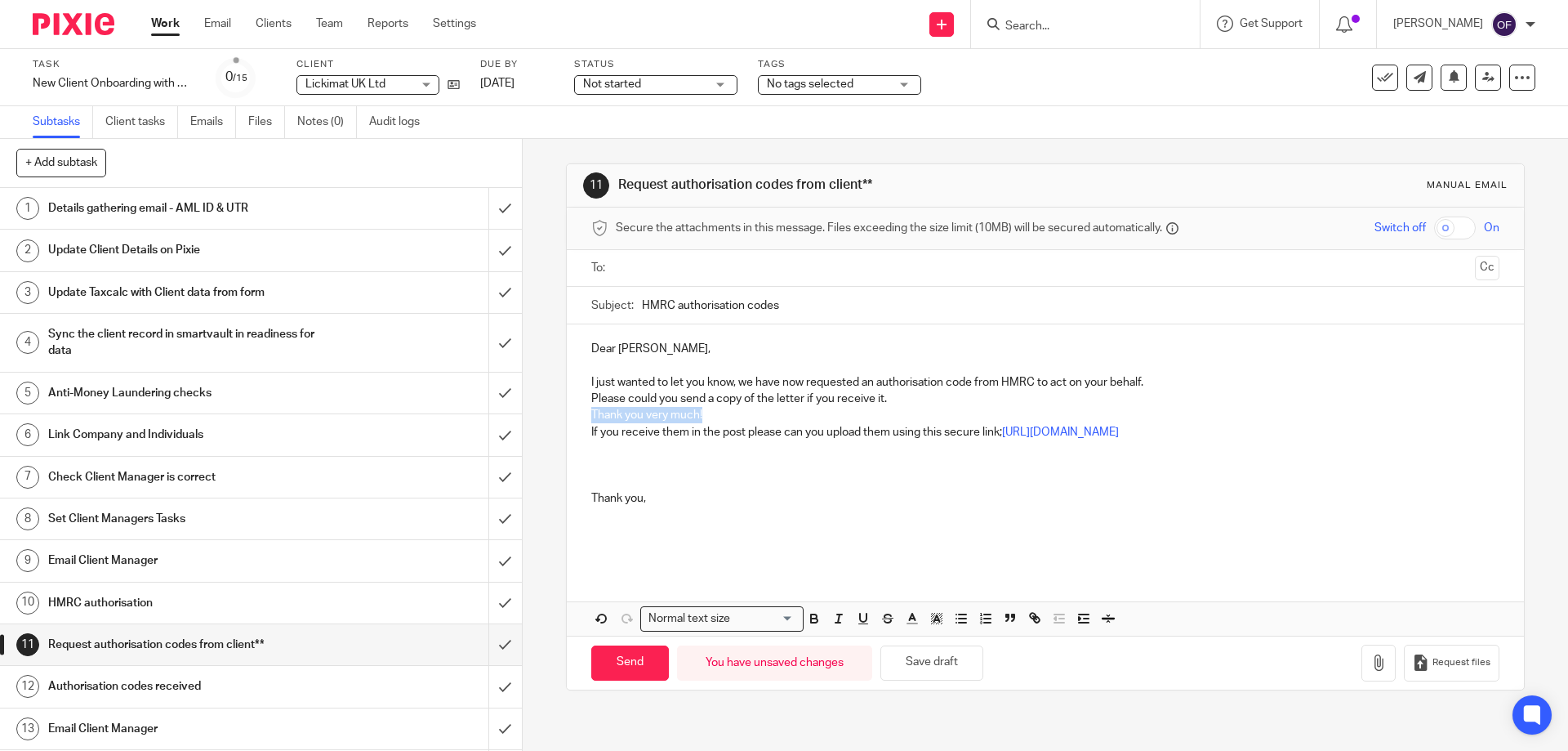
drag, startPoint x: 586, startPoint y: 412, endPoint x: 721, endPoint y: 415, distance: 135.0
click at [721, 415] on div "Dear Heidi, I just wanted to let you know, we have now requested an authorisati…" at bounding box center [1045, 446] width 957 height 244
drag, startPoint x: 676, startPoint y: 397, endPoint x: 911, endPoint y: 399, distance: 235.0
click at [925, 394] on p "Please could you send a copy of the letter if you receive it." at bounding box center [1045, 399] width 908 height 16
copy p "send a copy of the letter if you receive it."
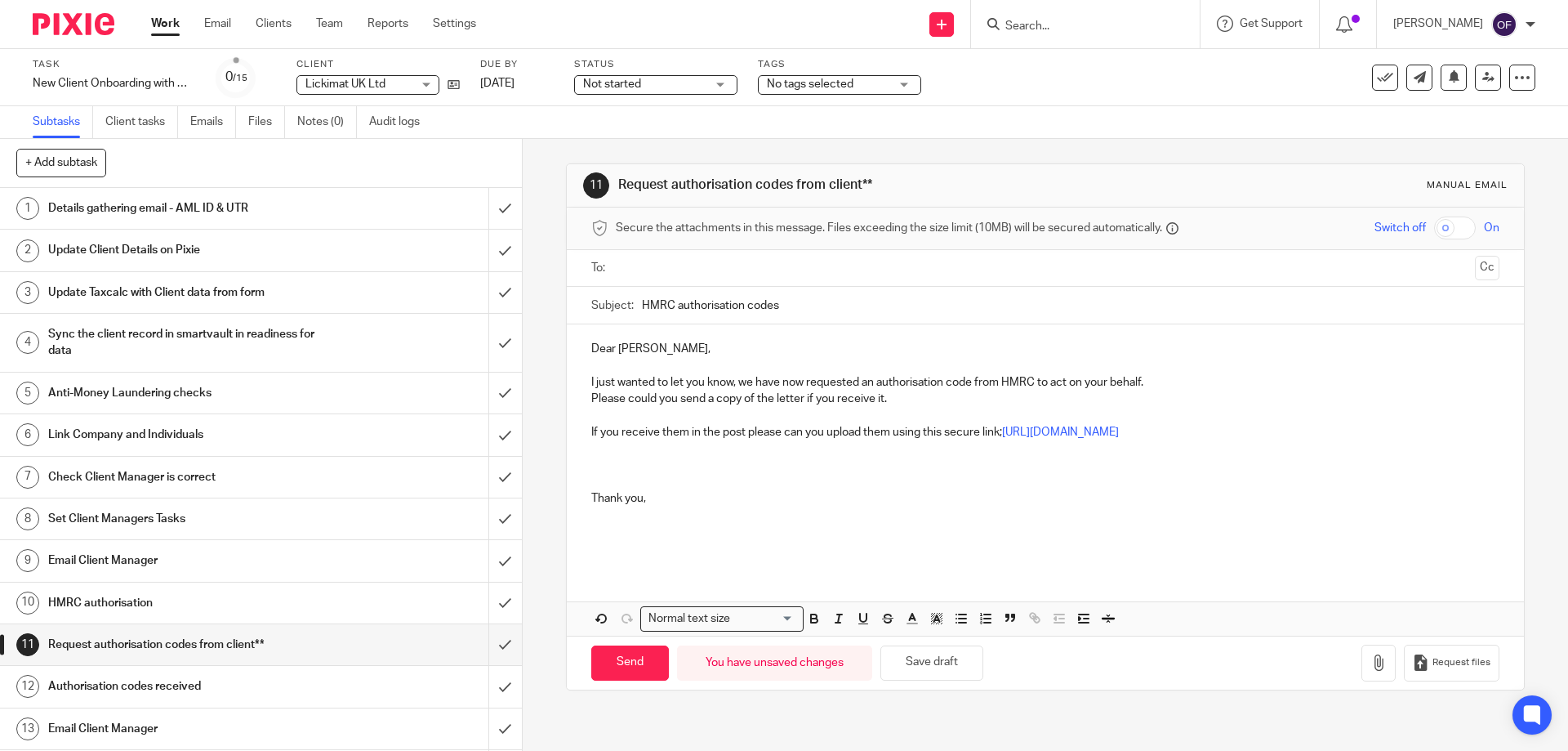
click at [900, 487] on p at bounding box center [1045, 481] width 908 height 16
click at [601, 455] on p at bounding box center [1045, 449] width 908 height 16
drag, startPoint x: 583, startPoint y: 396, endPoint x: 938, endPoint y: 401, distance: 355.0
click at [938, 401] on div "Dear Heidi, I just wanted to let you know, we have now requested an authorisati…" at bounding box center [1045, 446] width 957 height 244
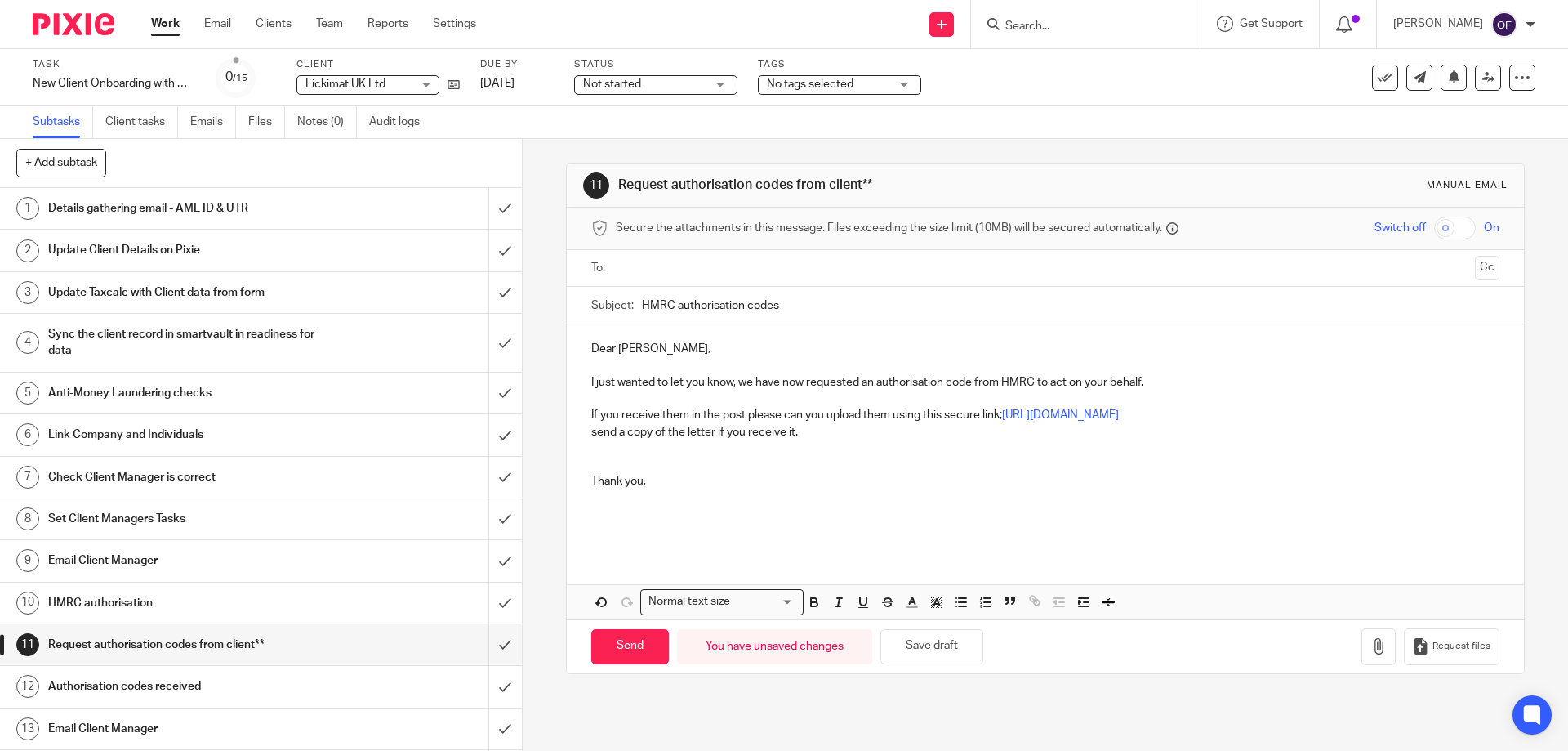
click at [584, 435] on div "Dear Heidi, I just wanted to let you know, we have now requested an authorisati…" at bounding box center [1045, 438] width 957 height 227
click at [877, 423] on p "If you receive them in the post please can you upload them using this secure li…" at bounding box center [1045, 415] width 908 height 16
click at [655, 273] on input "text" at bounding box center [1044, 268] width 846 height 19
click at [847, 433] on p "or just send a copy of the letter if you receive it." at bounding box center [1045, 436] width 908 height 16
click at [754, 437] on p "or just send a copy of the letter if you receive it." at bounding box center [1045, 436] width 908 height 16
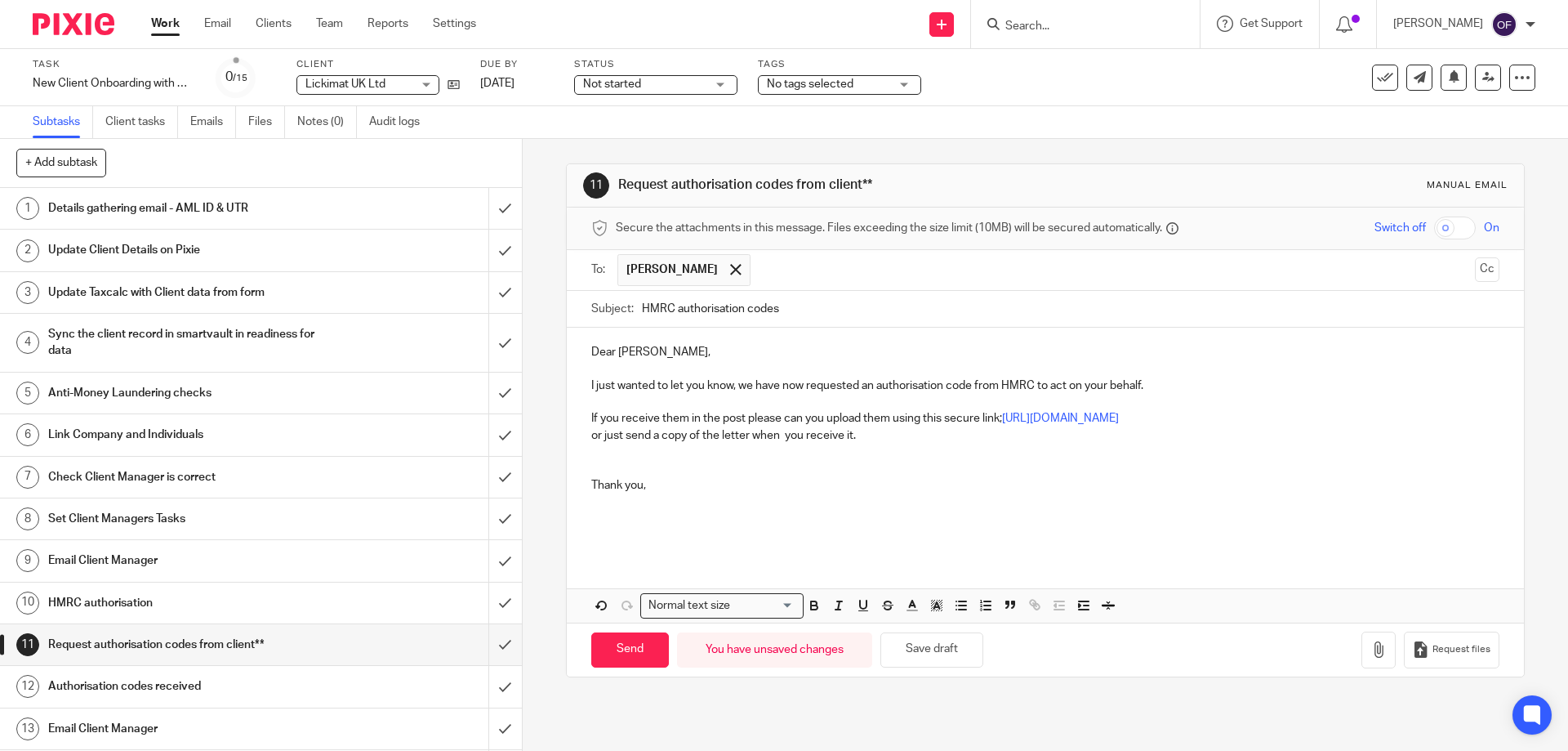
click at [865, 430] on p "or just send a copy of the letter when you receive it." at bounding box center [1045, 436] width 908 height 16
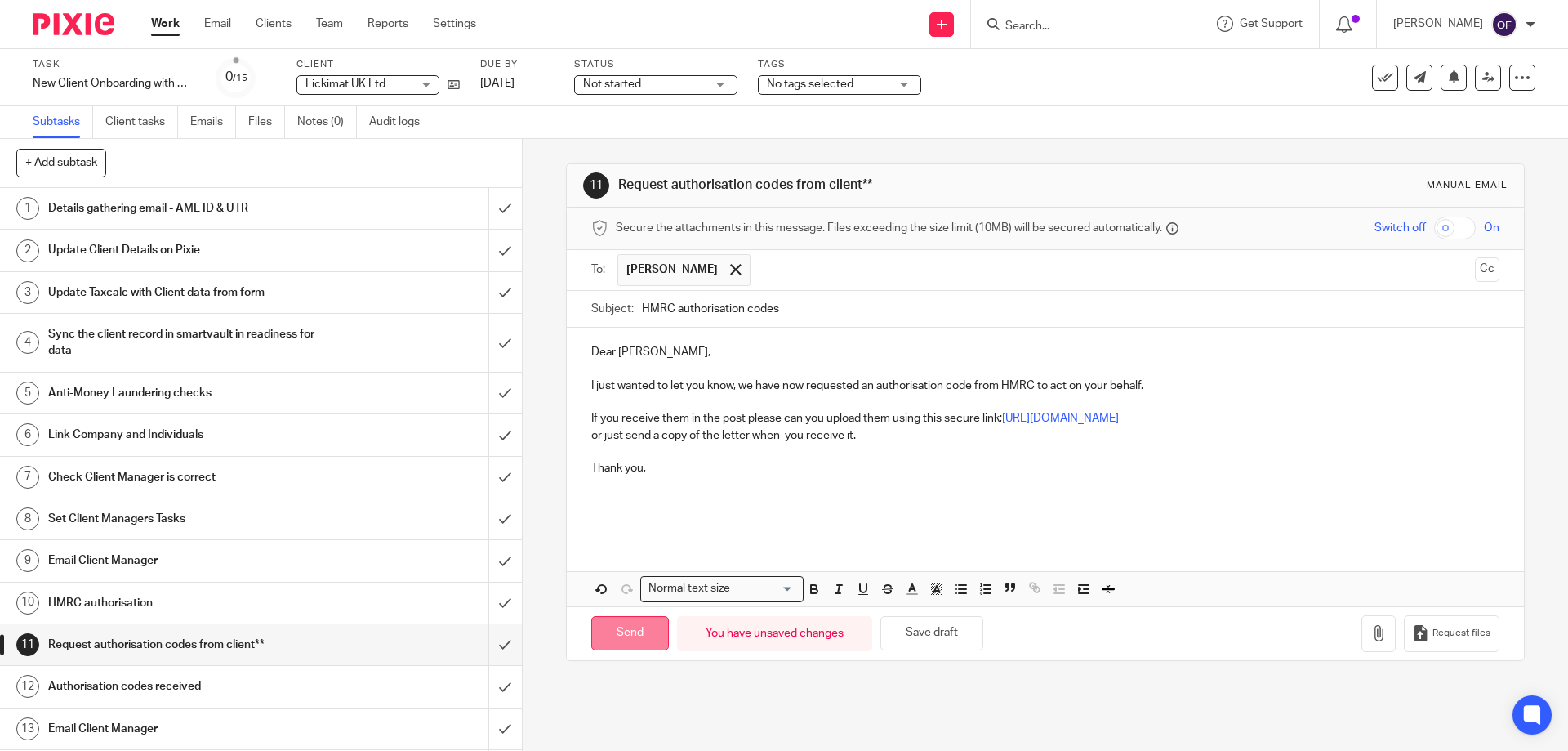
click at [615, 632] on input "Send" at bounding box center [630, 633] width 78 height 35
type input "Sent"
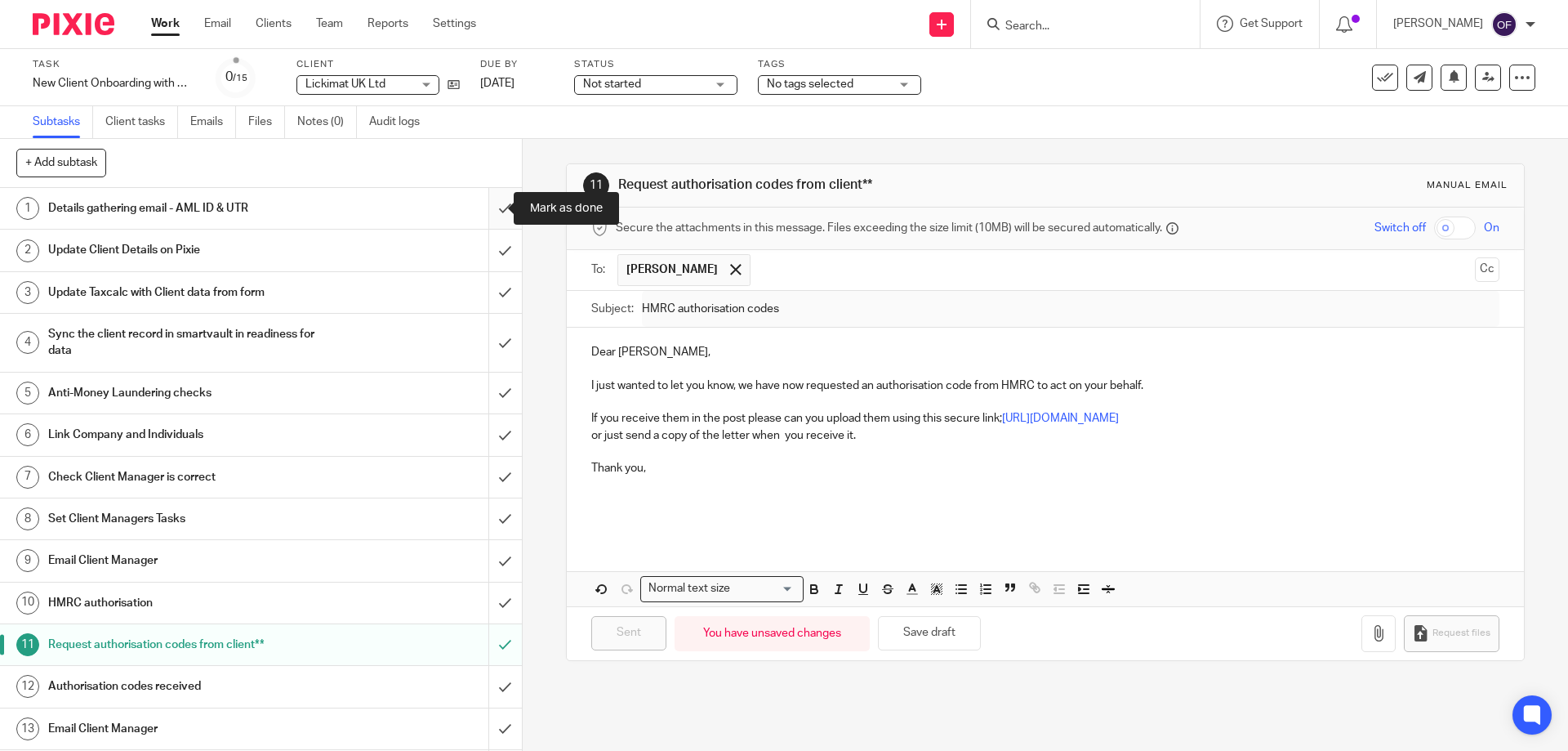
click at [487, 213] on input "submit" at bounding box center [261, 208] width 522 height 41
click at [489, 245] on input "submit" at bounding box center [261, 250] width 522 height 41
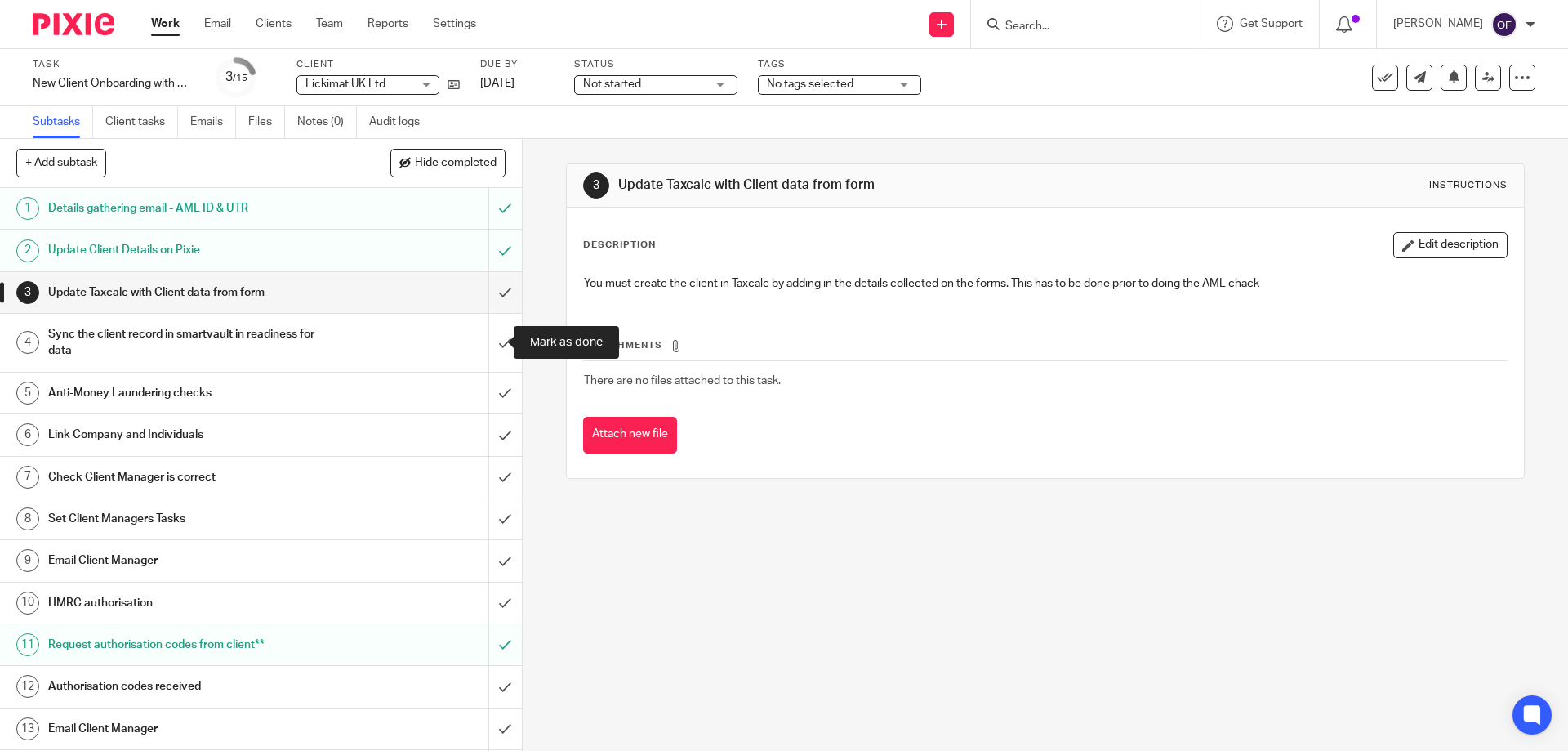
click at [491, 345] on input "submit" at bounding box center [261, 342] width 522 height 58
click at [493, 387] on input "submit" at bounding box center [261, 393] width 522 height 41
click at [496, 422] on input "submit" at bounding box center [261, 434] width 522 height 41
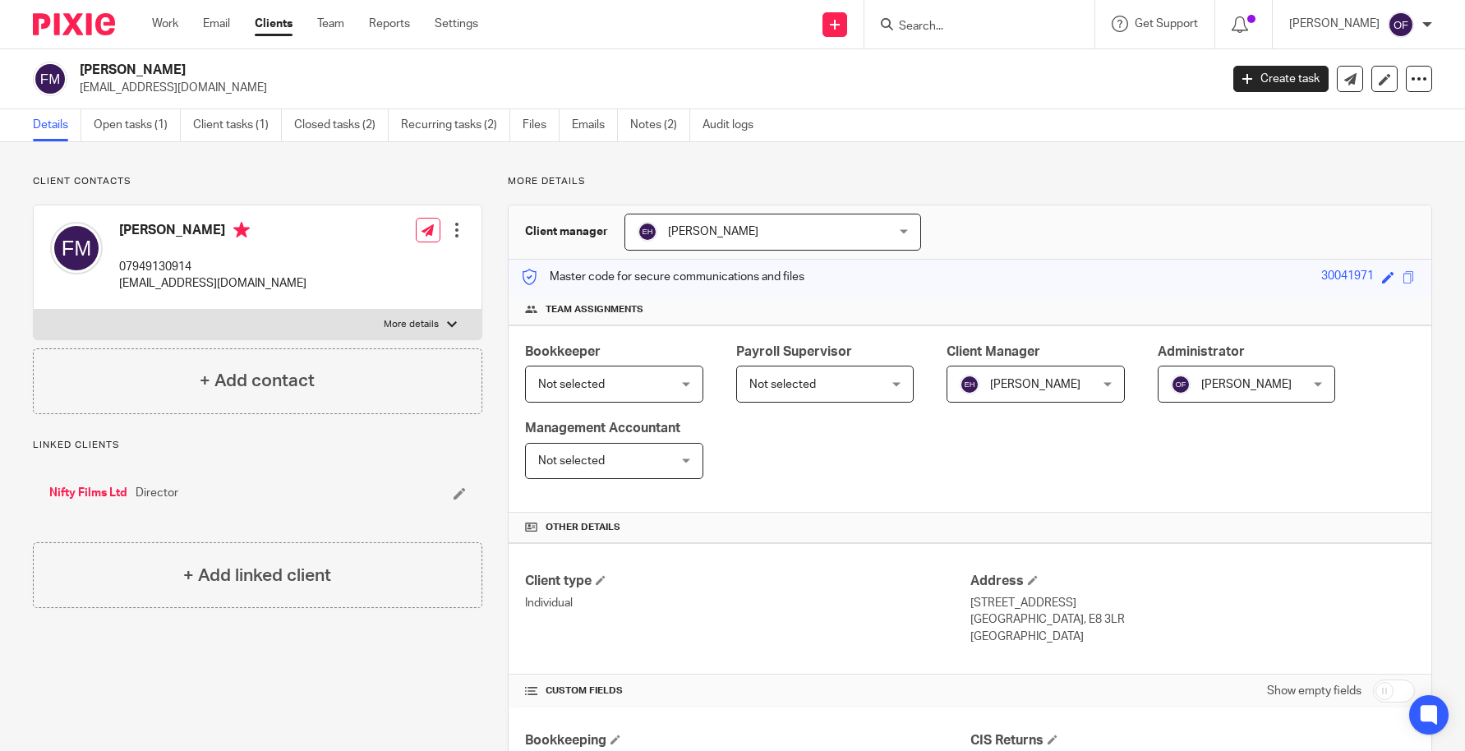
click at [998, 15] on form at bounding box center [984, 24] width 175 height 21
drag, startPoint x: 994, startPoint y: 46, endPoint x: 998, endPoint y: 35, distance: 11.4
click at [997, 39] on div at bounding box center [979, 24] width 230 height 48
click at [998, 27] on input "Search" at bounding box center [971, 27] width 148 height 15
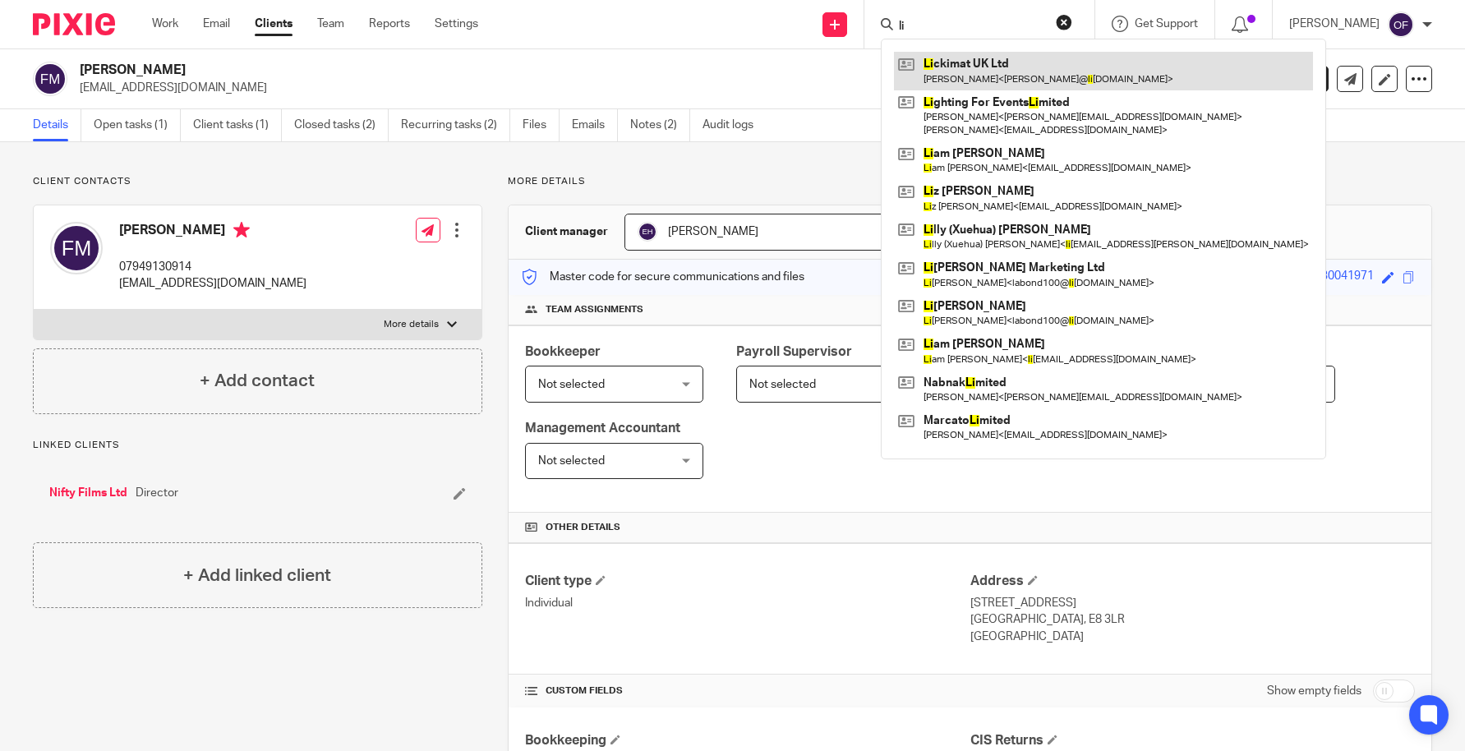
type input "li"
click at [977, 59] on link at bounding box center [1103, 71] width 419 height 38
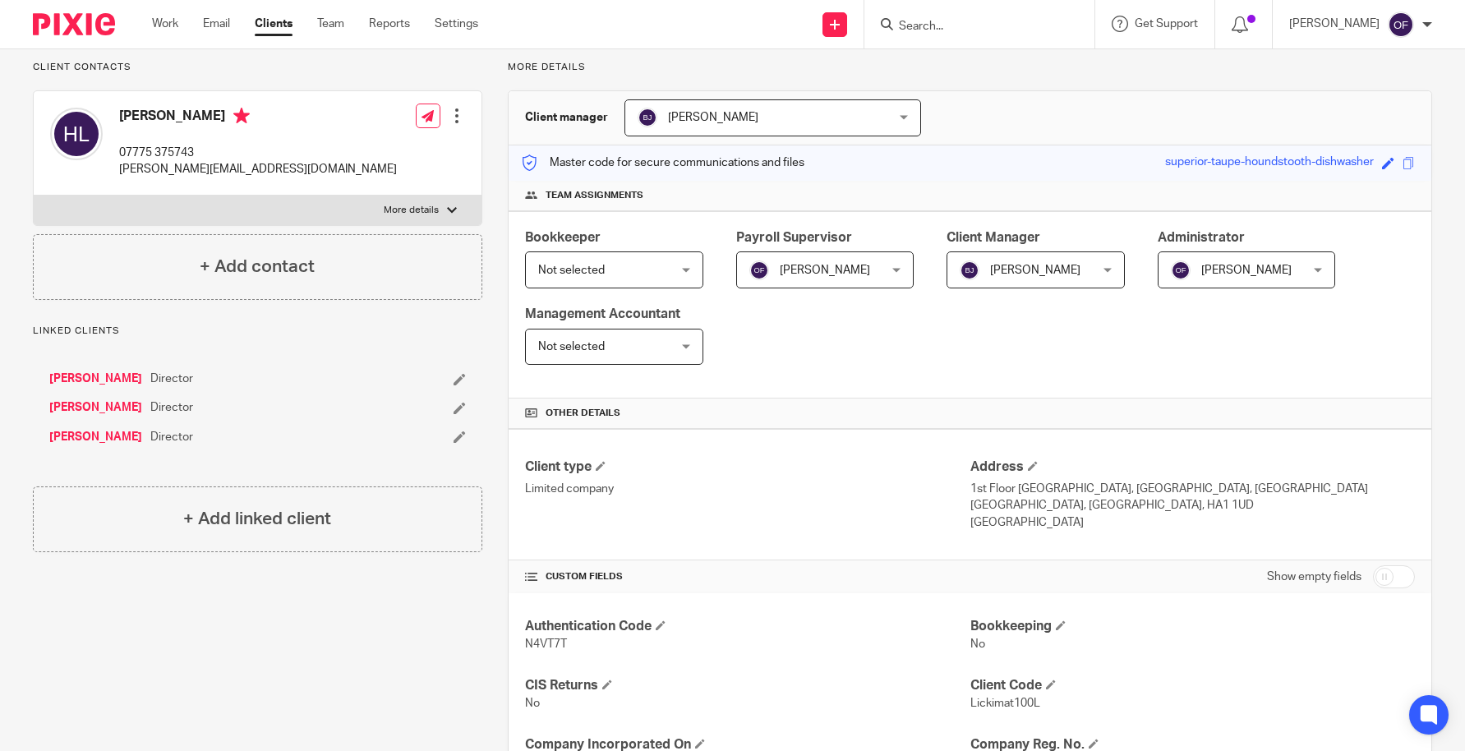
scroll to position [329, 0]
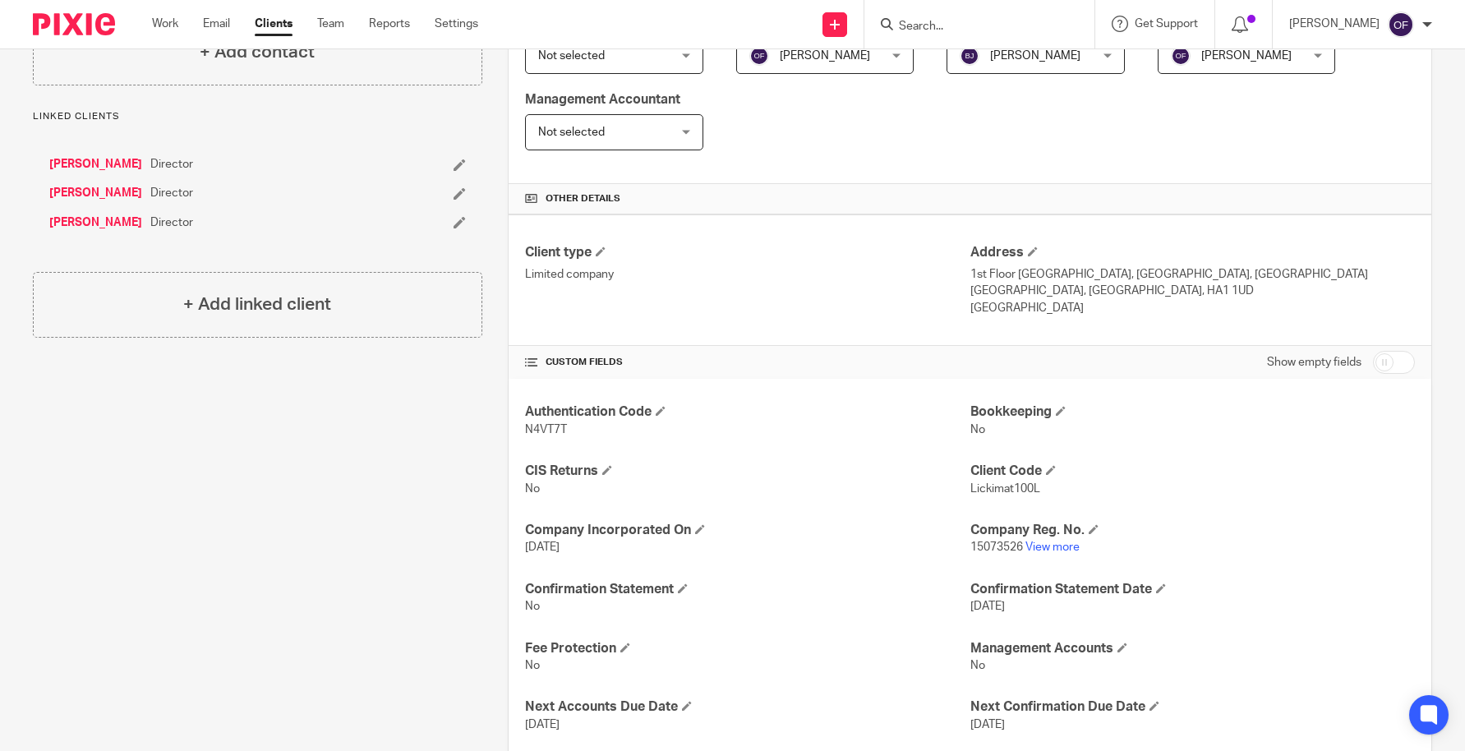
click at [1383, 365] on input "checkbox" at bounding box center [1394, 362] width 42 height 23
checkbox input "true"
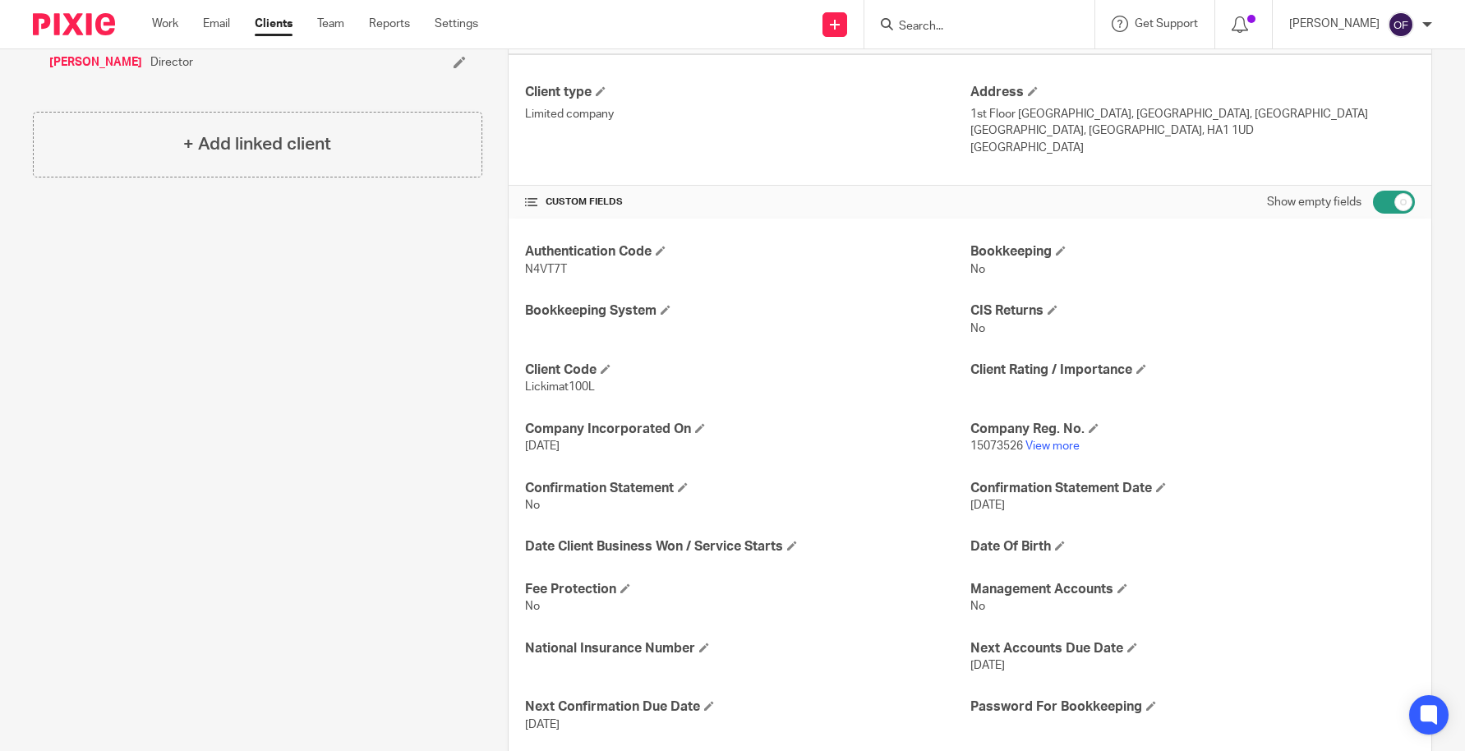
scroll to position [739, 0]
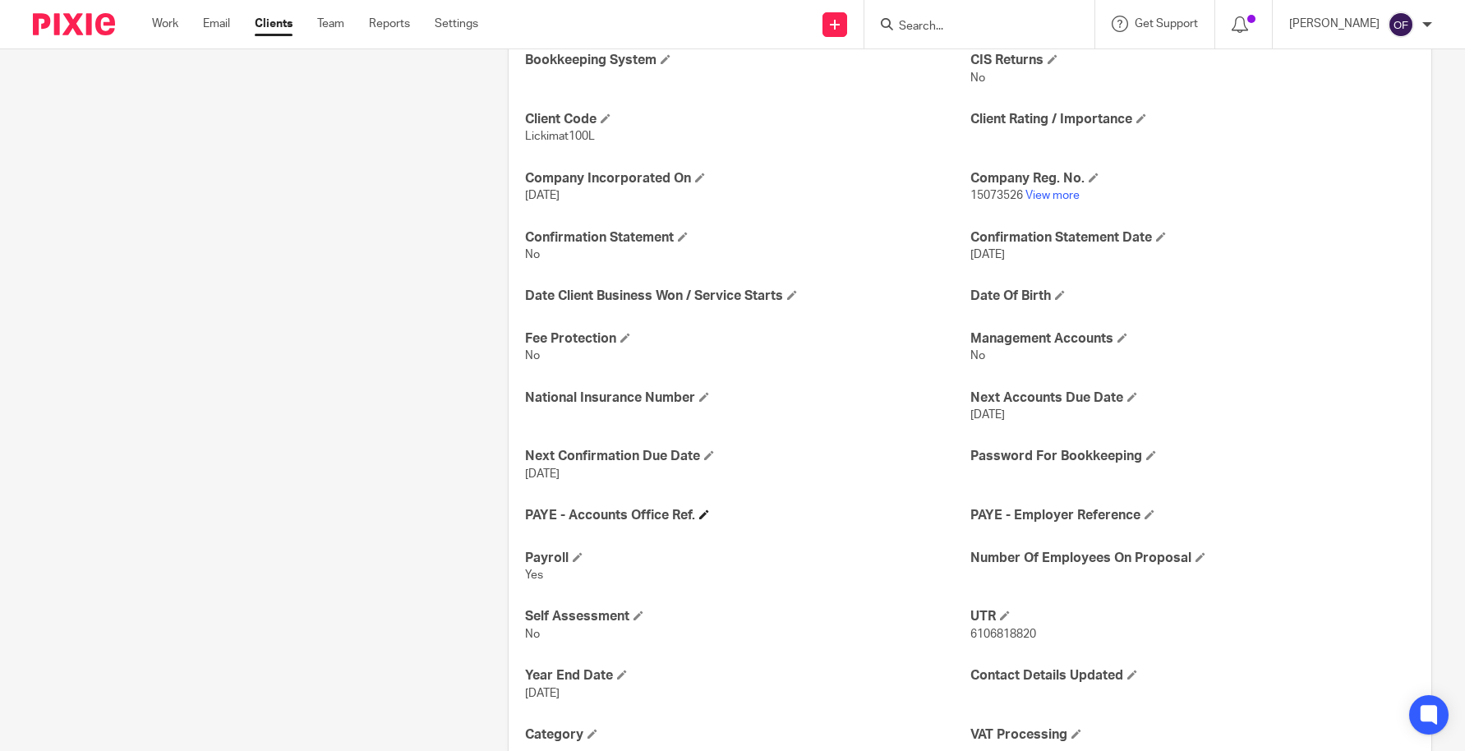
click at [700, 513] on span at bounding box center [704, 514] width 10 height 10
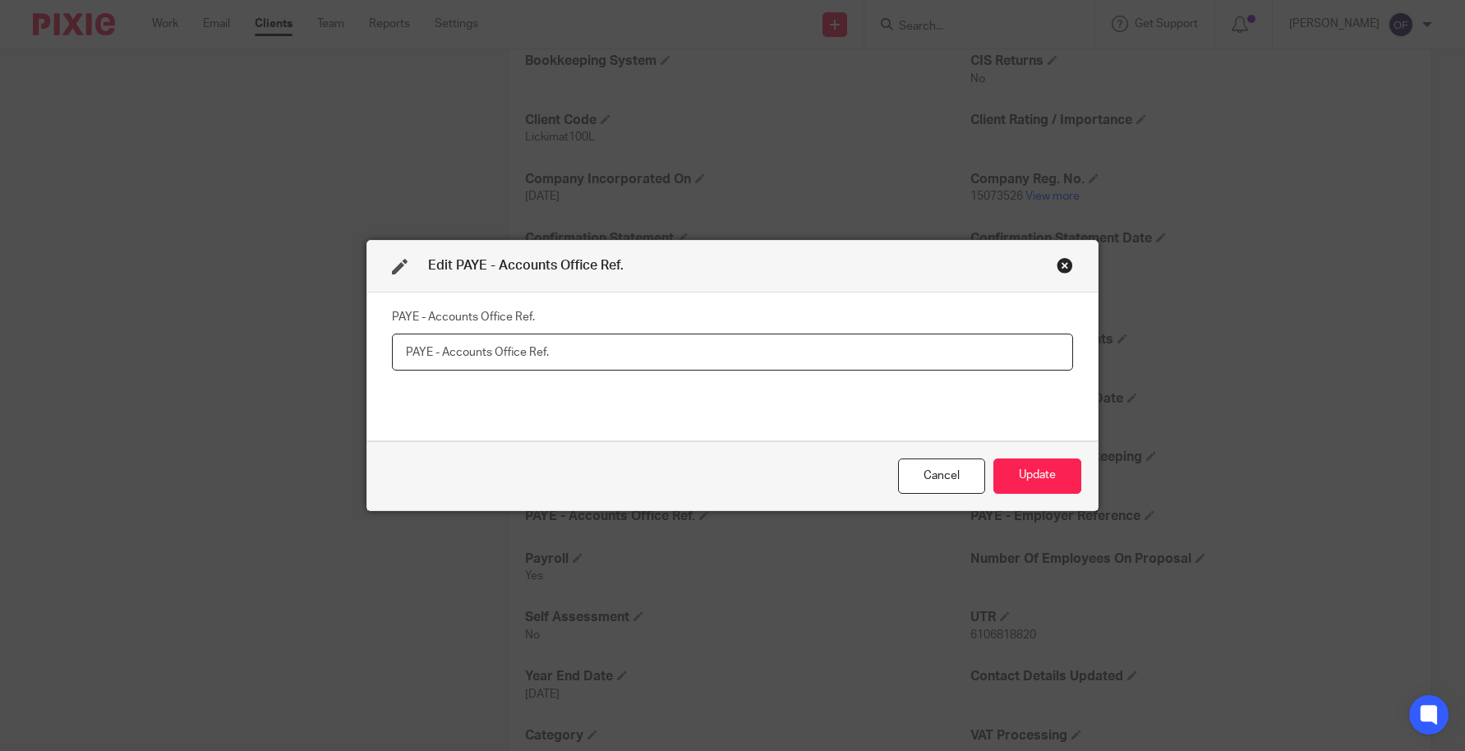
click at [687, 343] on input "text" at bounding box center [733, 352] width 682 height 37
paste input "120PR03093363"
type input "120PR03093363"
click at [1036, 475] on button "Update" at bounding box center [1037, 475] width 88 height 35
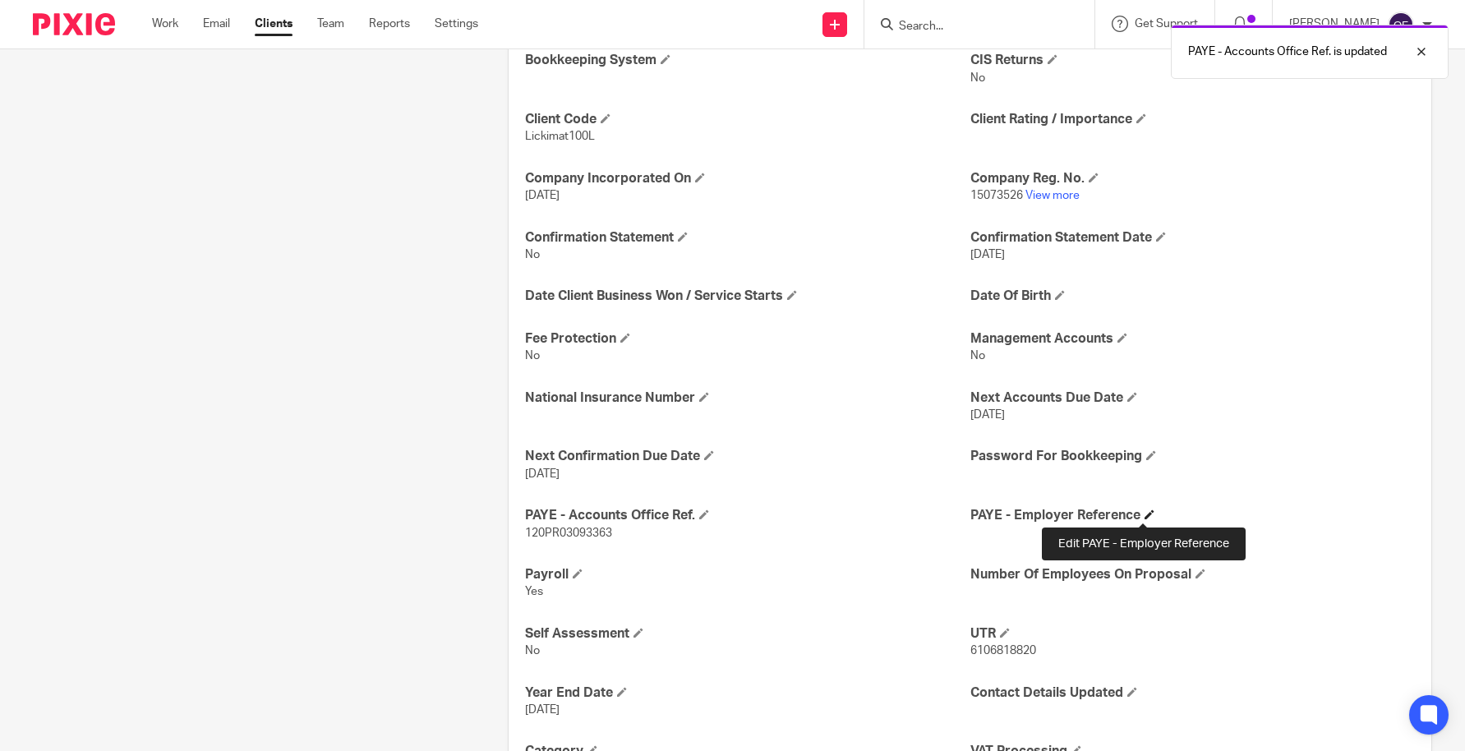
click at [1144, 513] on span at bounding box center [1149, 514] width 10 height 10
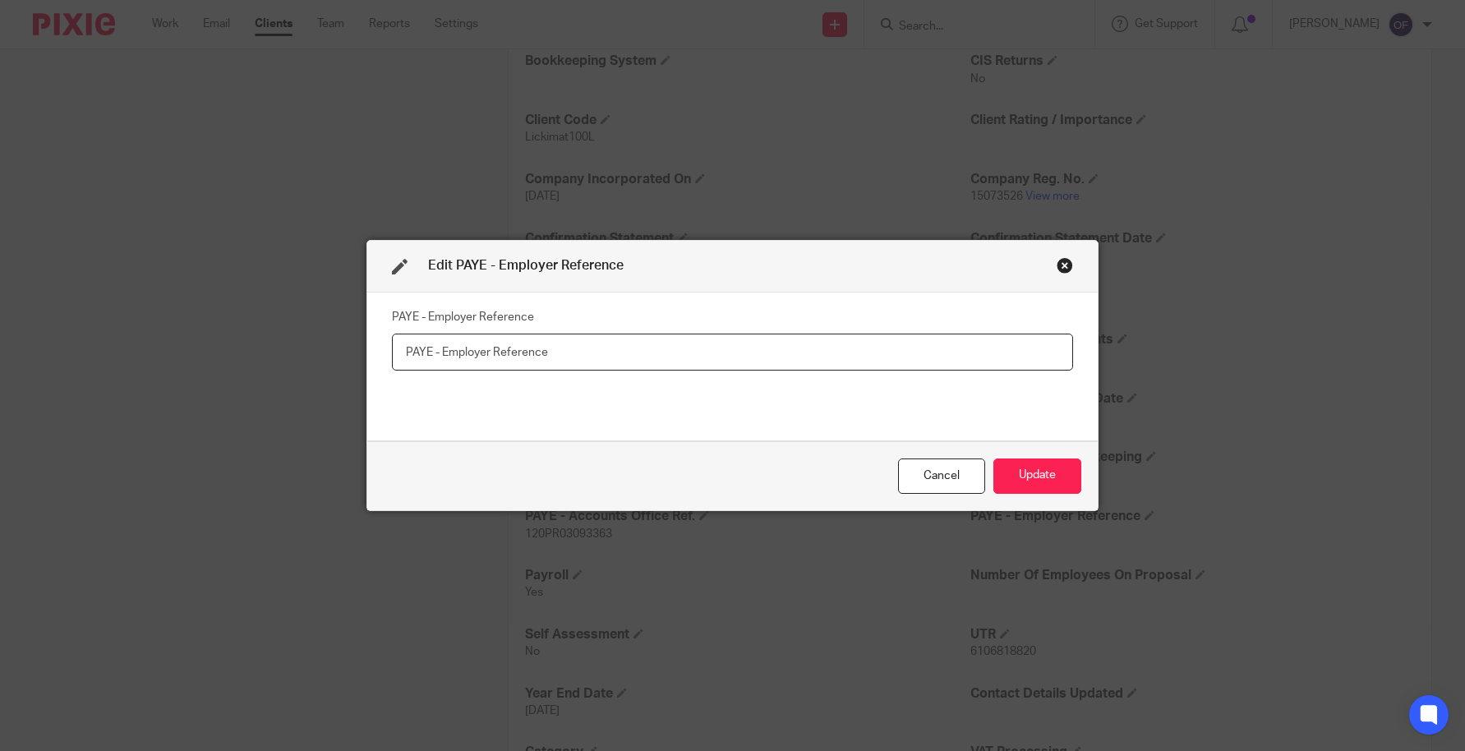
click at [751, 335] on input "text" at bounding box center [733, 352] width 682 height 37
paste input "120 / KE73210"
type input "120 / KE73210"
click at [1039, 472] on button "Update" at bounding box center [1037, 475] width 88 height 35
